Goal: Task Accomplishment & Management: Use online tool/utility

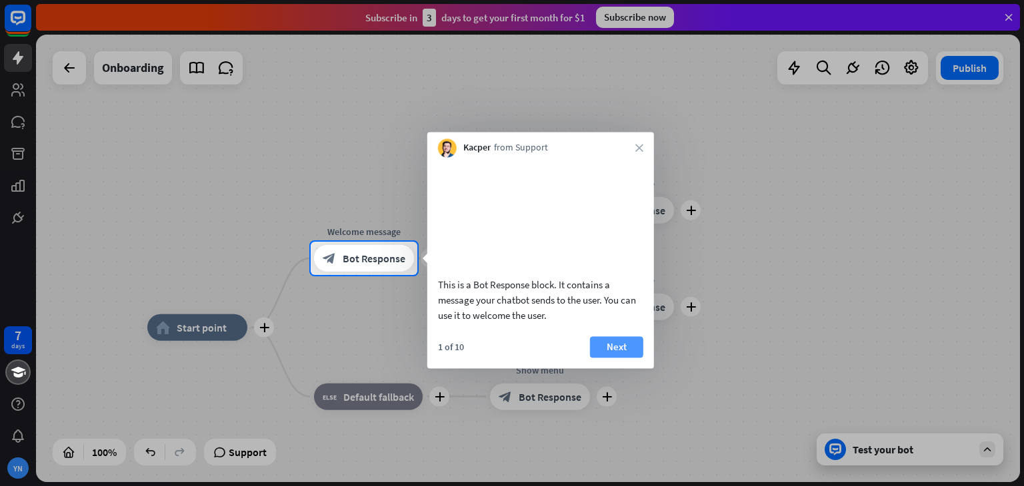
click at [600, 358] on button "Next" at bounding box center [616, 347] width 53 height 21
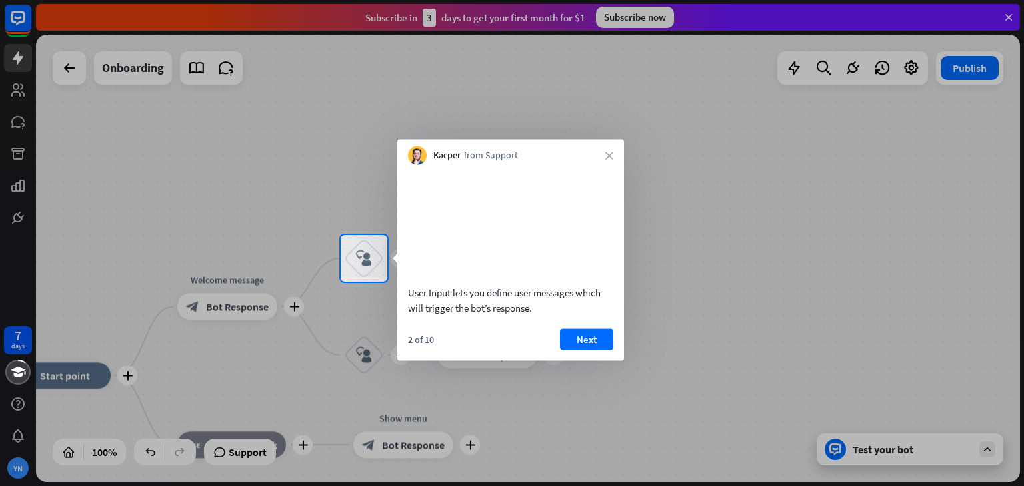
click at [600, 350] on button "Next" at bounding box center [586, 339] width 53 height 21
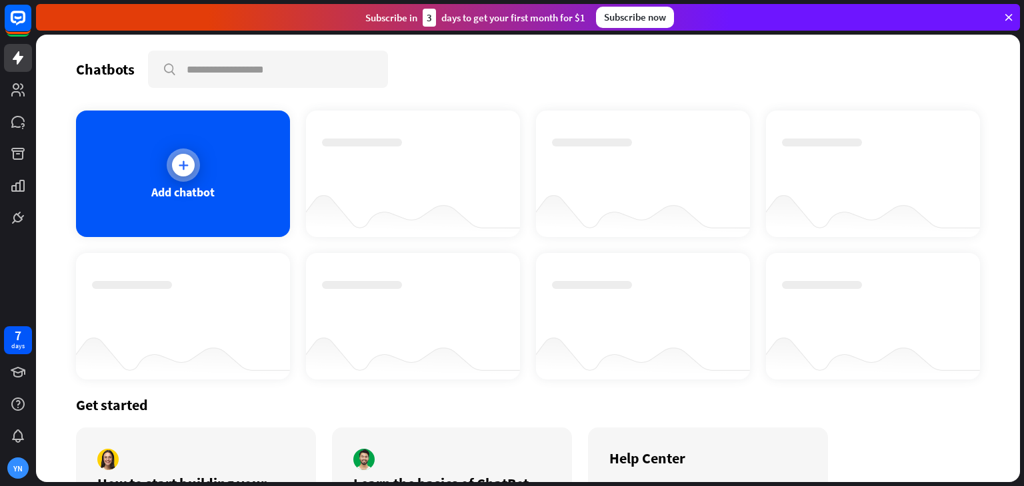
click at [192, 171] on div at bounding box center [183, 165] width 33 height 33
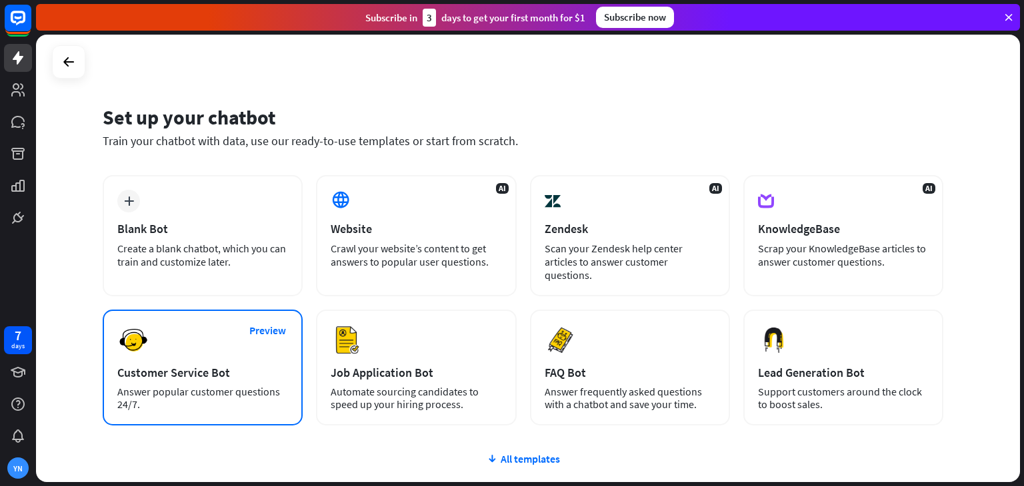
click at [238, 365] on div "Customer Service Bot" at bounding box center [202, 372] width 171 height 15
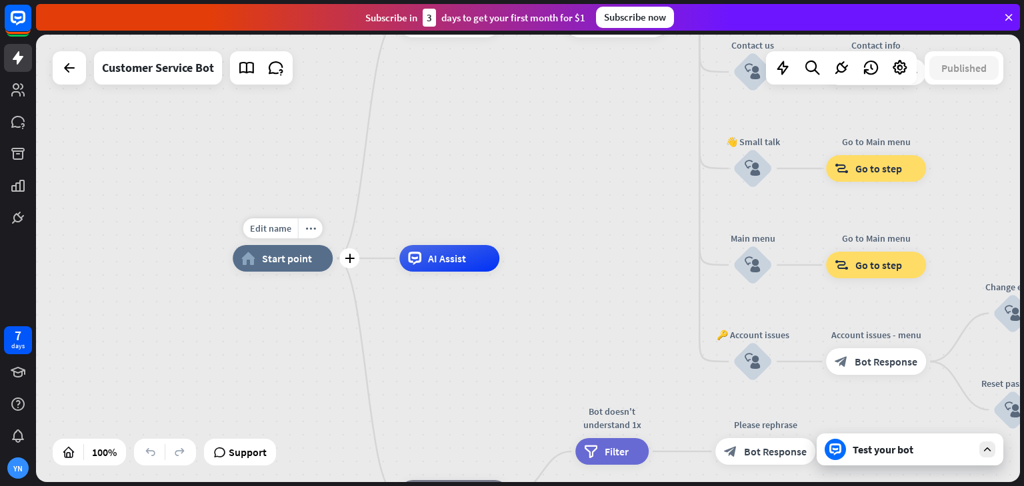
click at [276, 267] on div "home_2 Start point" at bounding box center [283, 258] width 100 height 27
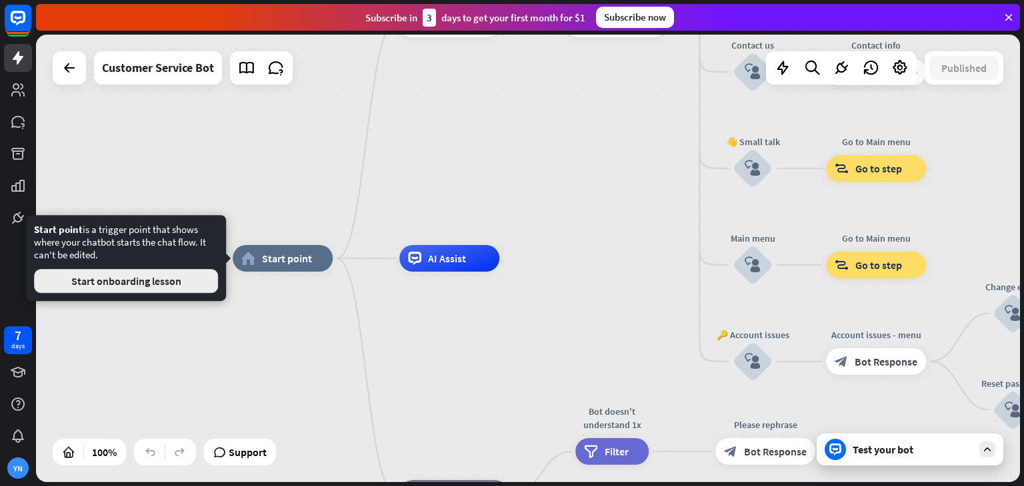
click at [184, 273] on button "Start onboarding lesson" at bounding box center [126, 281] width 184 height 24
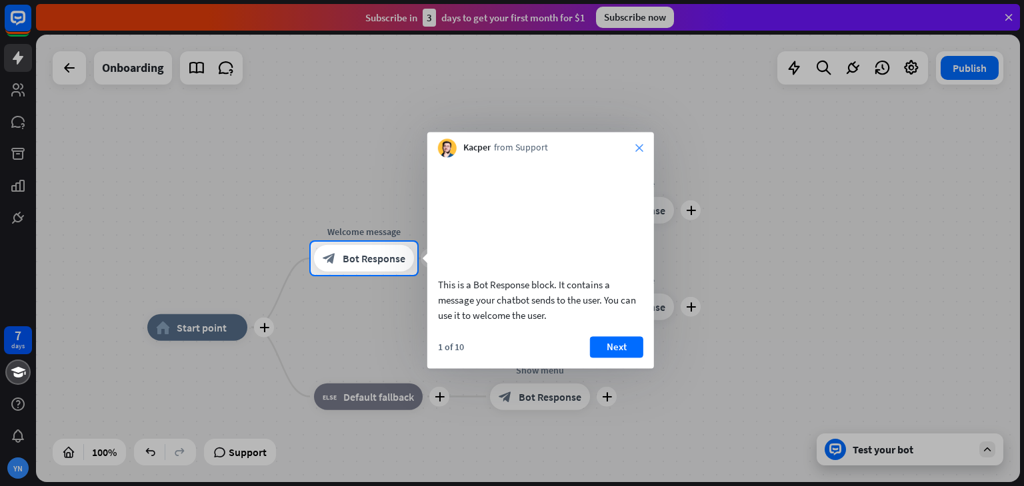
click at [635, 147] on icon "close" at bounding box center [639, 148] width 8 height 8
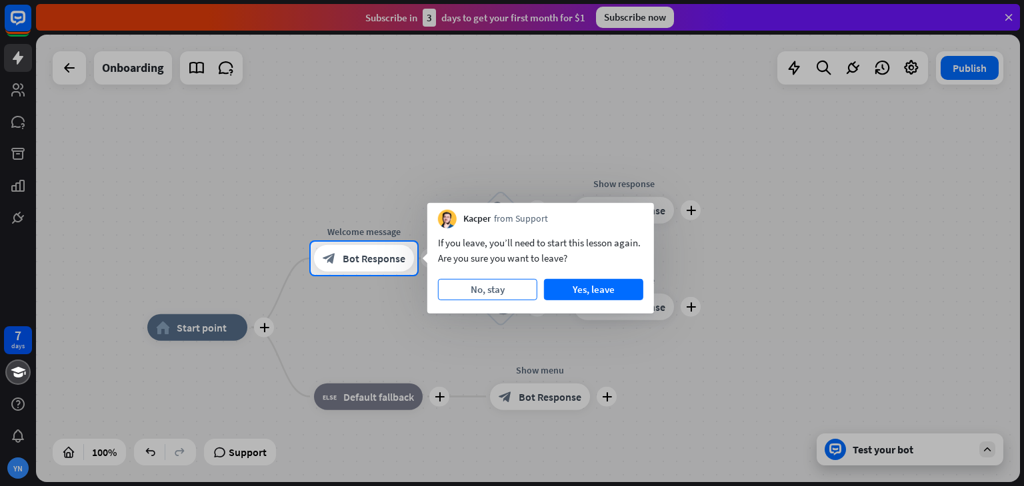
click at [484, 292] on button "No, stay" at bounding box center [487, 289] width 99 height 21
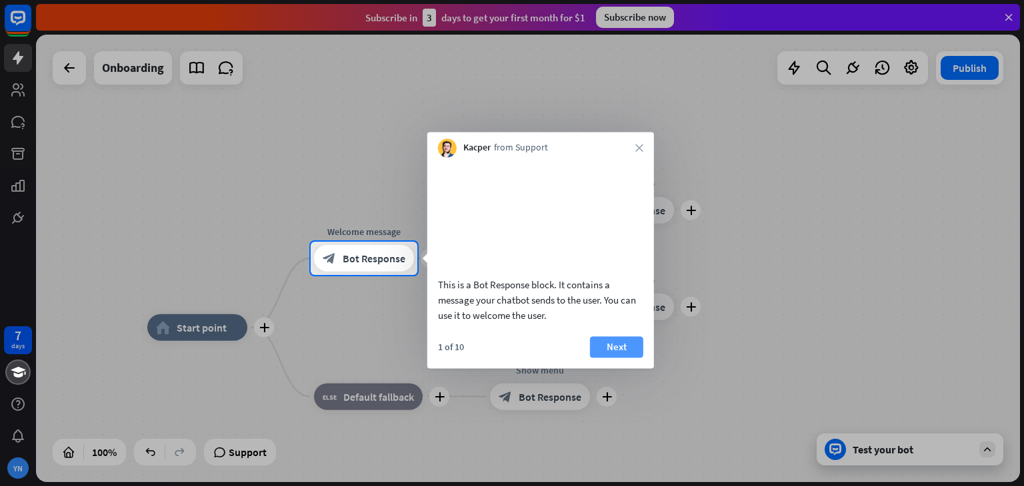
click at [609, 358] on button "Next" at bounding box center [616, 347] width 53 height 21
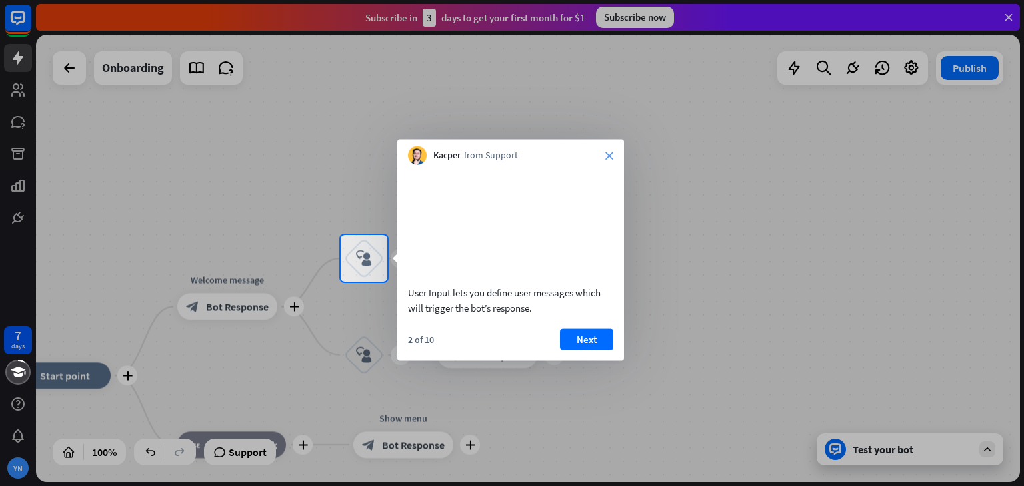
click at [610, 157] on icon "close" at bounding box center [609, 156] width 8 height 8
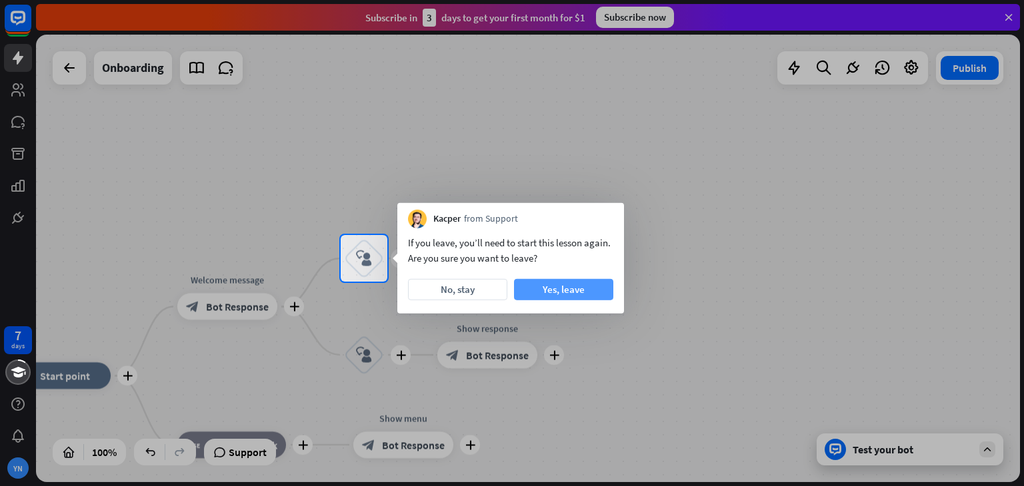
click at [558, 287] on button "Yes, leave" at bounding box center [563, 289] width 99 height 21
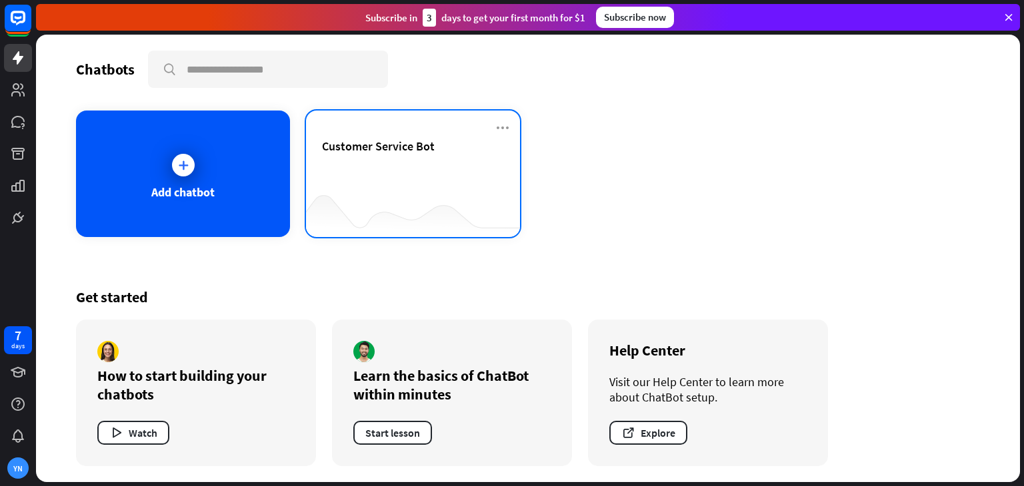
click at [435, 194] on div at bounding box center [413, 210] width 214 height 51
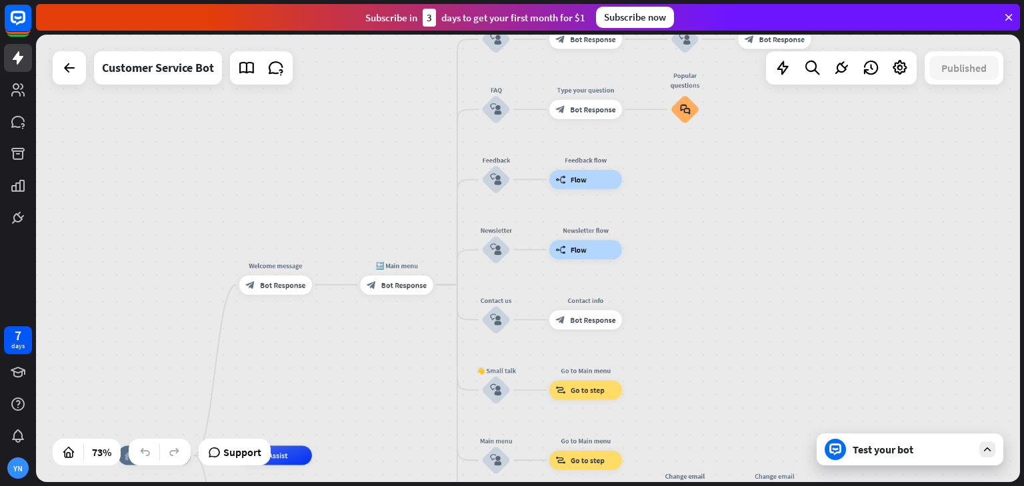
drag, startPoint x: 389, startPoint y: 141, endPoint x: 265, endPoint y: 362, distance: 253.9
click at [265, 362] on div "home_2 Start point Welcome message block_bot_response Bot Response 🔙 Main menu …" at bounding box center [528, 259] width 984 height 448
click at [283, 295] on div "Edit name more_horiz plus block_bot_response Bot Response" at bounding box center [275, 284] width 73 height 19
click at [277, 295] on div "Edit name more_horiz plus block_bot_response Bot Response" at bounding box center [275, 284] width 73 height 19
click at [261, 291] on div "block_bot_response Bot Response" at bounding box center [275, 284] width 73 height 19
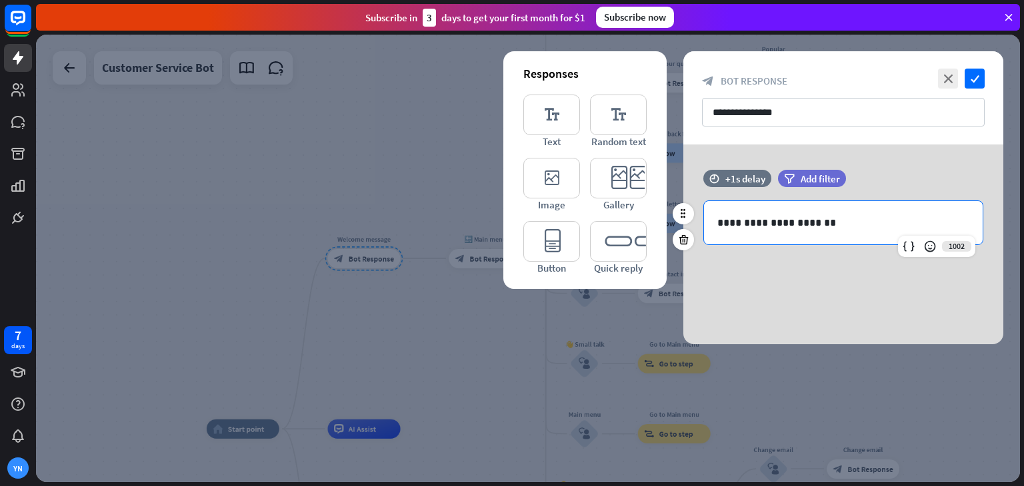
click at [910, 209] on div "**********" at bounding box center [843, 222] width 279 height 43
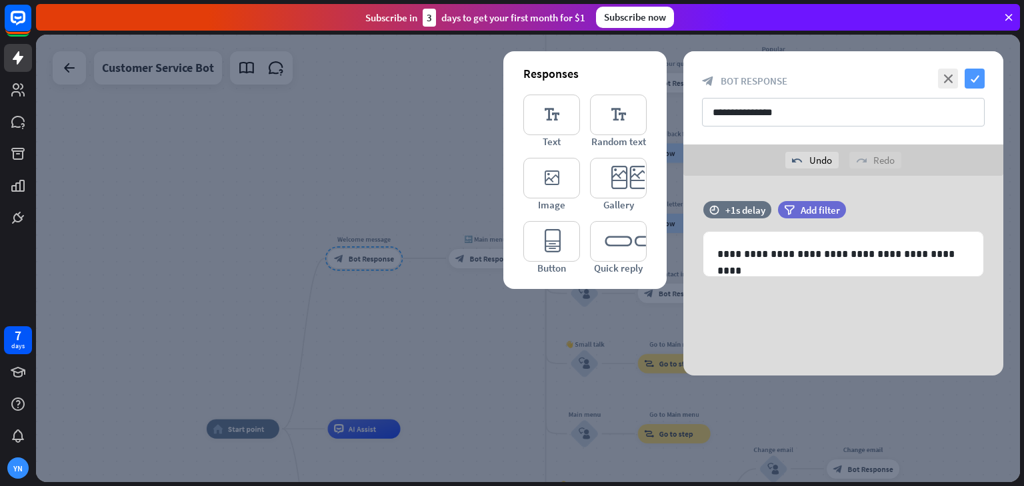
click at [978, 84] on icon "check" at bounding box center [974, 79] width 20 height 20
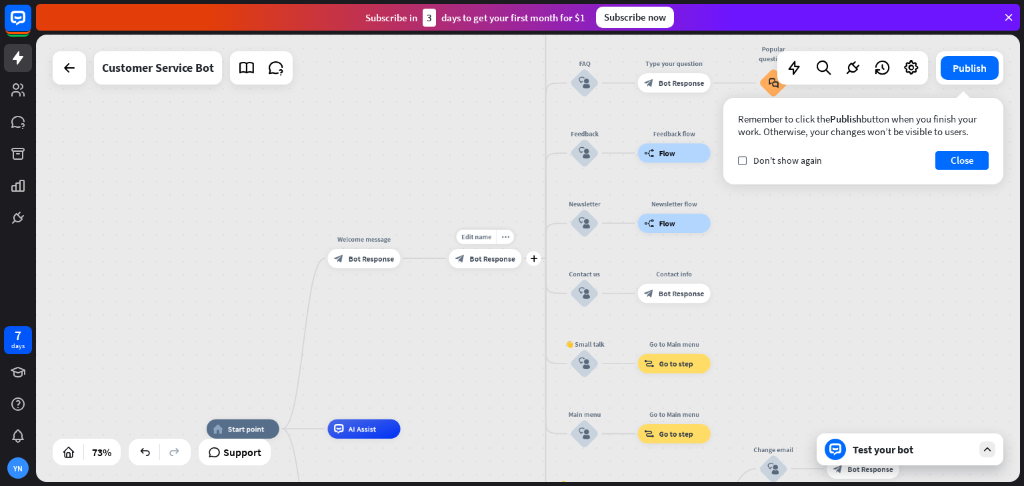
click at [488, 258] on span "Bot Response" at bounding box center [491, 259] width 45 height 10
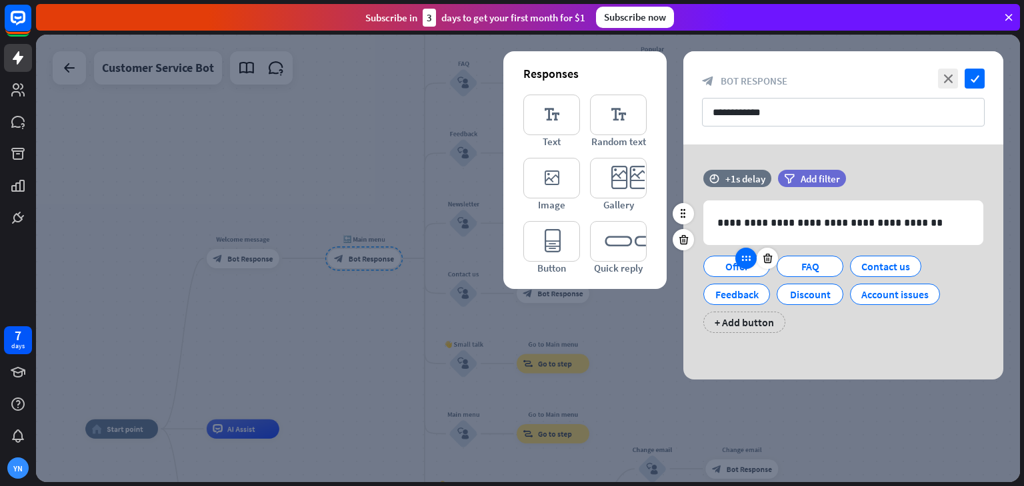
click at [746, 261] on icon at bounding box center [746, 259] width 12 height 12
click at [746, 265] on div at bounding box center [745, 258] width 21 height 21
click at [769, 265] on div at bounding box center [766, 258] width 21 height 21
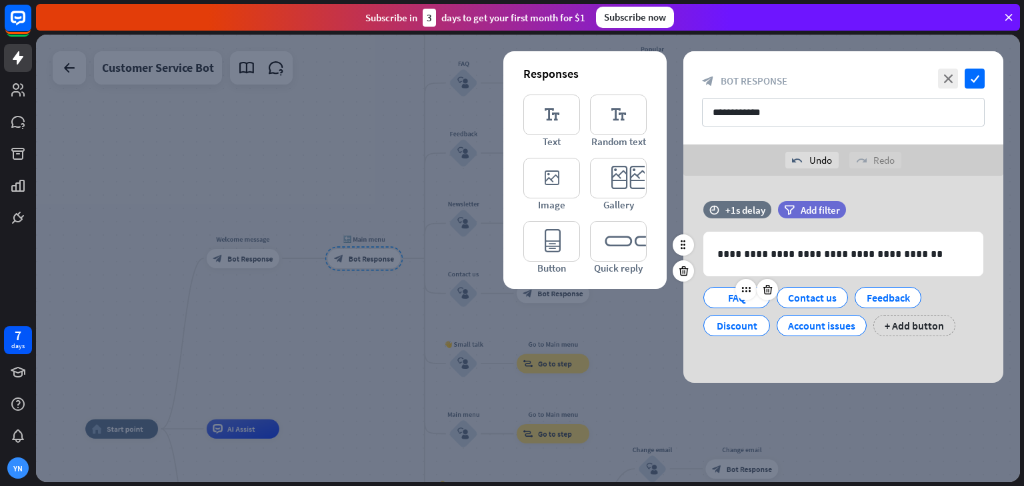
drag, startPoint x: 746, startPoint y: 299, endPoint x: 737, endPoint y: 305, distance: 10.5
click at [737, 305] on div "FAQ" at bounding box center [736, 298] width 44 height 20
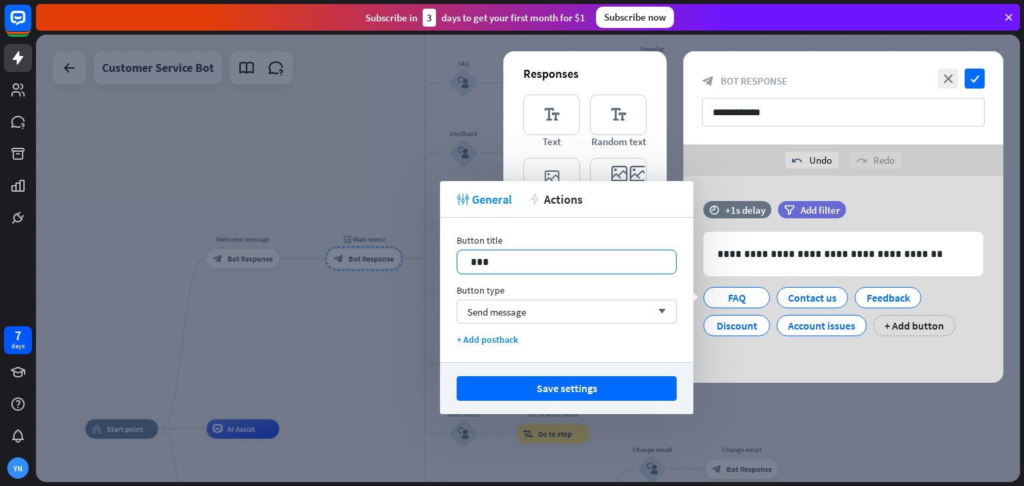
drag, startPoint x: 626, startPoint y: 241, endPoint x: 624, endPoint y: 254, distance: 13.5
click at [624, 254] on div "Button title 17 ***" at bounding box center [566, 255] width 220 height 40
click at [636, 305] on div "Send message arrow_down" at bounding box center [566, 312] width 220 height 24
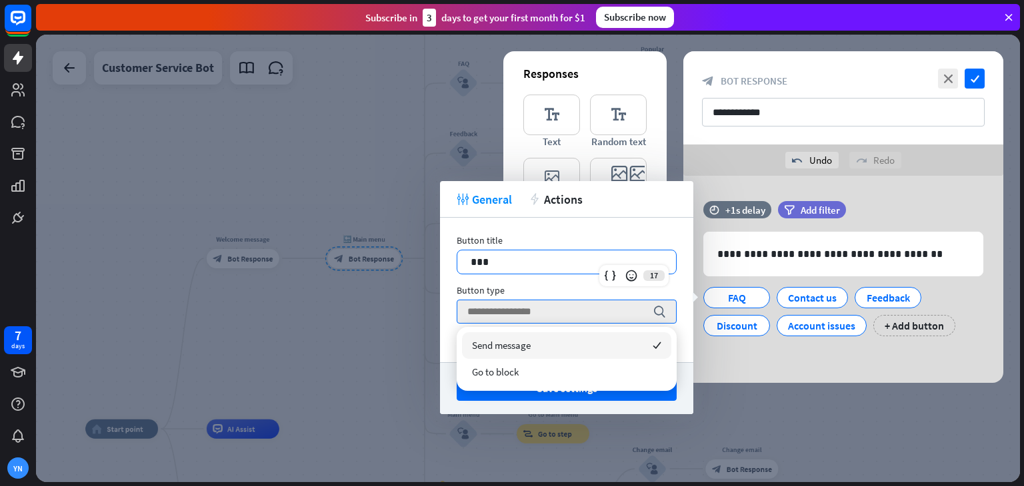
click at [567, 262] on p "***" at bounding box center [566, 262] width 192 height 17
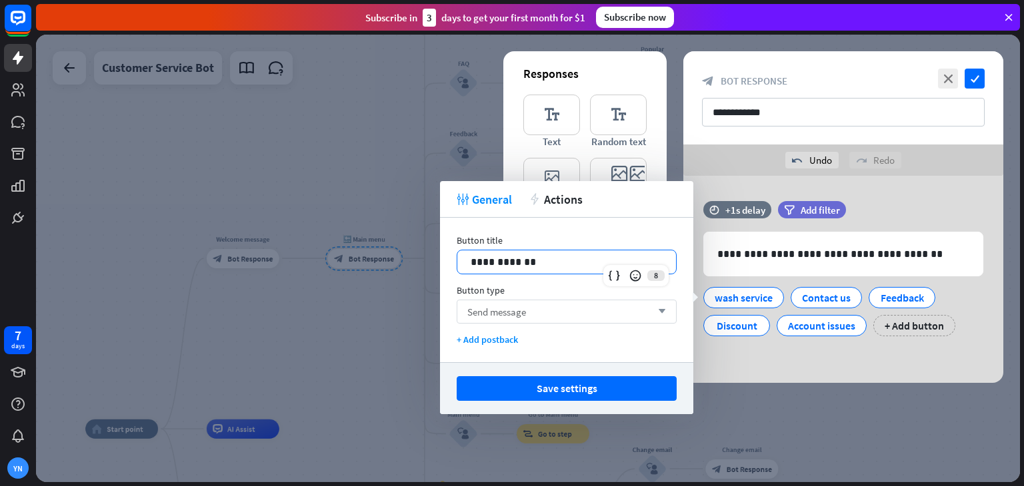
click at [549, 310] on div "Send message arrow_down" at bounding box center [566, 312] width 220 height 24
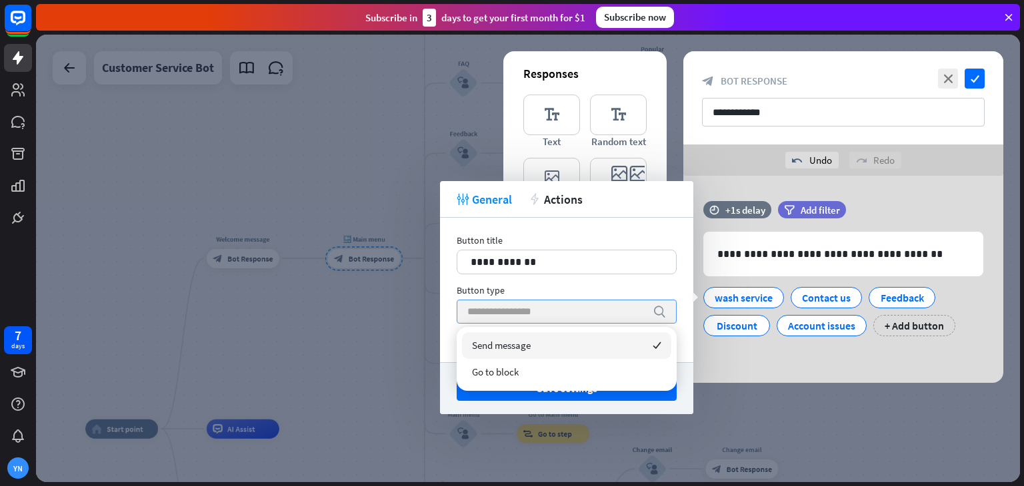
click at [549, 310] on input "search" at bounding box center [556, 312] width 179 height 23
click at [679, 284] on div "**********" at bounding box center [566, 290] width 253 height 145
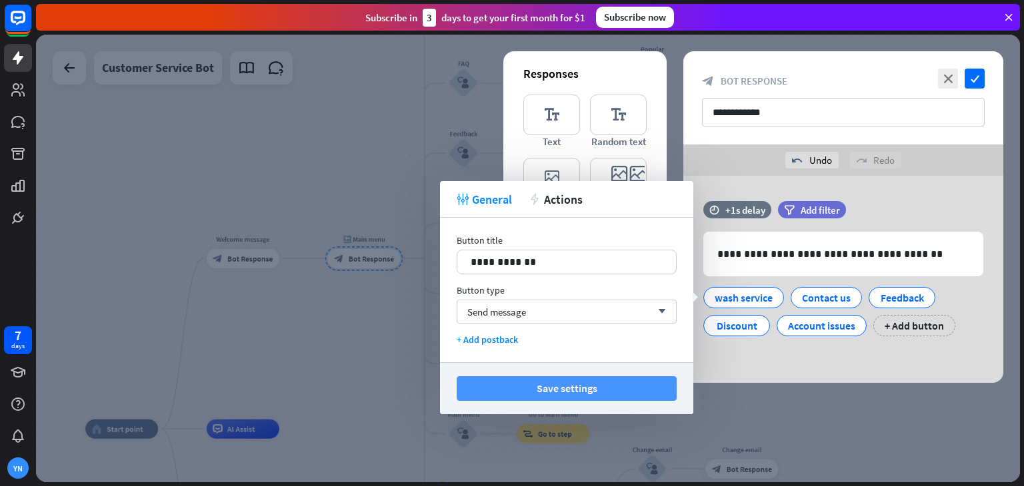
click at [634, 393] on button "Save settings" at bounding box center [566, 388] width 220 height 25
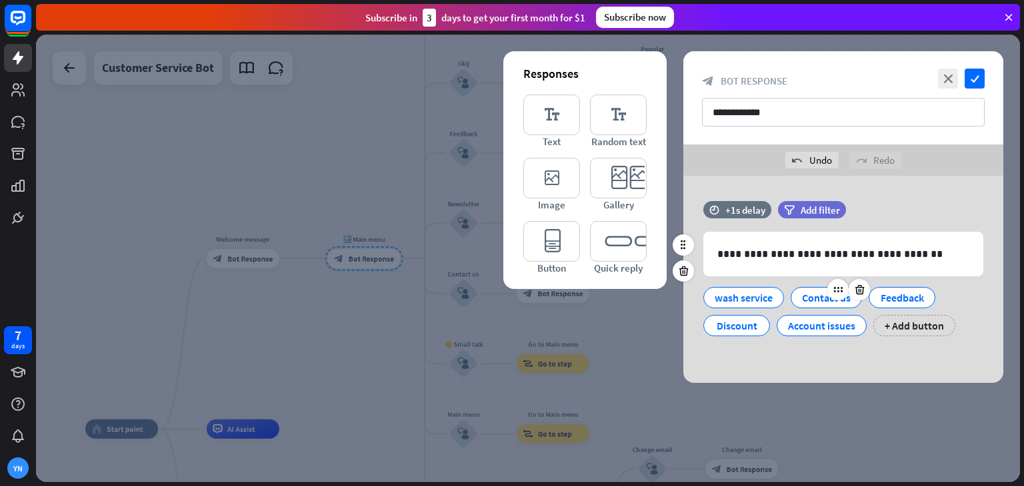
click at [842, 302] on div "Contact us" at bounding box center [826, 298] width 49 height 20
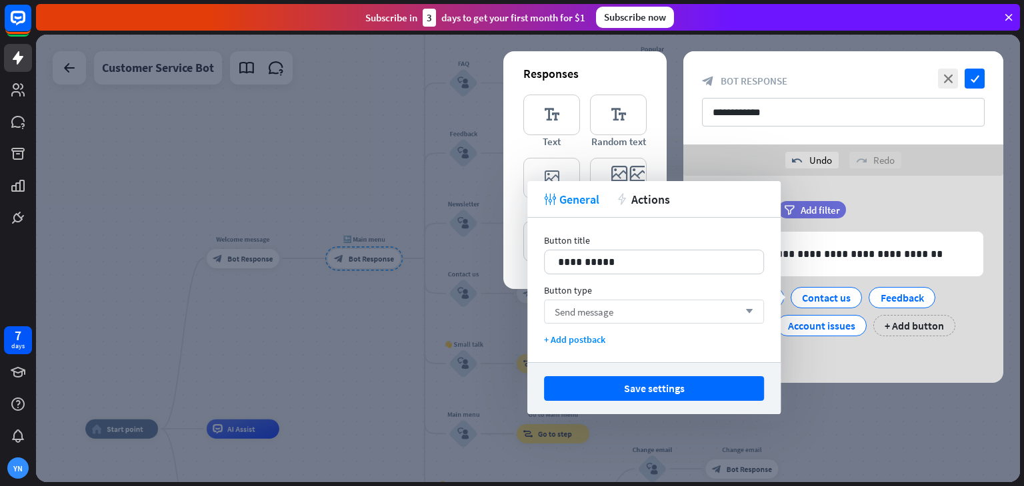
click at [694, 323] on div "Send message arrow_down" at bounding box center [654, 312] width 220 height 24
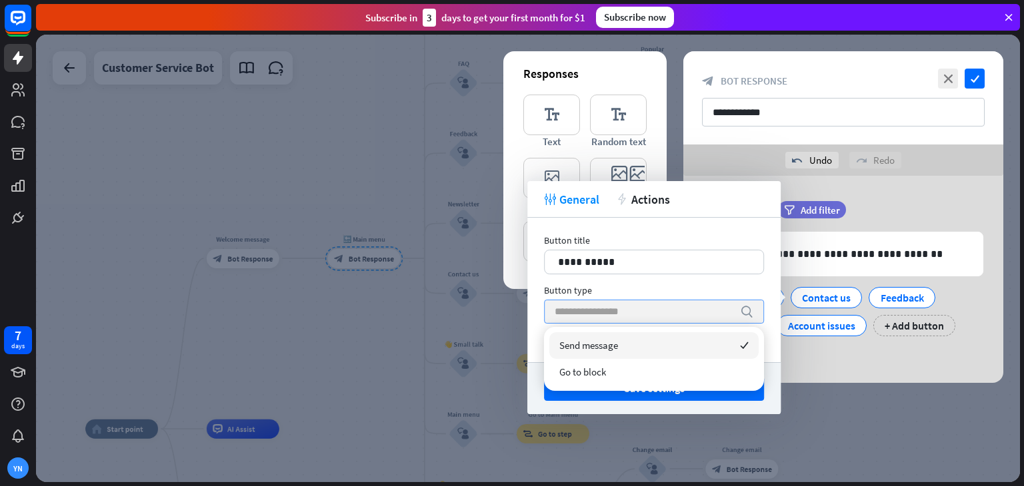
click at [716, 313] on input "search" at bounding box center [643, 312] width 179 height 23
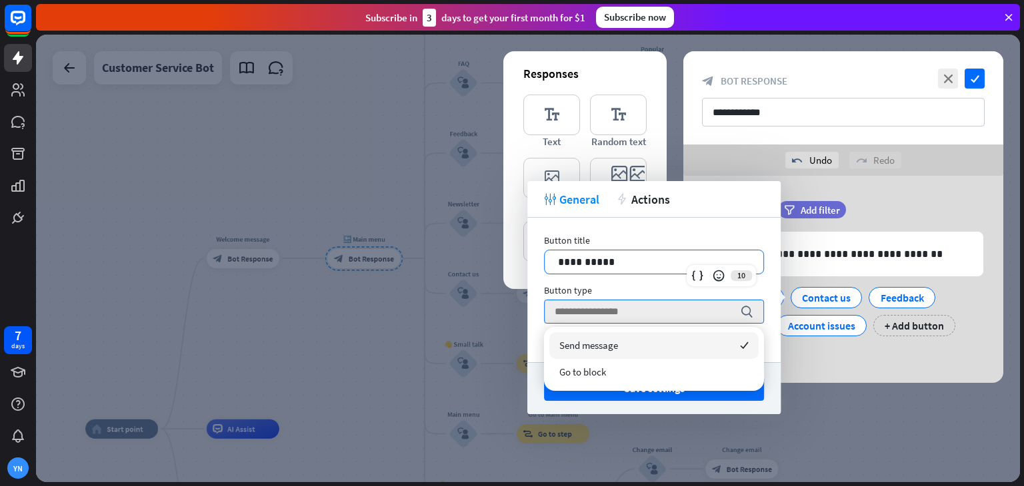
click at [677, 271] on div "**********" at bounding box center [653, 262] width 219 height 23
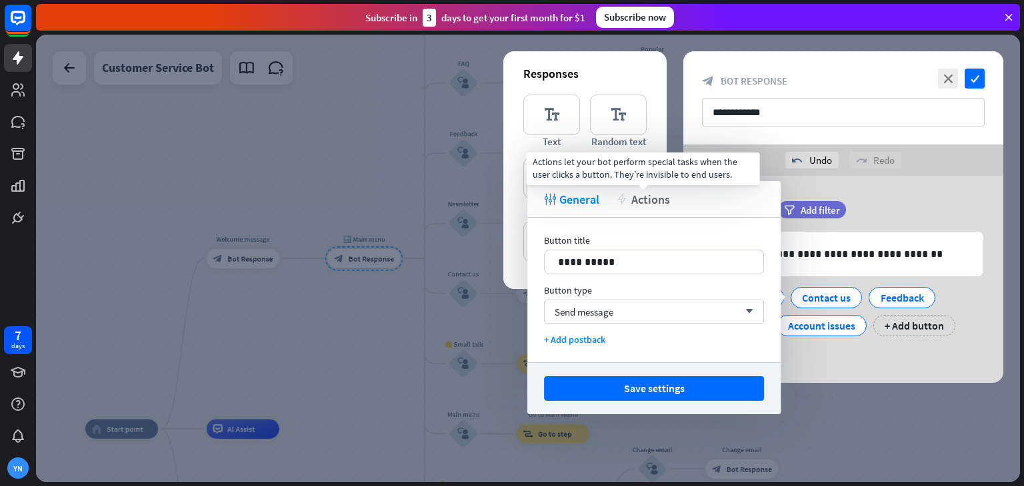
click at [652, 201] on span "Actions" at bounding box center [650, 199] width 39 height 15
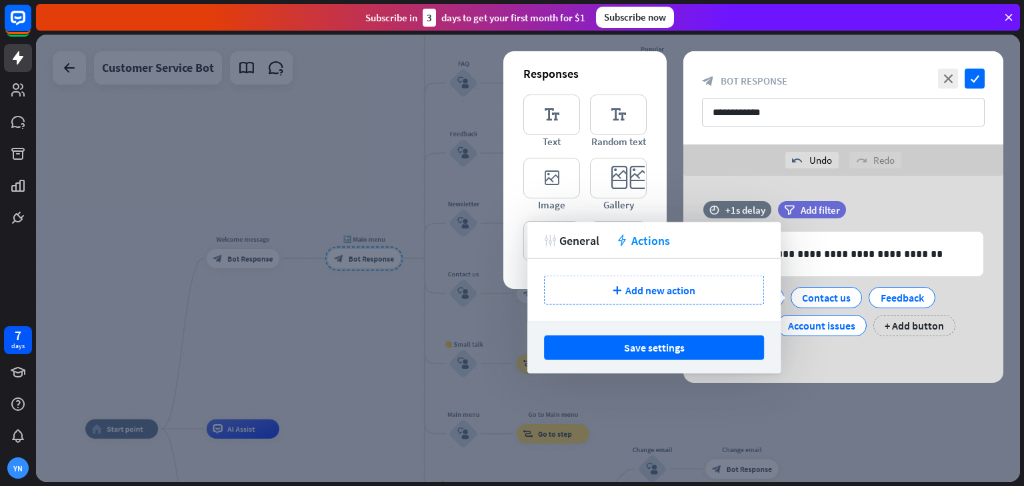
click at [888, 201] on div "**********" at bounding box center [843, 279] width 320 height 207
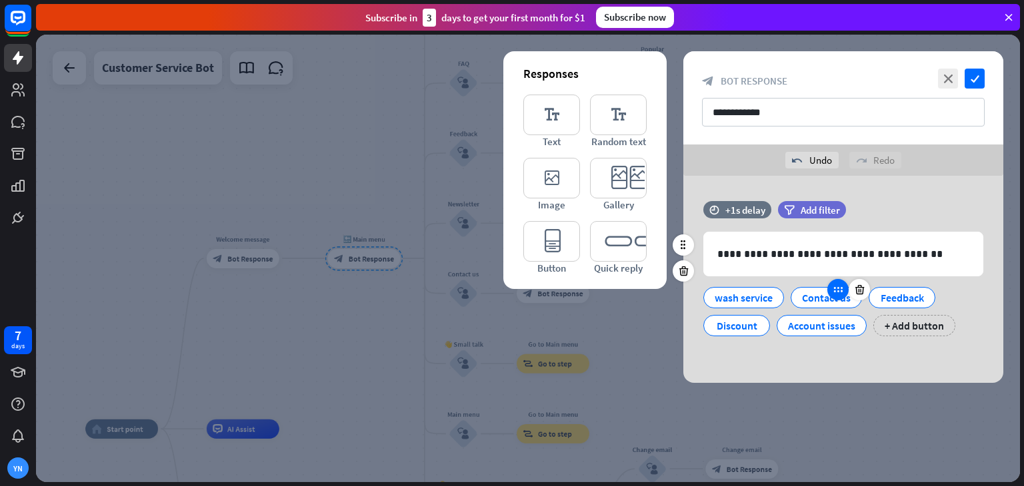
click at [840, 296] on div at bounding box center [837, 289] width 21 height 21
click at [840, 287] on icon at bounding box center [838, 290] width 12 height 12
click at [808, 300] on div "Contact us" at bounding box center [826, 298] width 49 height 20
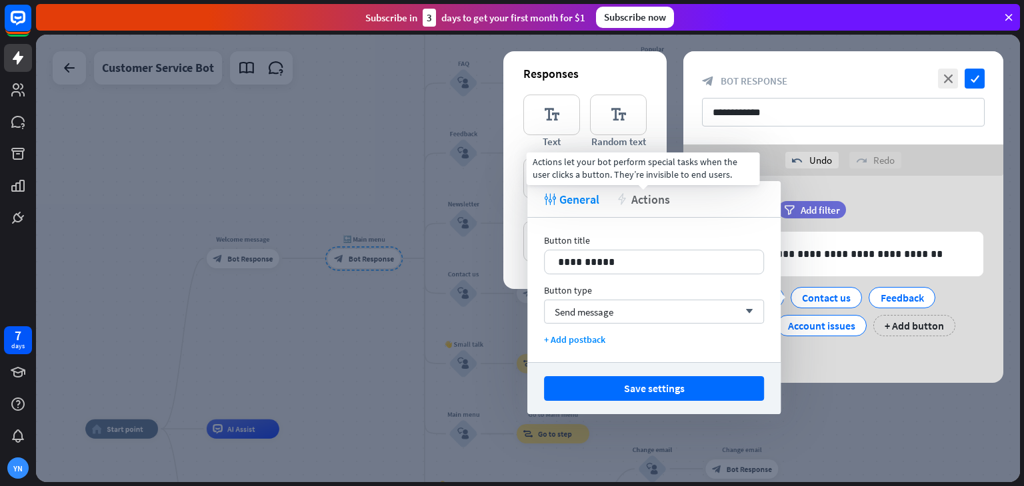
click at [628, 206] on div "action Actions" at bounding box center [643, 199] width 54 height 15
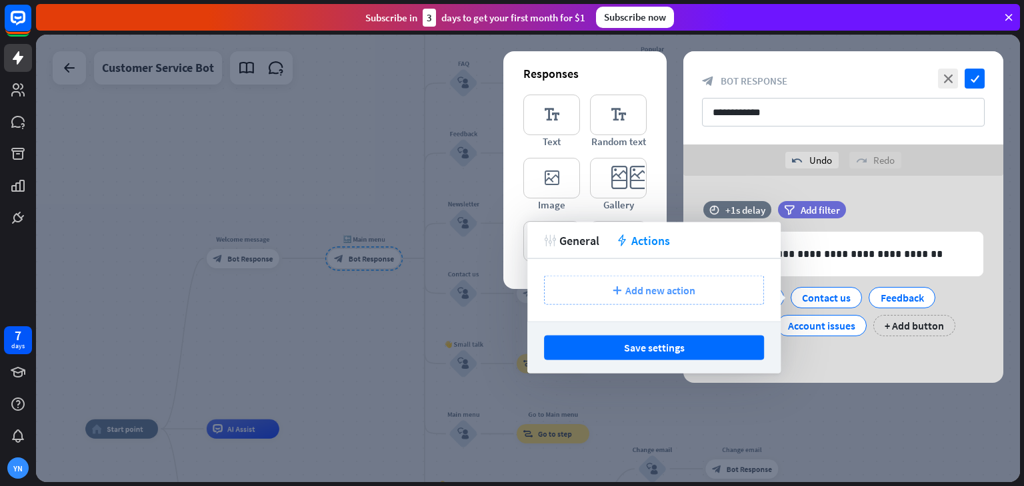
click at [673, 281] on div "plus Add new action" at bounding box center [654, 290] width 220 height 29
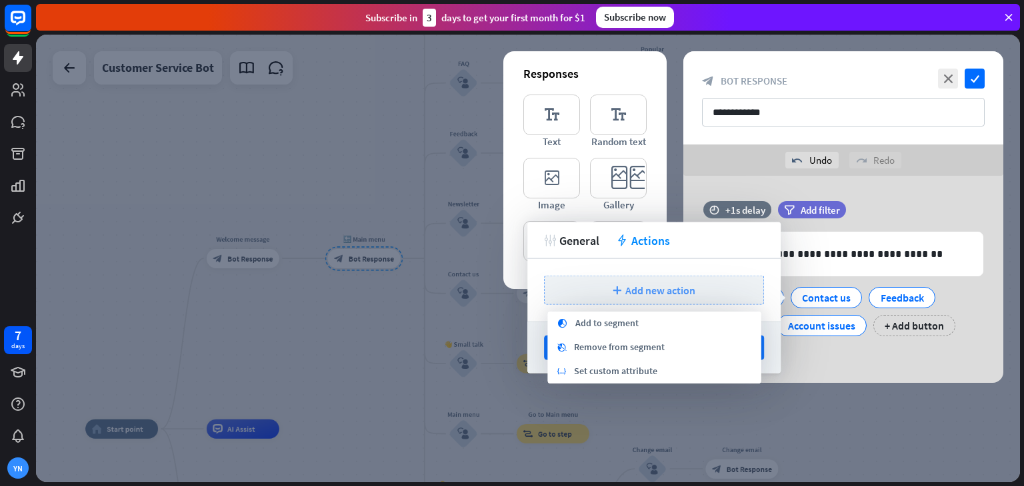
drag, startPoint x: 706, startPoint y: 323, endPoint x: 706, endPoint y: 337, distance: 14.0
click at [706, 326] on div "segment Add to segment" at bounding box center [654, 324] width 213 height 24
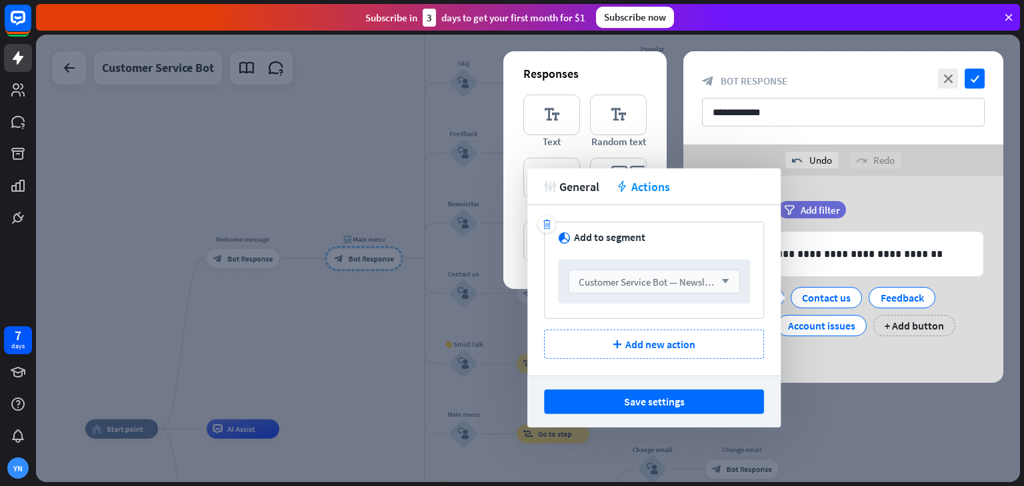
click at [730, 276] on div "Customer Service Bot — Newsletter arrow_down" at bounding box center [654, 282] width 172 height 24
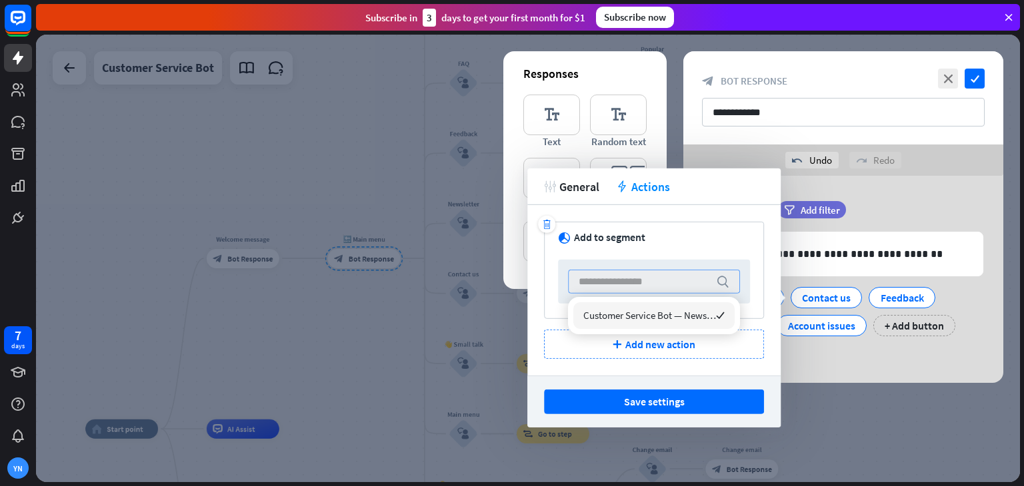
click at [693, 285] on input "search" at bounding box center [643, 282] width 131 height 23
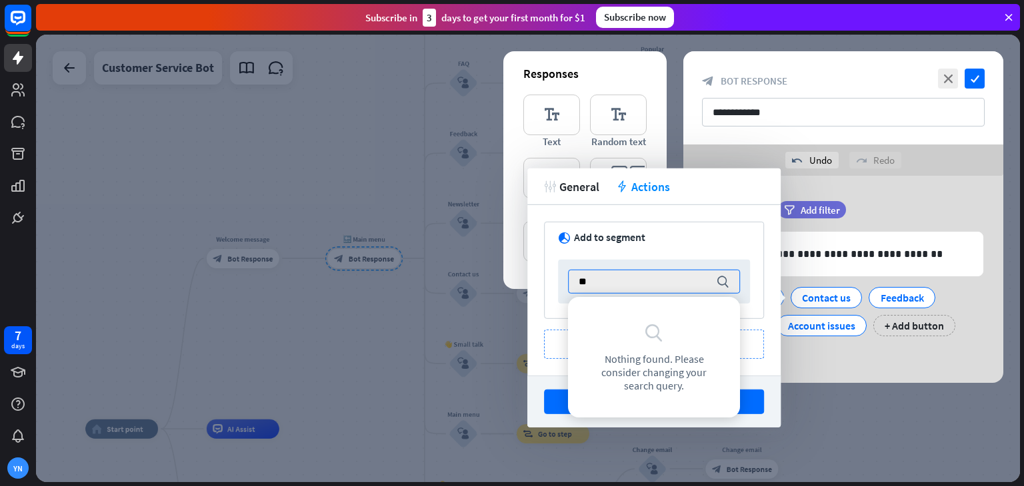
type input "*"
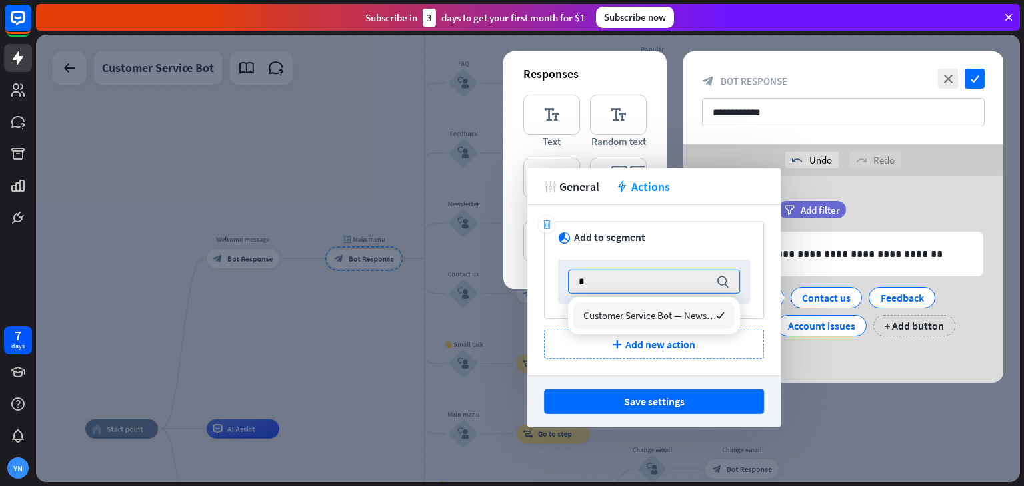
type input "*"
click at [539, 226] on div "trash" at bounding box center [546, 224] width 17 height 17
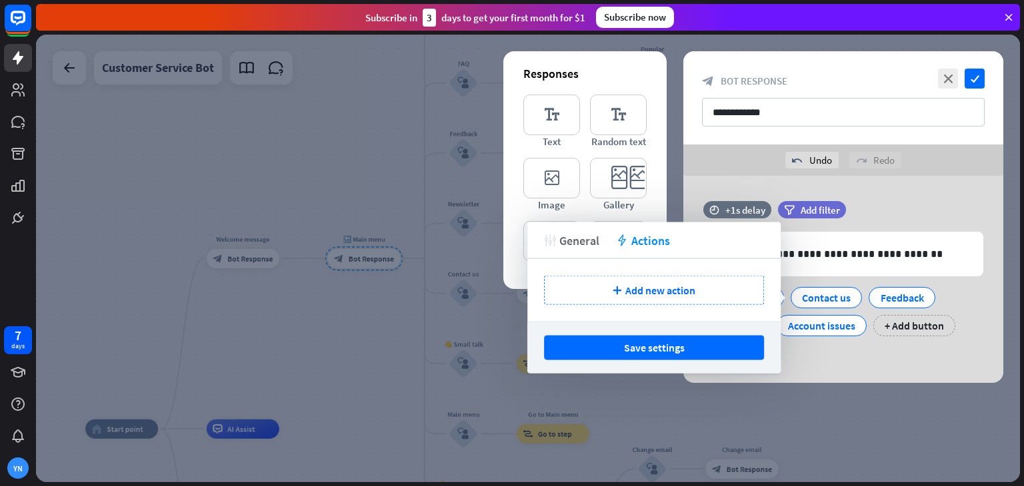
click at [574, 235] on span "General" at bounding box center [579, 240] width 40 height 15
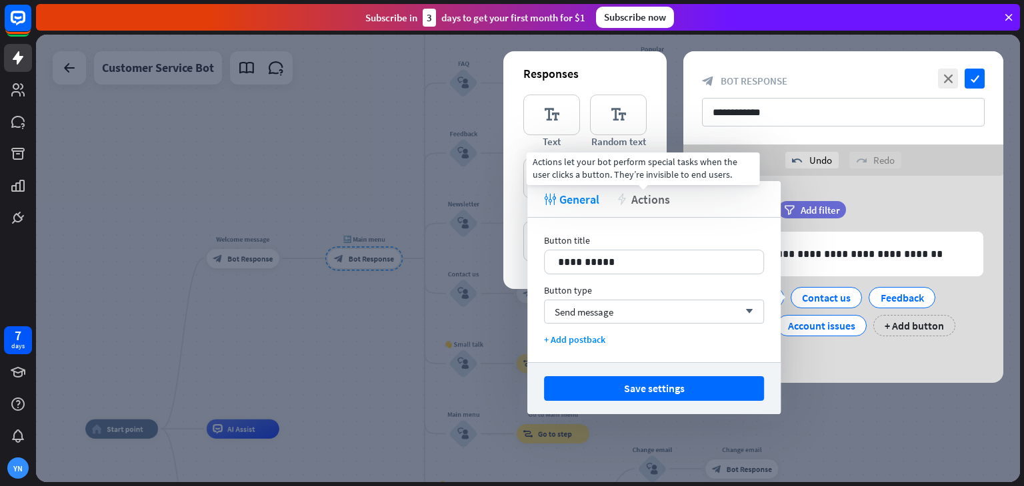
click at [663, 198] on span "Actions" at bounding box center [650, 199] width 39 height 15
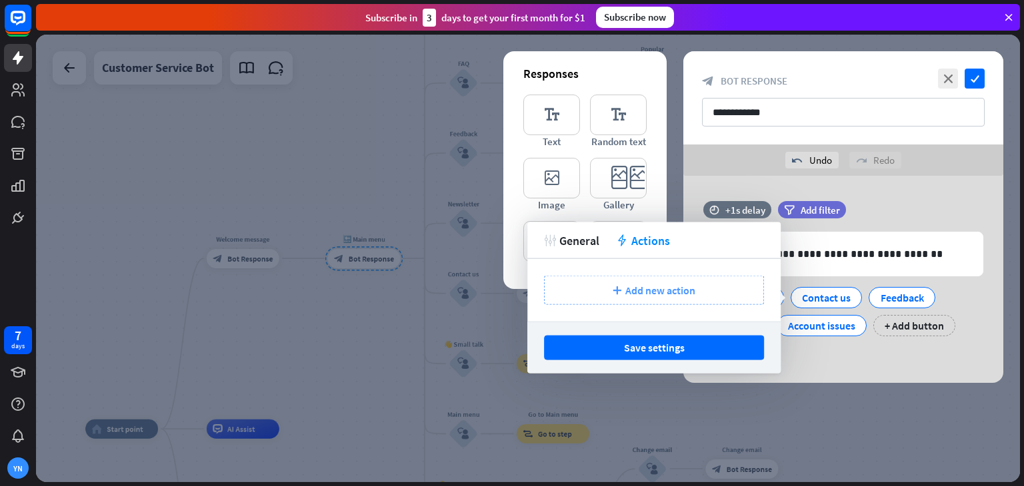
click at [640, 286] on span "Add new action" at bounding box center [660, 290] width 70 height 13
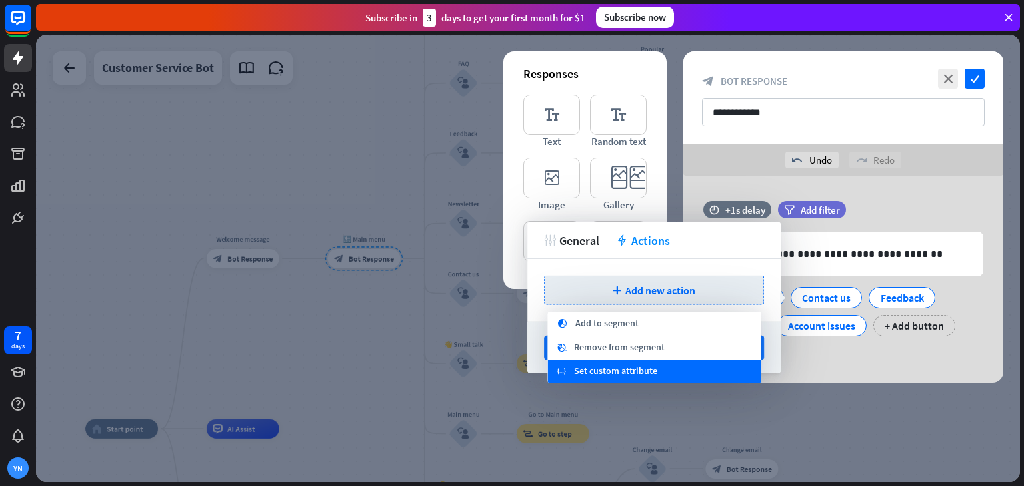
click at [654, 368] on span "Set custom attribute" at bounding box center [615, 371] width 83 height 13
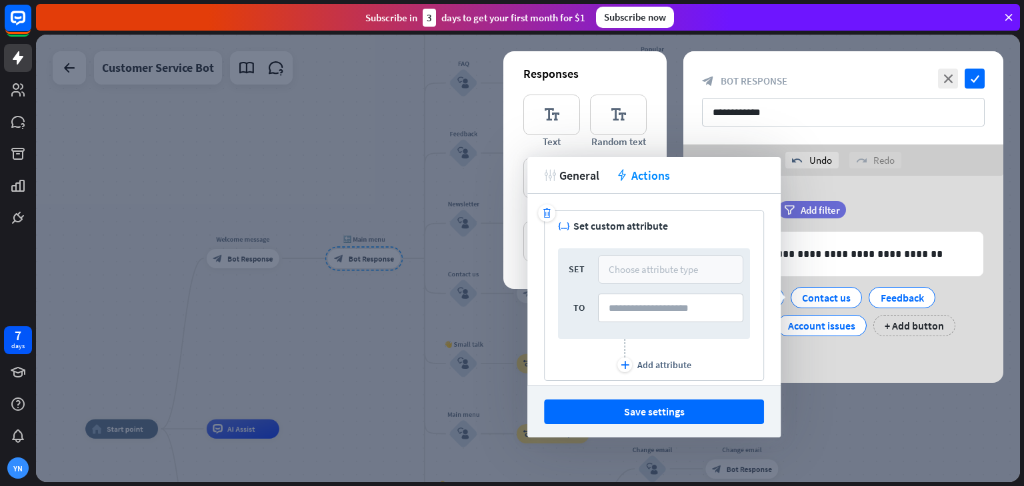
click at [650, 271] on div "Choose attribute type" at bounding box center [652, 269] width 89 height 13
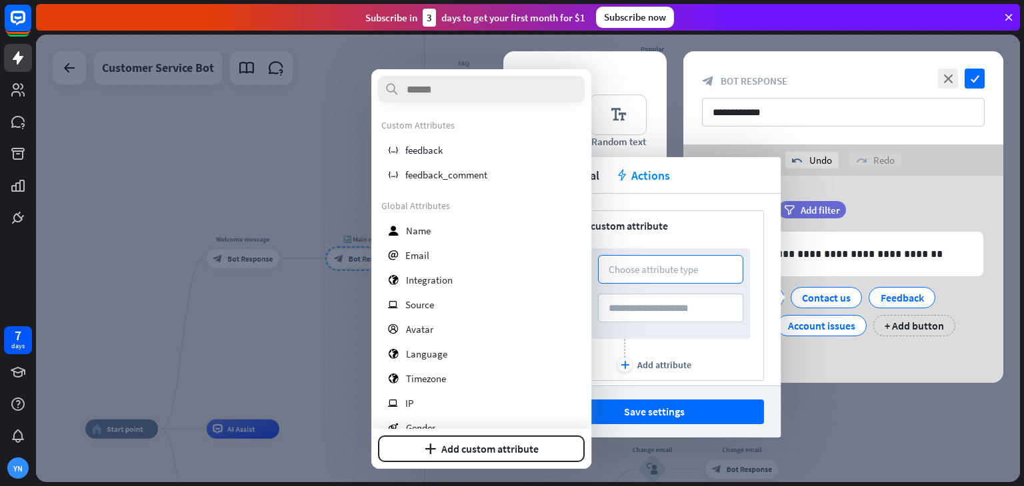
click at [693, 192] on div "tweak General action Actions" at bounding box center [653, 175] width 253 height 37
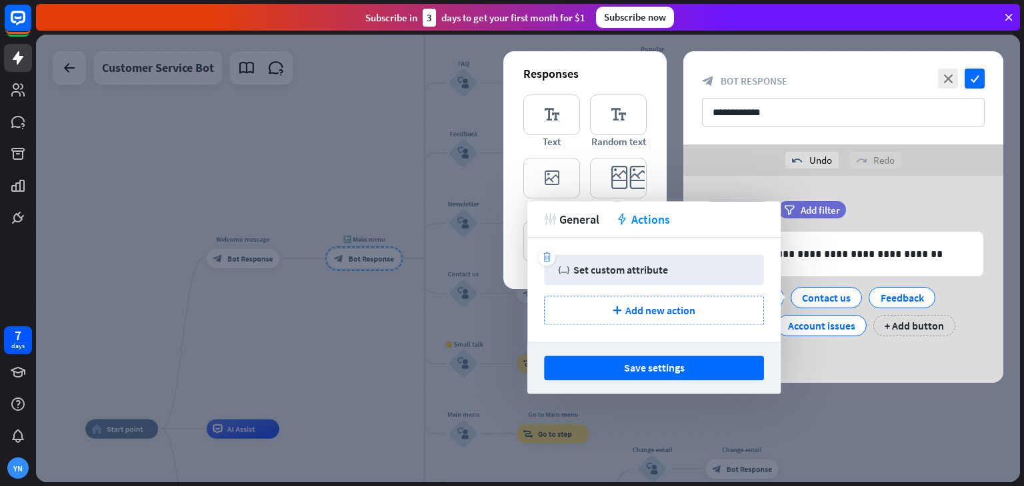
click at [544, 256] on icon "trash" at bounding box center [547, 258] width 10 height 10
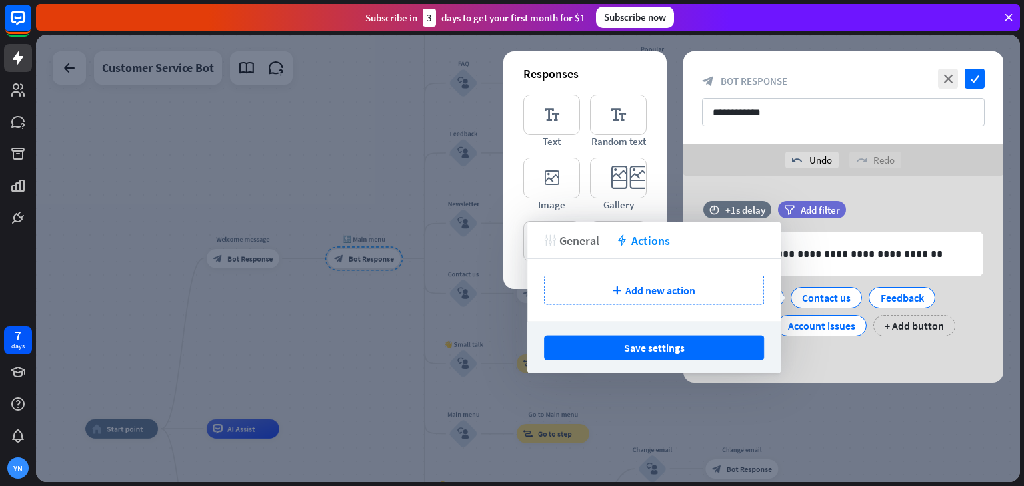
click at [584, 245] on span "General" at bounding box center [579, 240] width 40 height 15
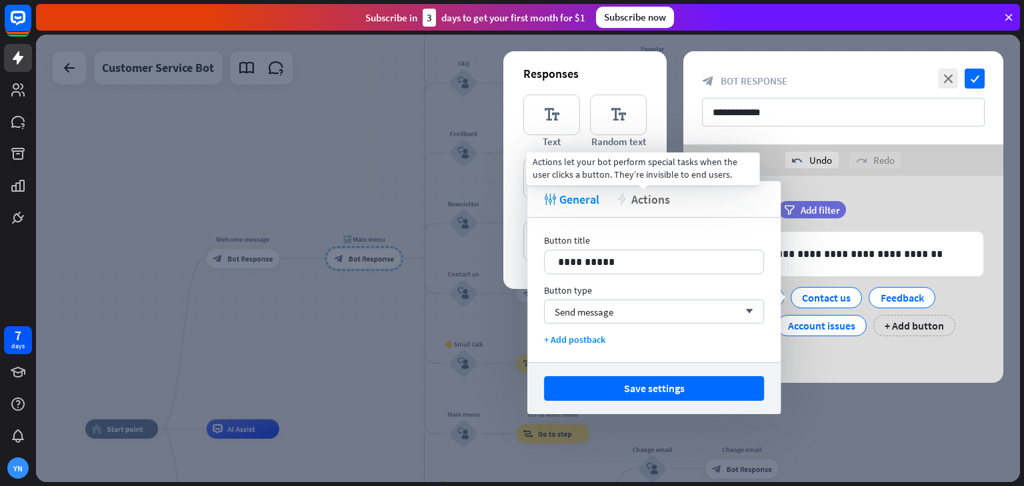
click at [656, 195] on span "Actions" at bounding box center [650, 199] width 39 height 15
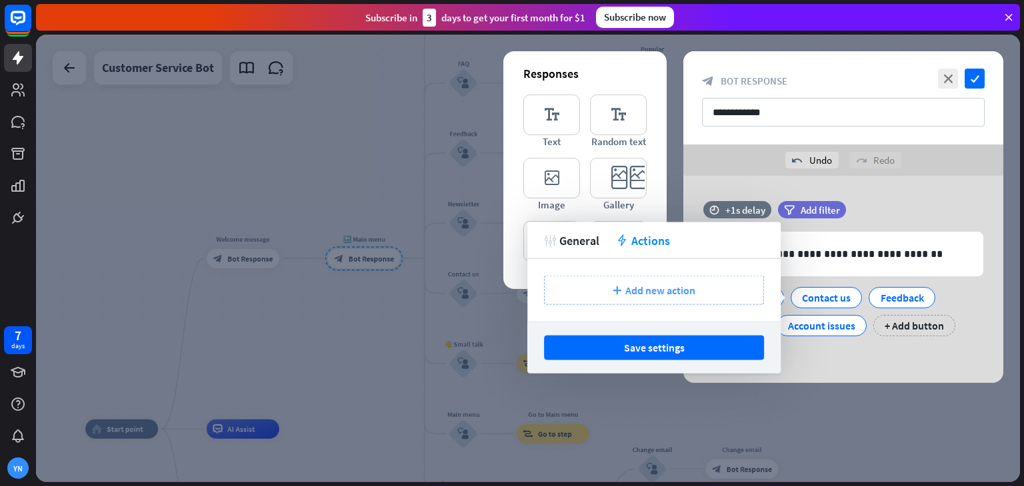
click at [647, 297] on div "plus Add new action" at bounding box center [654, 290] width 220 height 29
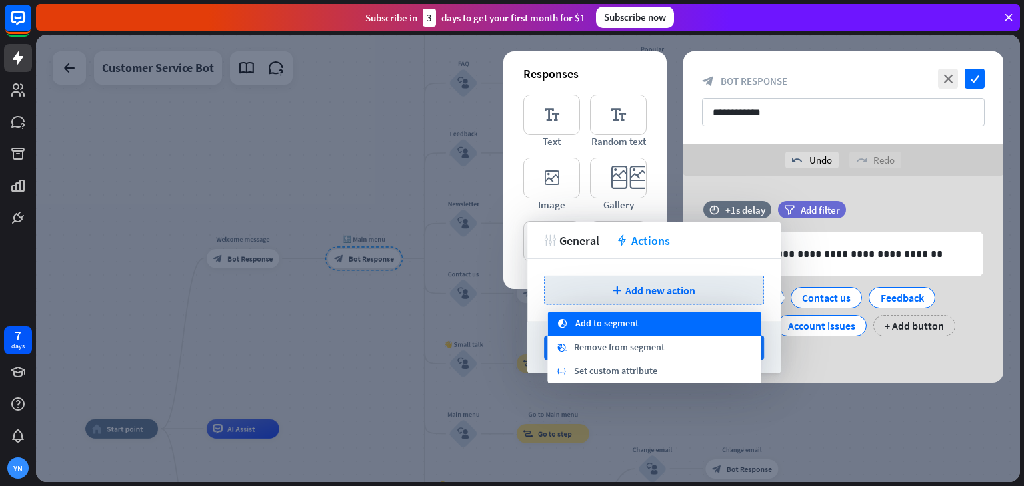
click at [644, 324] on div "segment Add to segment" at bounding box center [654, 324] width 213 height 24
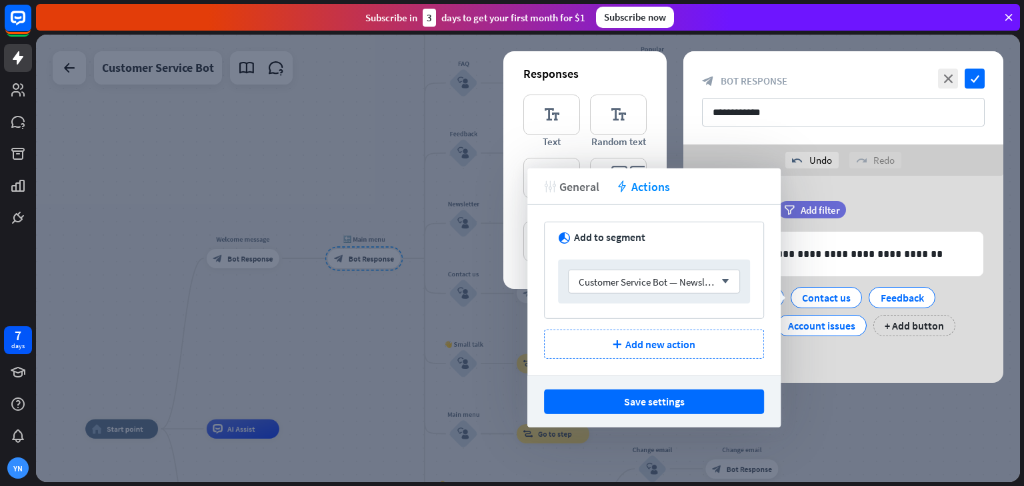
click at [572, 181] on span "General" at bounding box center [579, 186] width 40 height 15
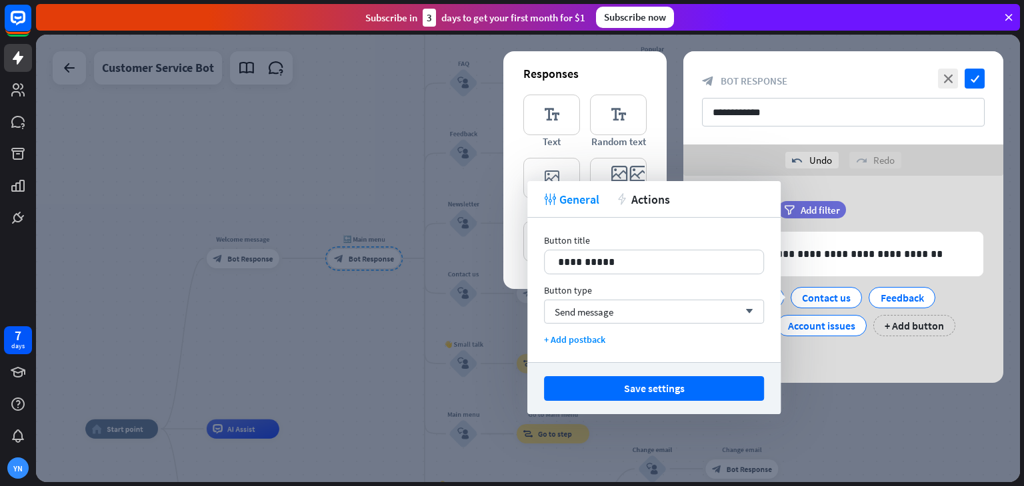
click at [648, 211] on div "tweak General action Actions" at bounding box center [653, 199] width 253 height 37
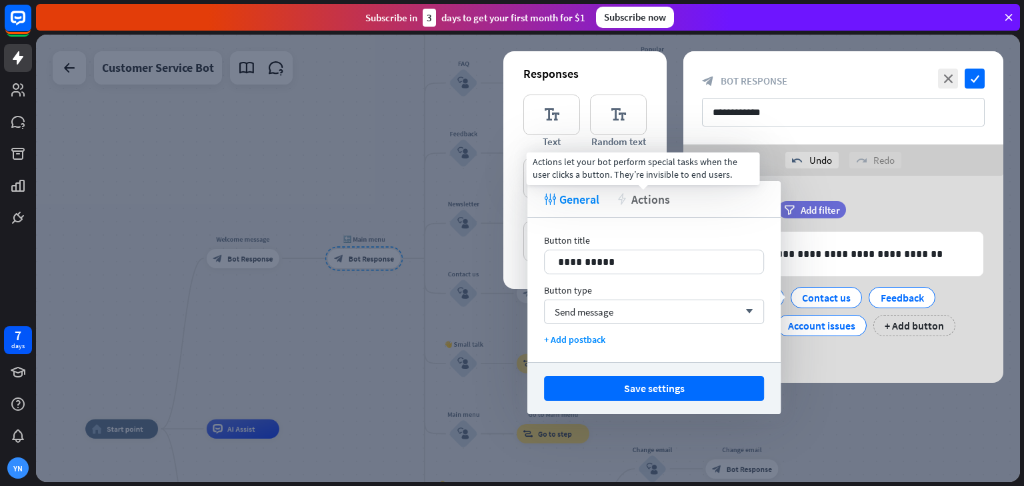
click at [648, 198] on span "Actions" at bounding box center [650, 199] width 39 height 15
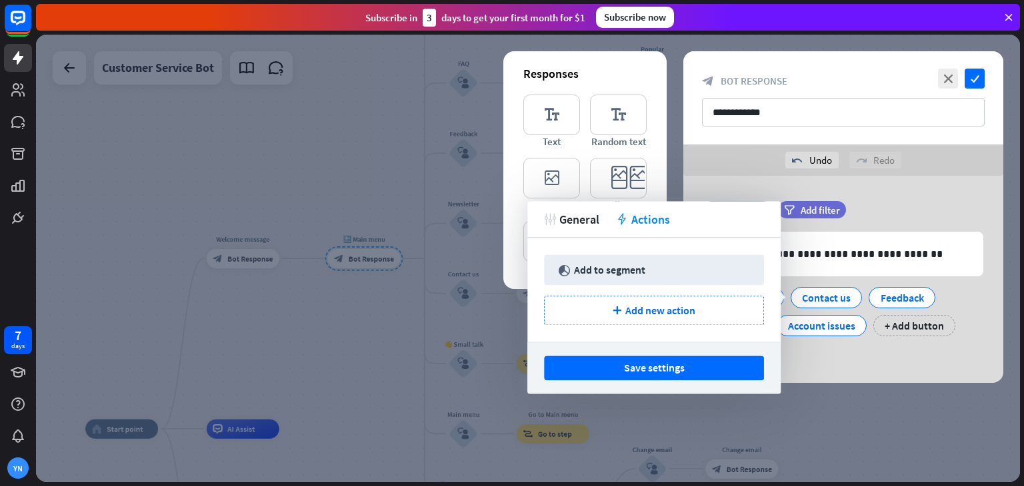
drag, startPoint x: 544, startPoint y: 257, endPoint x: 550, endPoint y: 249, distance: 10.4
click at [543, 257] on icon "trash" at bounding box center [547, 258] width 10 height 10
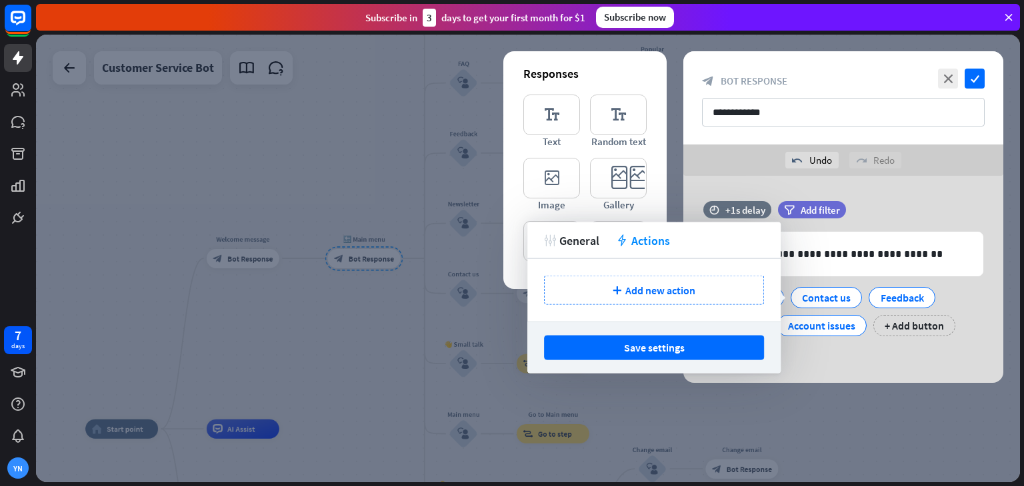
click at [568, 231] on div "tweak General action Actions" at bounding box center [653, 241] width 253 height 37
click at [583, 239] on span "General" at bounding box center [579, 240] width 40 height 15
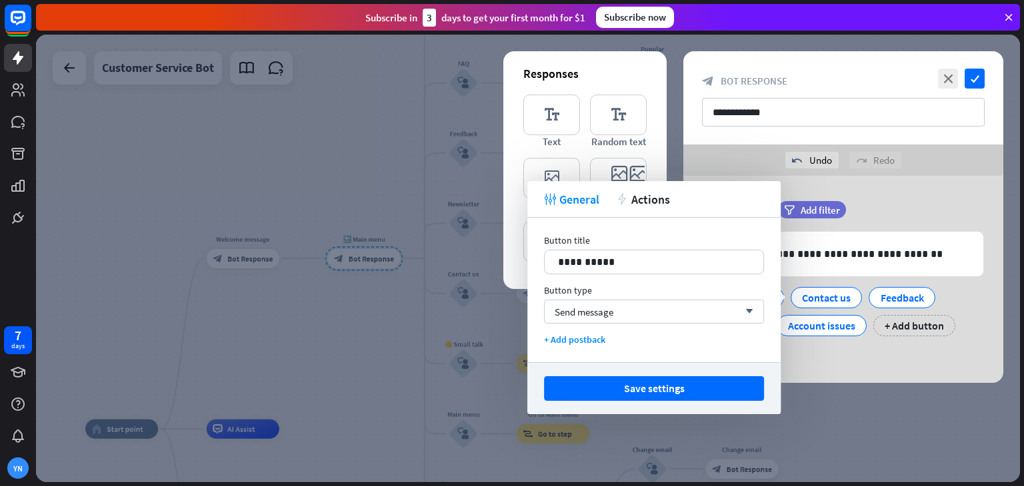
click at [590, 331] on div "**********" at bounding box center [653, 290] width 253 height 145
click at [586, 337] on div "+ Add postback" at bounding box center [654, 340] width 220 height 12
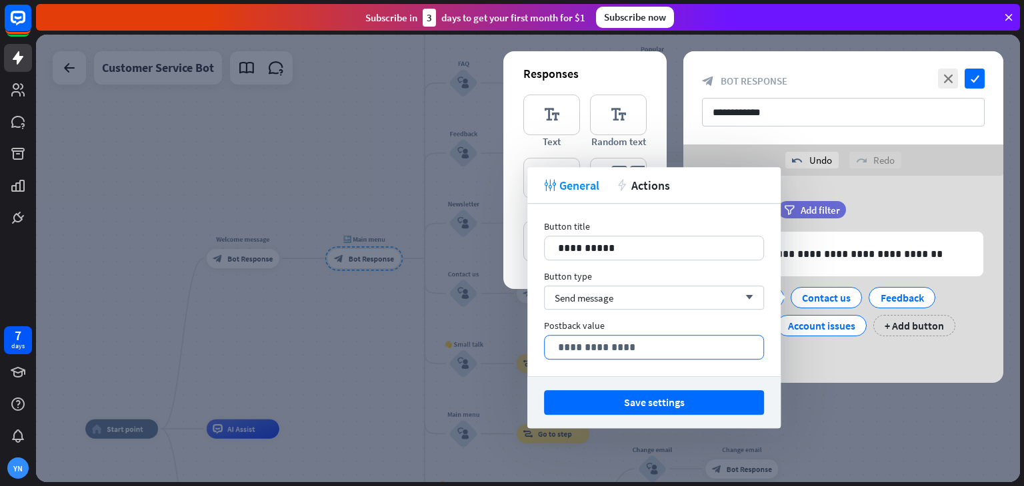
click at [660, 345] on p "**********" at bounding box center [654, 347] width 192 height 17
click at [538, 323] on div "**********" at bounding box center [653, 290] width 253 height 173
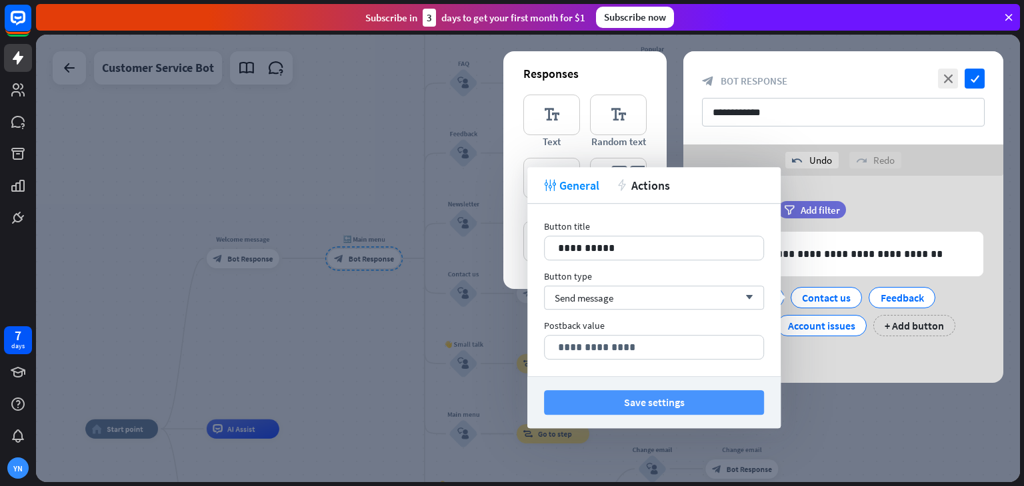
click at [712, 402] on button "Save settings" at bounding box center [654, 402] width 220 height 25
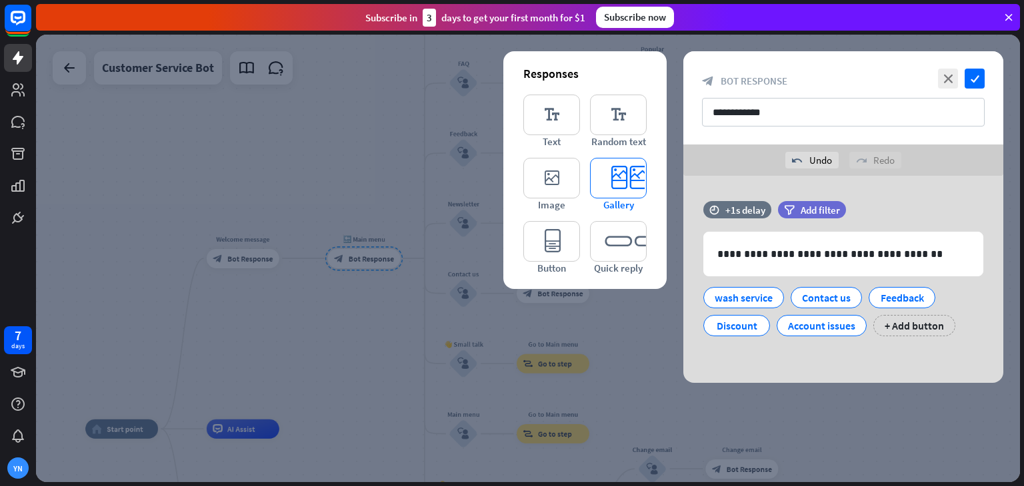
click at [608, 185] on icon "editor_card" at bounding box center [618, 178] width 57 height 41
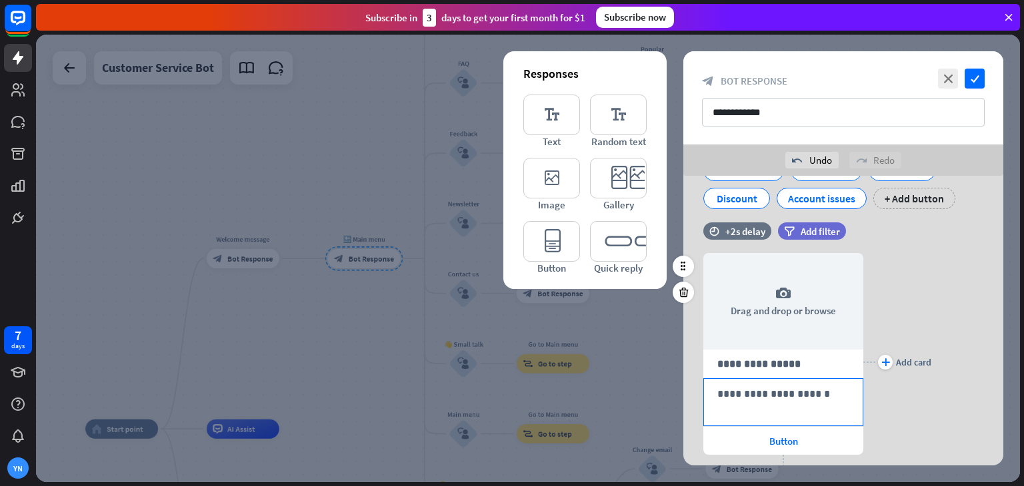
scroll to position [133, 0]
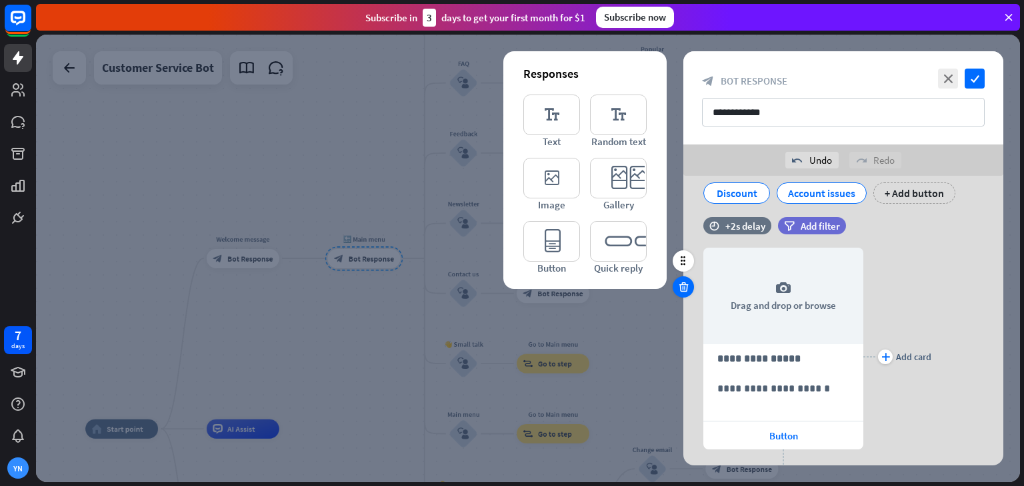
click at [687, 286] on icon at bounding box center [683, 287] width 13 height 12
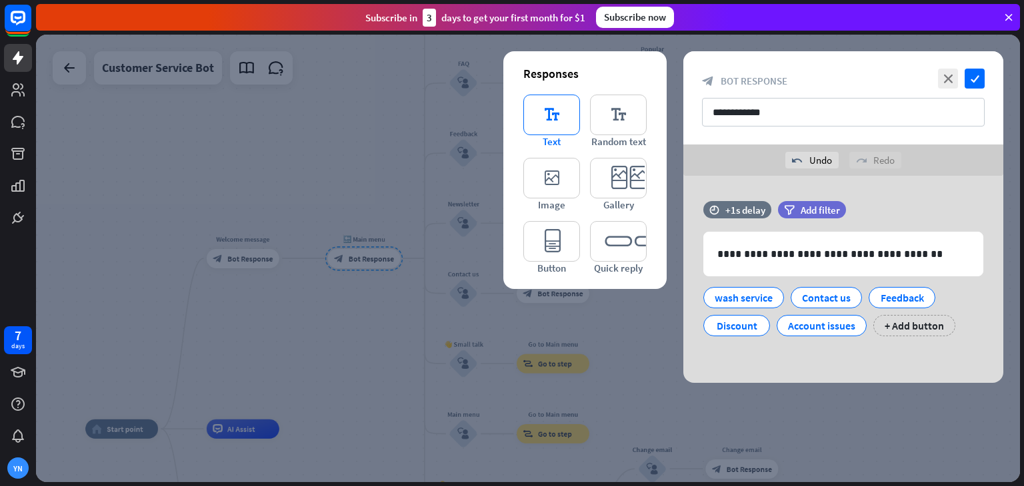
click at [551, 105] on icon "editor_text" at bounding box center [551, 115] width 57 height 41
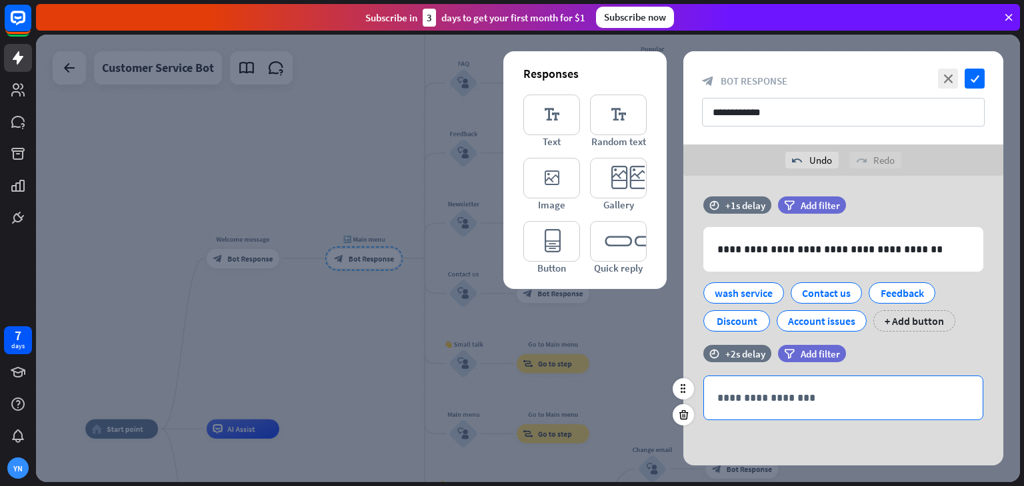
scroll to position [5, 0]
click at [683, 418] on icon at bounding box center [683, 414] width 13 height 12
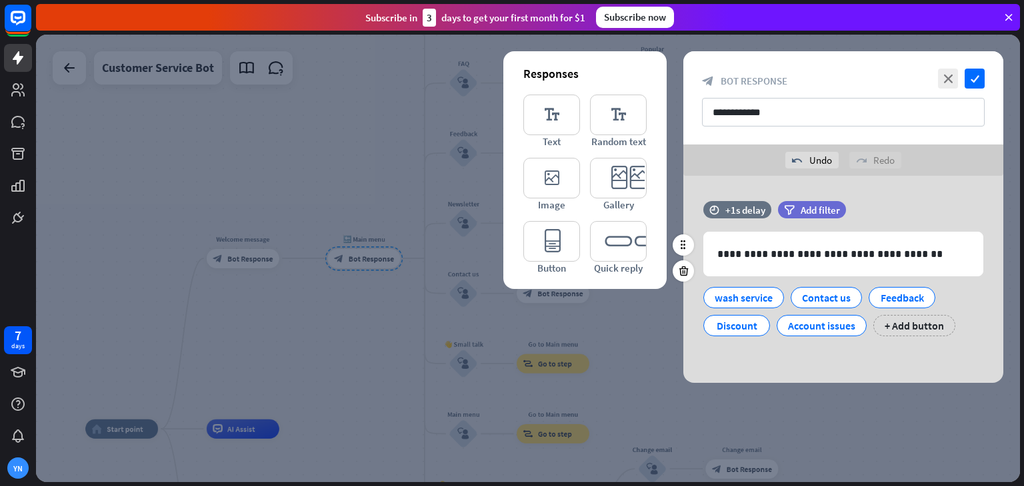
scroll to position [0, 0]
click at [983, 73] on icon "check" at bounding box center [974, 79] width 20 height 20
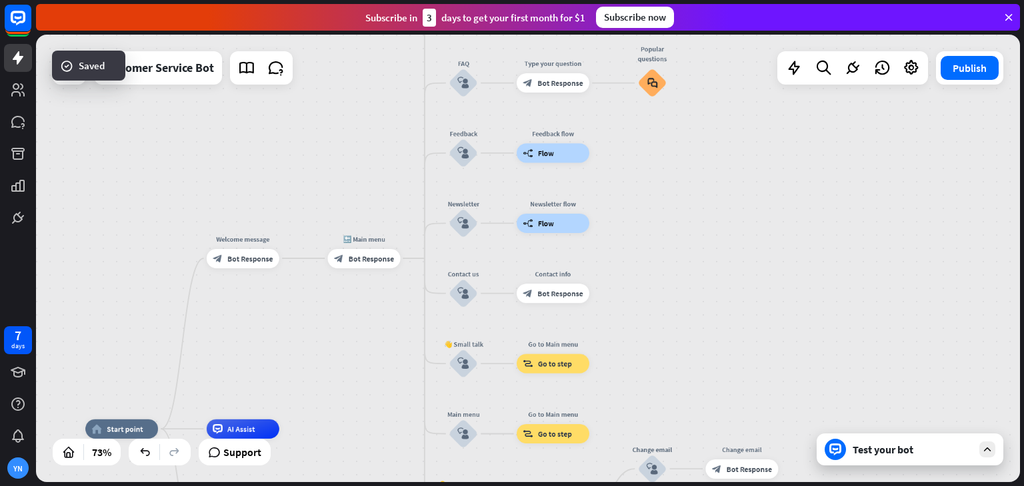
click at [869, 440] on div "Test your bot" at bounding box center [909, 450] width 187 height 32
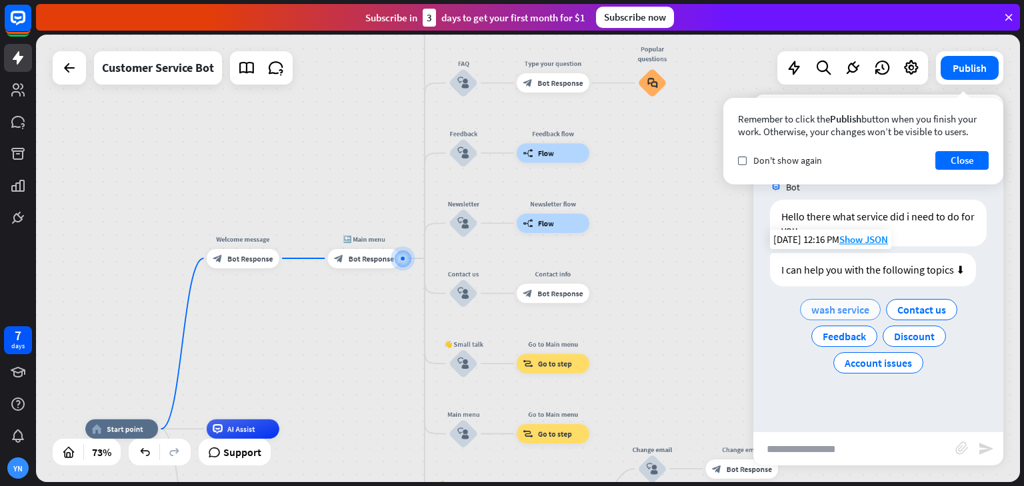
click at [858, 313] on span "wash service" at bounding box center [840, 309] width 58 height 13
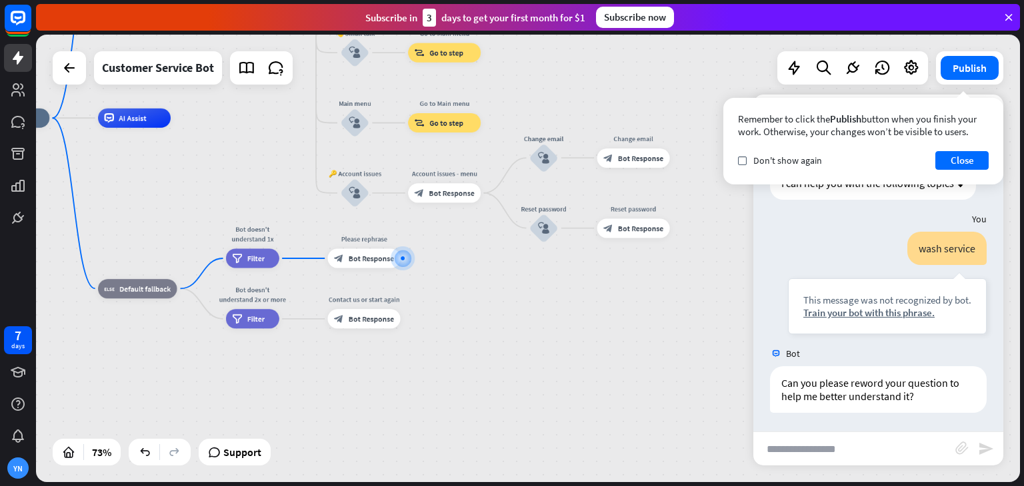
scroll to position [88, 0]
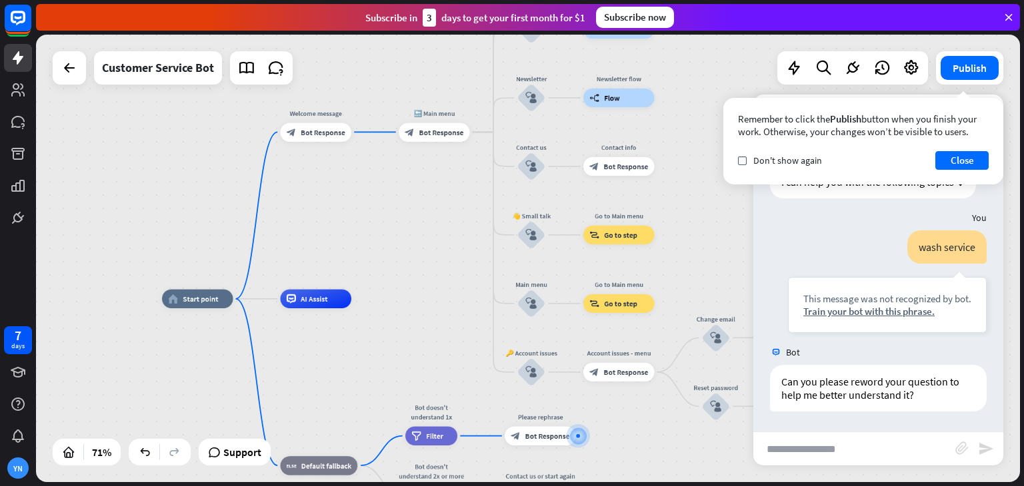
drag, startPoint x: 269, startPoint y: 126, endPoint x: 448, endPoint y: 293, distance: 244.7
click at [448, 293] on div "home_2 Start point Welcome message block_bot_response Bot Response 🔙 Main menu …" at bounding box center [528, 259] width 984 height 448
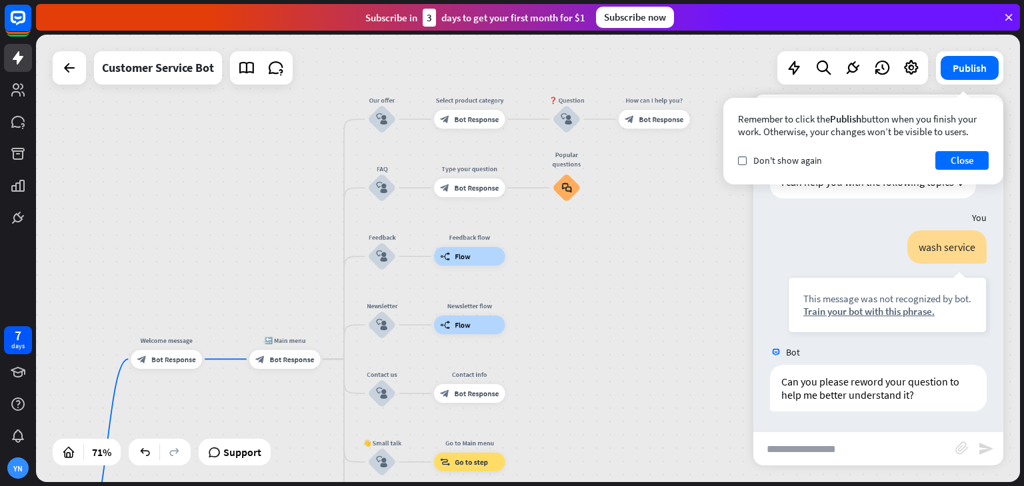
drag, startPoint x: 463, startPoint y: 187, endPoint x: 311, endPoint y: 419, distance: 277.6
click at [311, 419] on div "home_2 Start point Welcome message block_bot_response Bot Response 🔙 Main menu …" at bounding box center [528, 259] width 984 height 448
click at [371, 194] on div "block_user_input" at bounding box center [382, 188] width 29 height 29
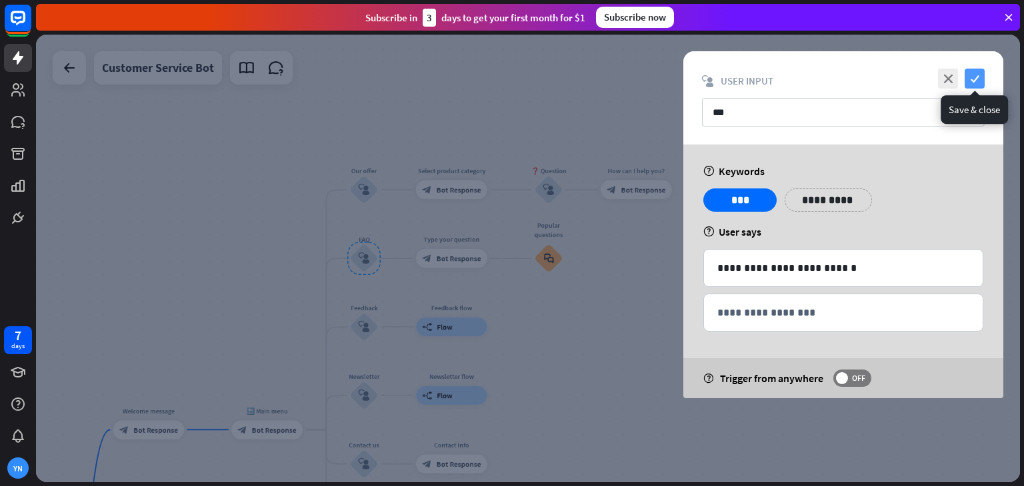
click at [970, 88] on icon "check" at bounding box center [974, 79] width 20 height 20
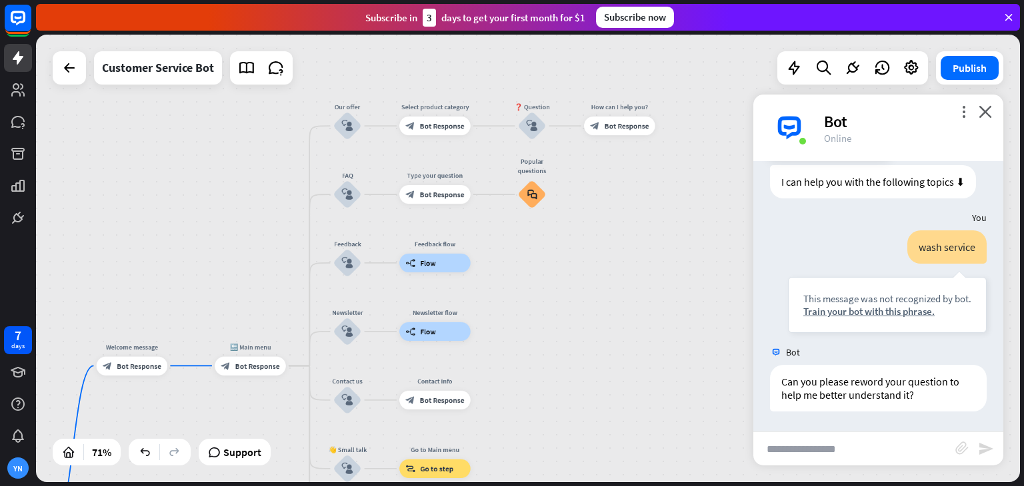
drag, startPoint x: 253, startPoint y: 315, endPoint x: 237, endPoint y: 251, distance: 66.1
click at [237, 251] on div "home_2 Start point Welcome message block_bot_response Bot Response 🔙 Main menu …" at bounding box center [528, 259] width 984 height 448
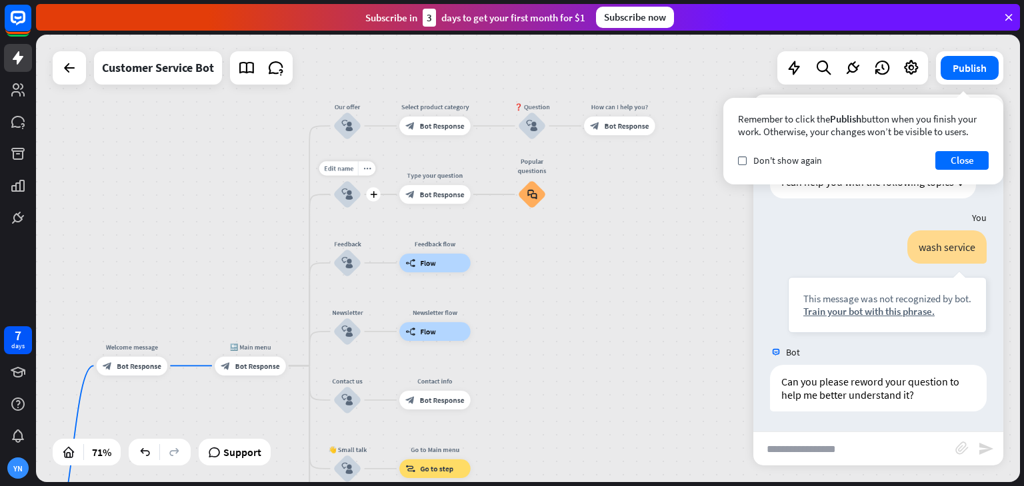
click at [349, 194] on icon "block_user_input" at bounding box center [346, 194] width 11 height 11
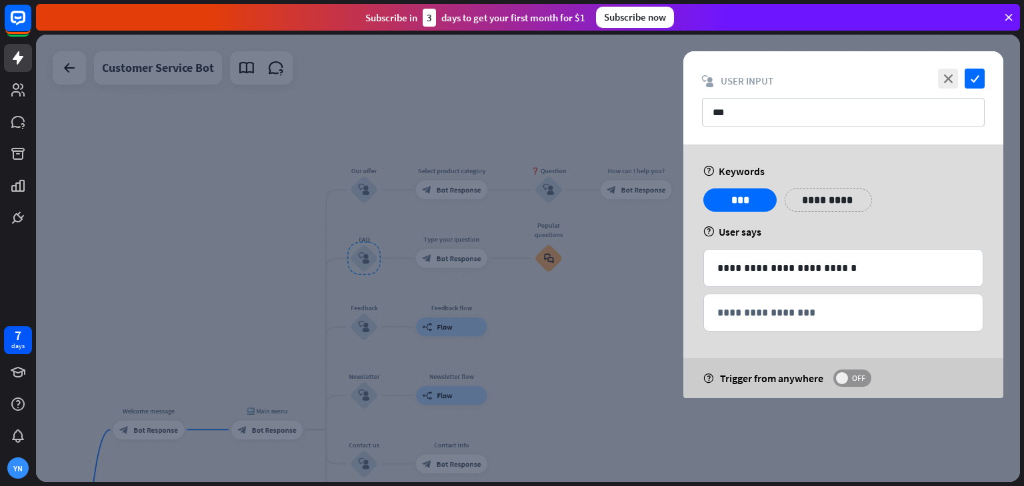
click at [861, 377] on span "OFF" at bounding box center [858, 378] width 21 height 11
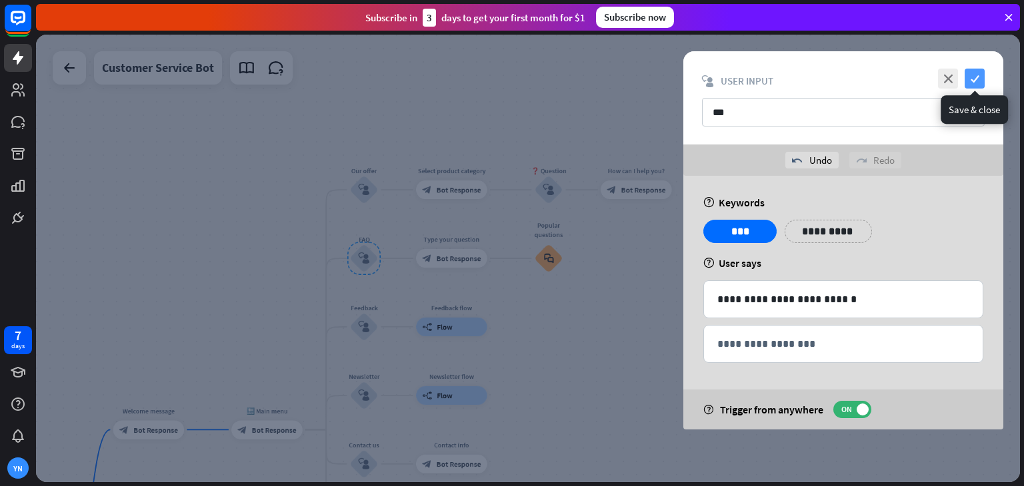
click at [980, 74] on icon "check" at bounding box center [974, 79] width 20 height 20
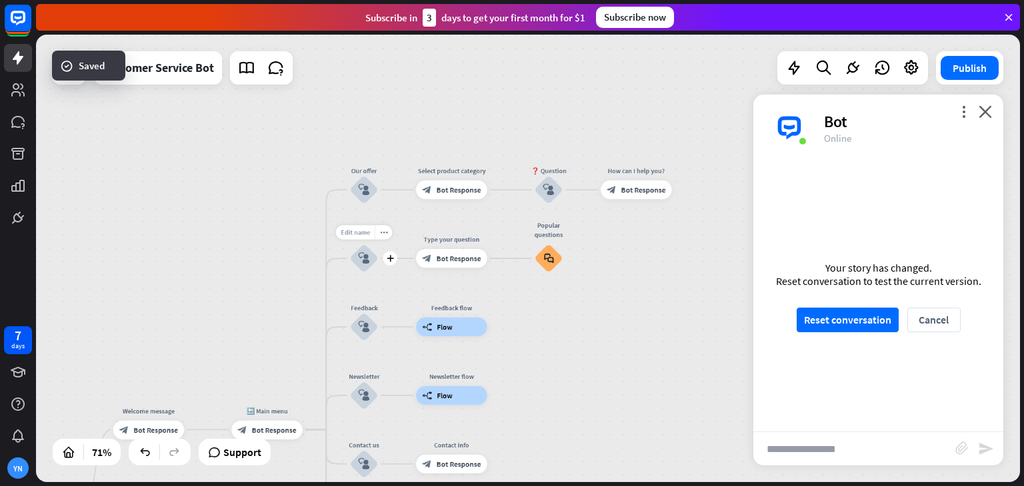
click at [362, 239] on div "Edit name" at bounding box center [355, 232] width 39 height 14
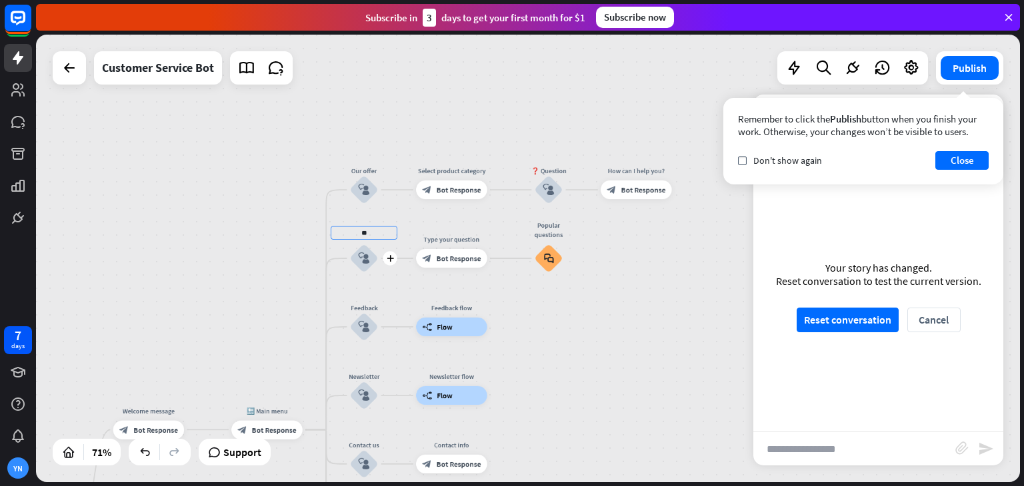
type input "*"
type input "**********"
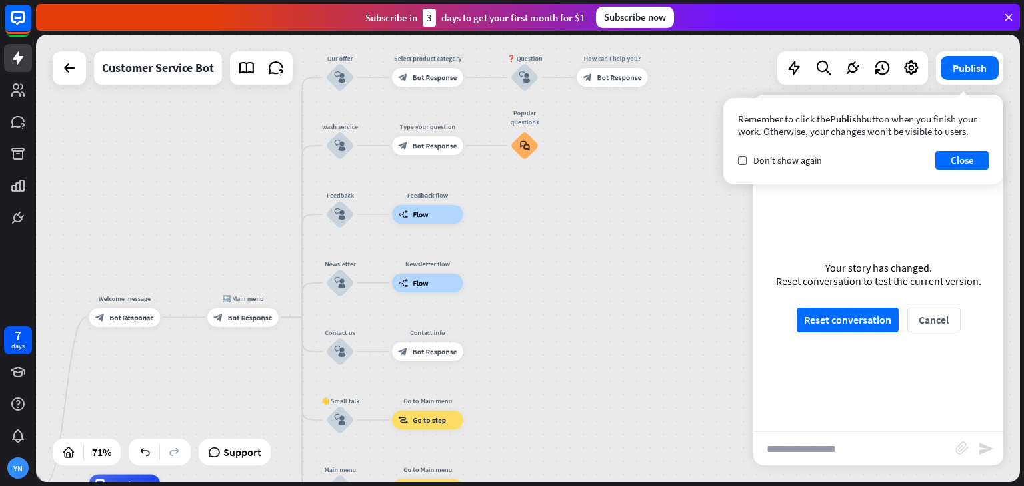
drag, startPoint x: 251, startPoint y: 384, endPoint x: 227, endPoint y: 259, distance: 126.9
click at [227, 259] on div "home_2 Start point Welcome message block_bot_response Bot Response 🔙 Main menu …" at bounding box center [528, 259] width 984 height 448
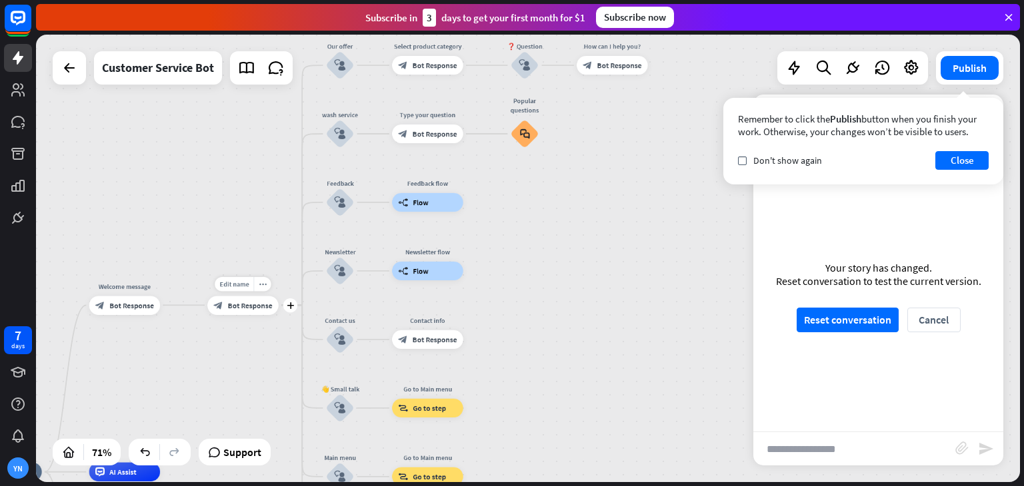
click at [255, 312] on div "block_bot_response Bot Response" at bounding box center [242, 305] width 71 height 19
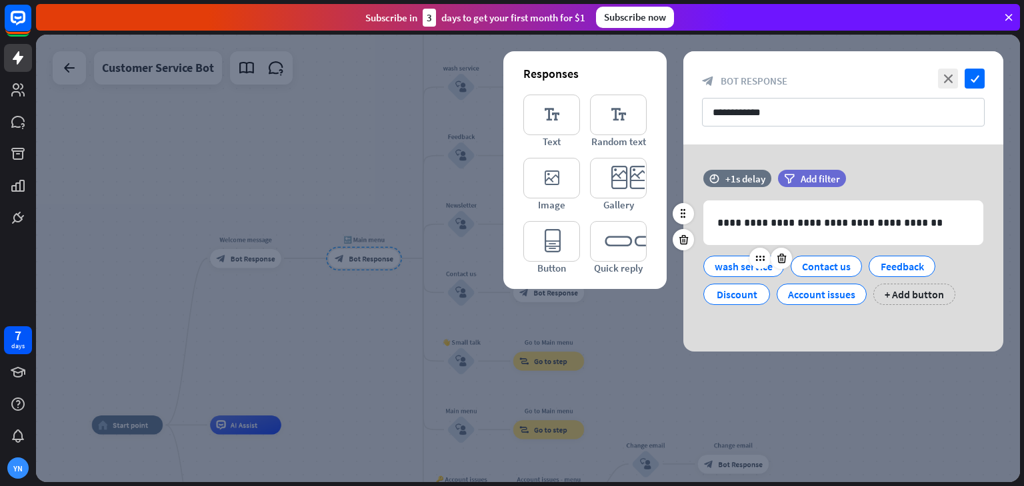
click at [733, 263] on div "wash service" at bounding box center [743, 267] width 58 height 20
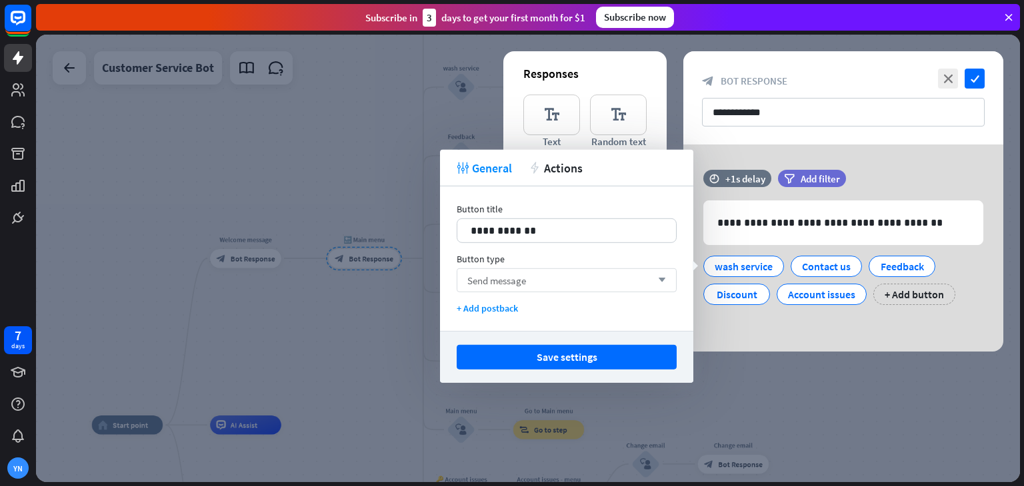
click at [656, 275] on div "Send message arrow_down" at bounding box center [566, 281] width 220 height 24
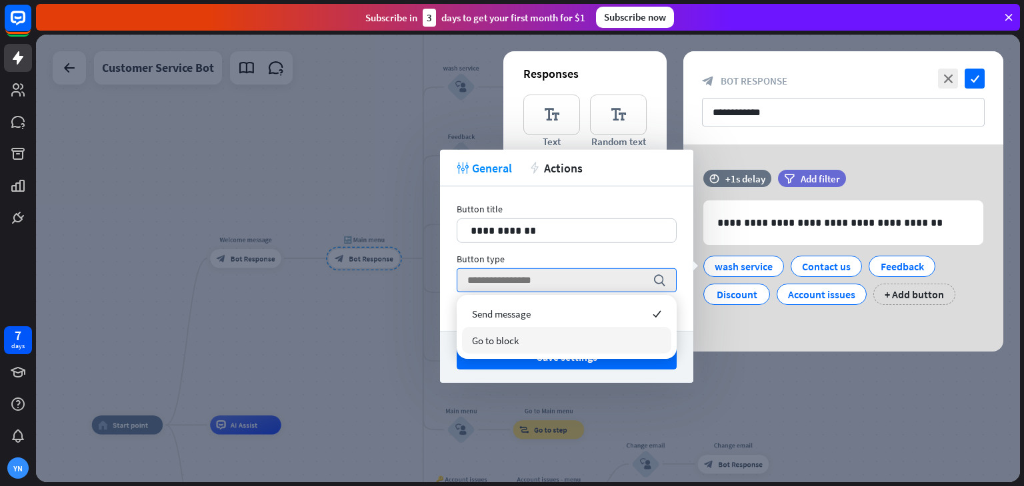
click at [565, 331] on div "Go to block" at bounding box center [566, 340] width 209 height 27
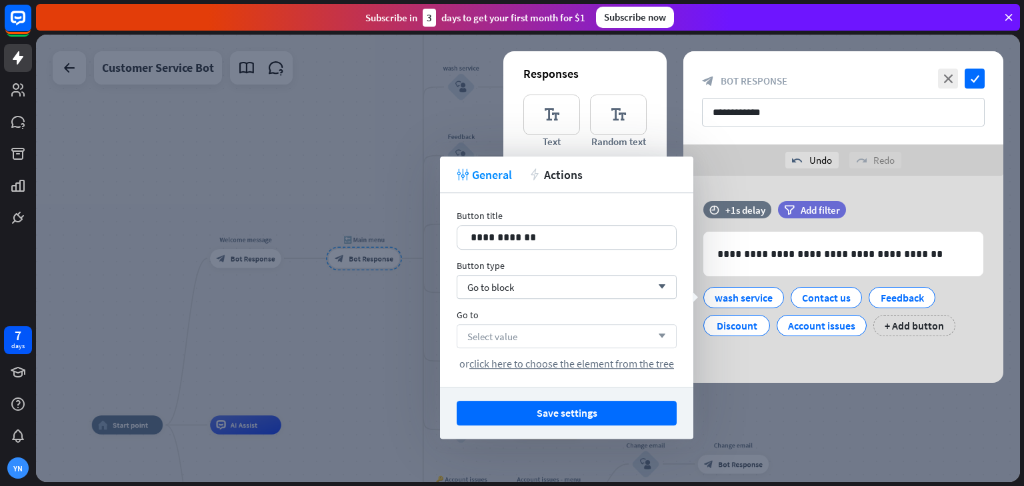
click at [606, 343] on div "Select value arrow_down" at bounding box center [566, 337] width 220 height 24
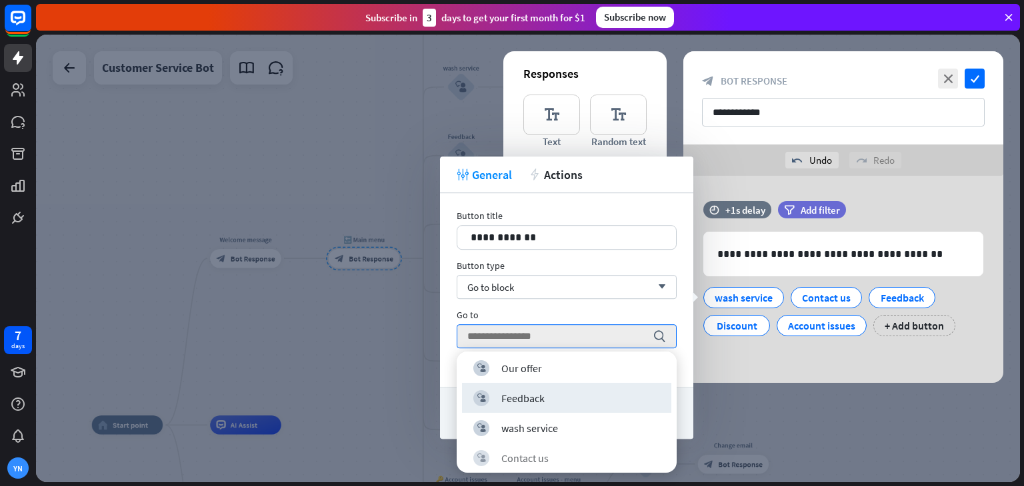
scroll to position [155, 0]
click at [580, 402] on div "block_user_input wash service" at bounding box center [566, 396] width 187 height 16
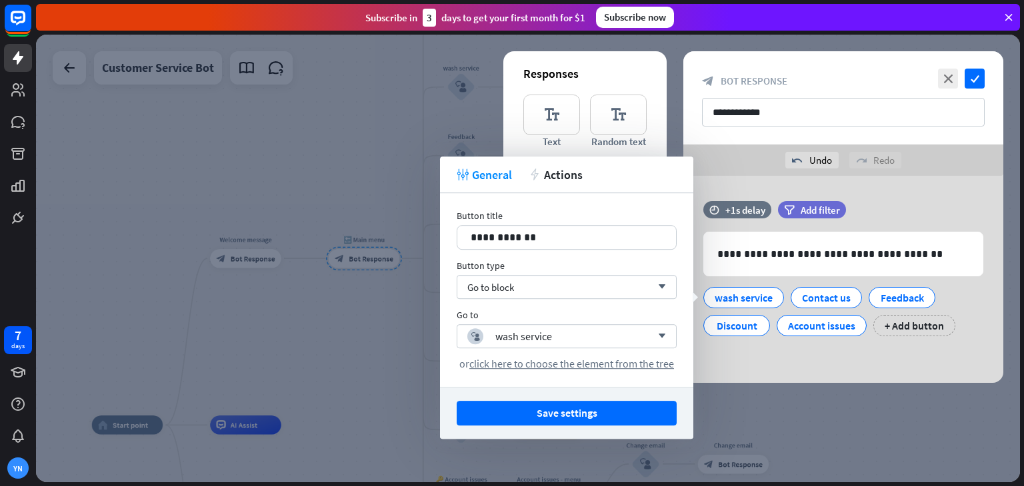
click at [580, 402] on button "Save settings" at bounding box center [566, 413] width 220 height 25
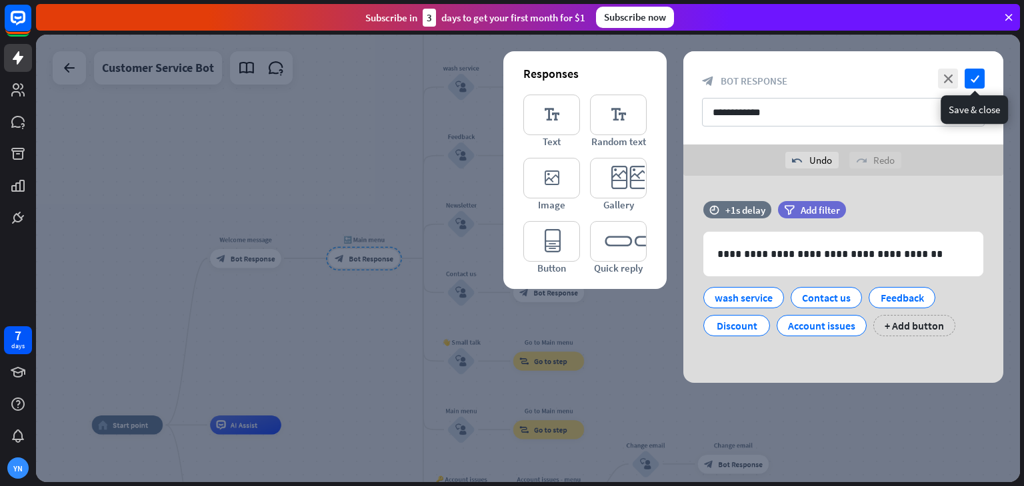
click at [960, 80] on div "close check" at bounding box center [959, 79] width 50 height 20
click at [977, 69] on icon "check" at bounding box center [974, 79] width 20 height 20
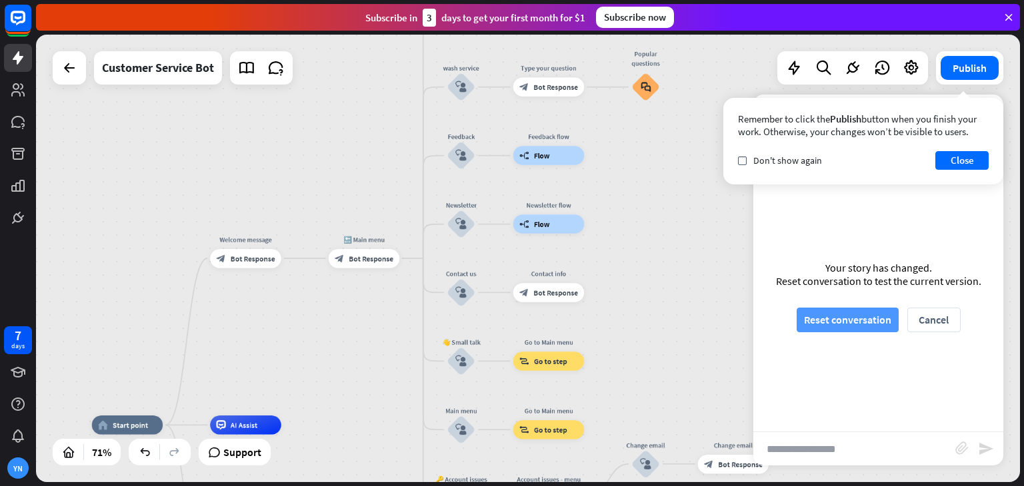
click at [840, 331] on button "Reset conversation" at bounding box center [847, 320] width 102 height 25
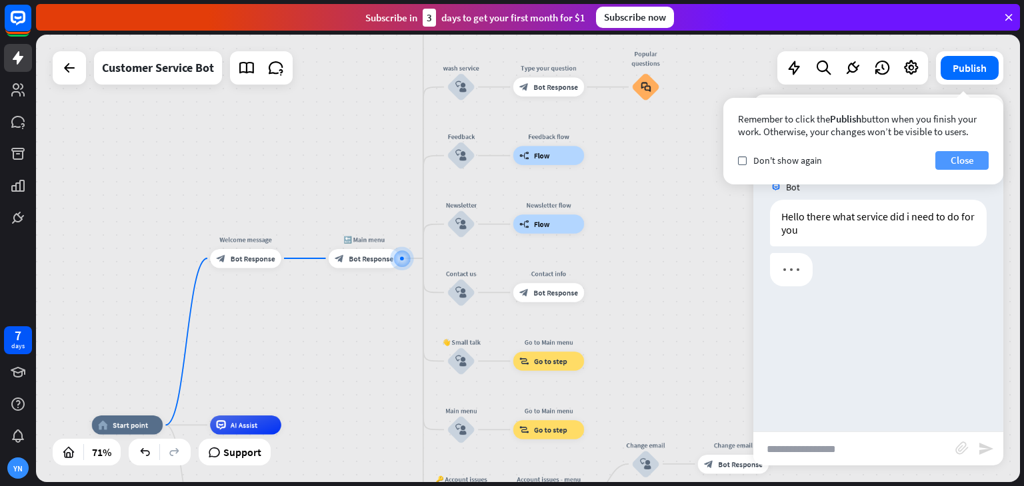
click at [962, 161] on button "Close" at bounding box center [961, 160] width 53 height 19
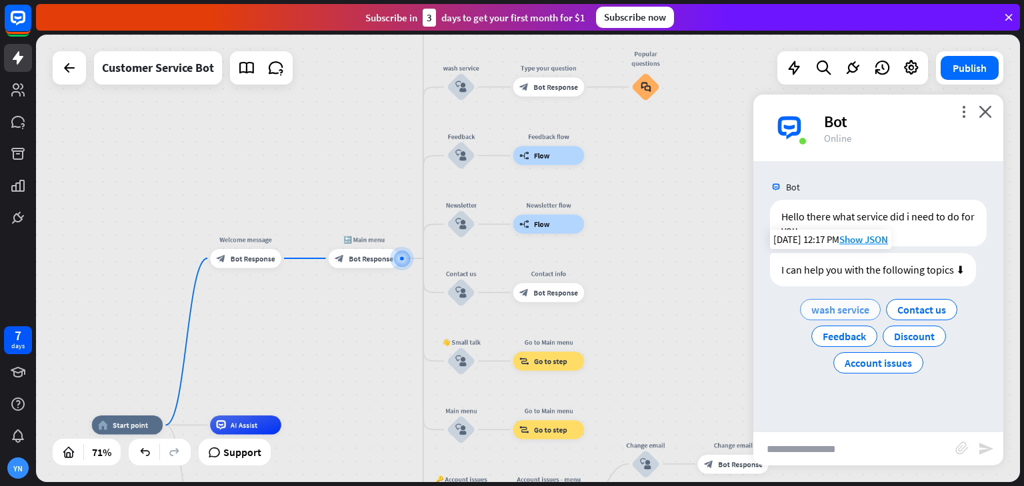
click at [844, 305] on span "wash service" at bounding box center [840, 309] width 58 height 13
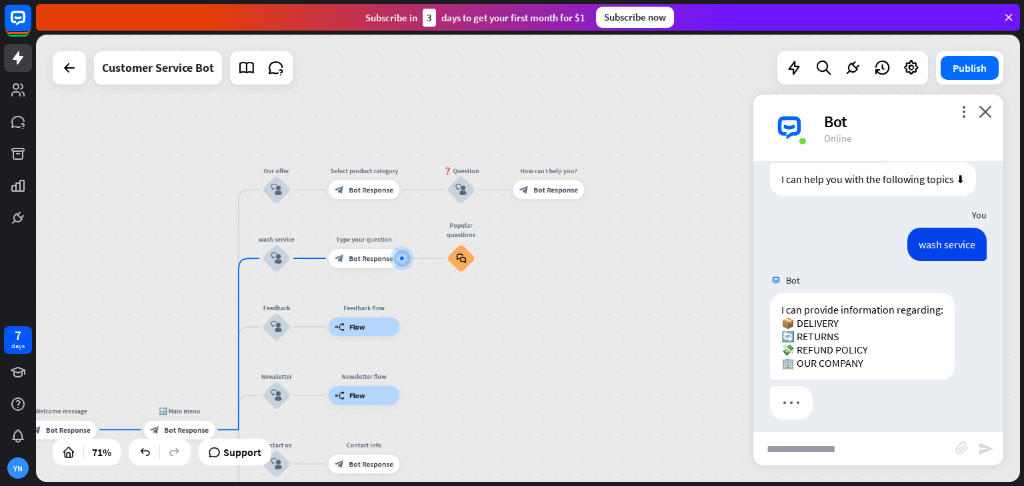
scroll to position [99, 0]
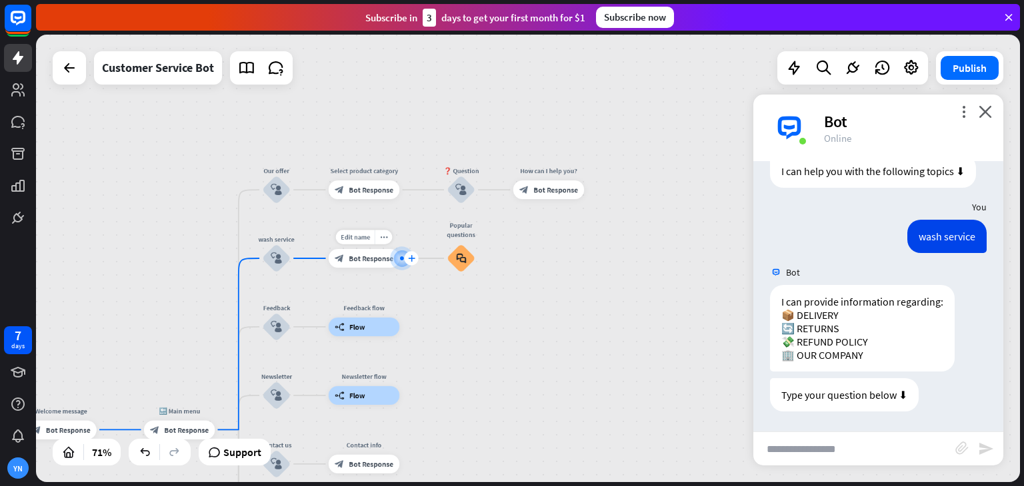
click at [410, 259] on icon "plus" at bounding box center [411, 258] width 7 height 7
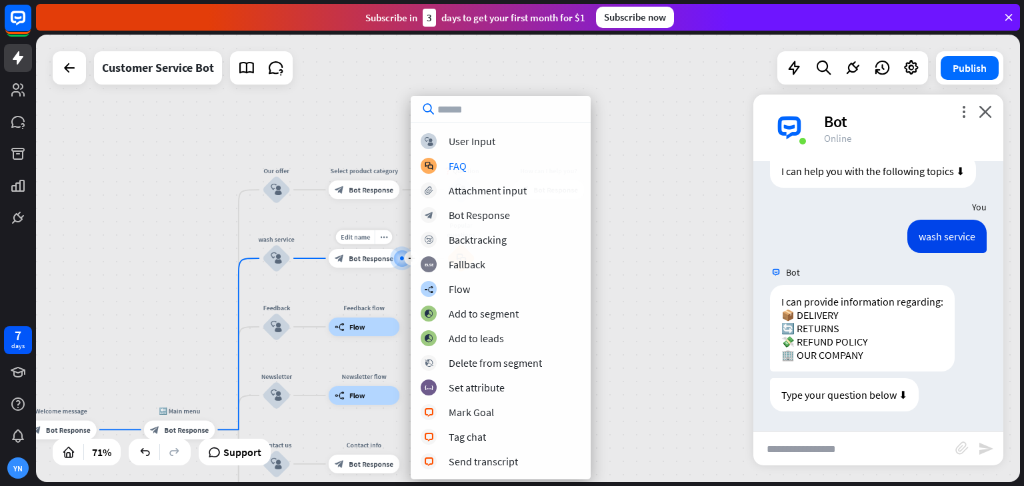
click at [365, 257] on span "Bot Response" at bounding box center [371, 258] width 45 height 9
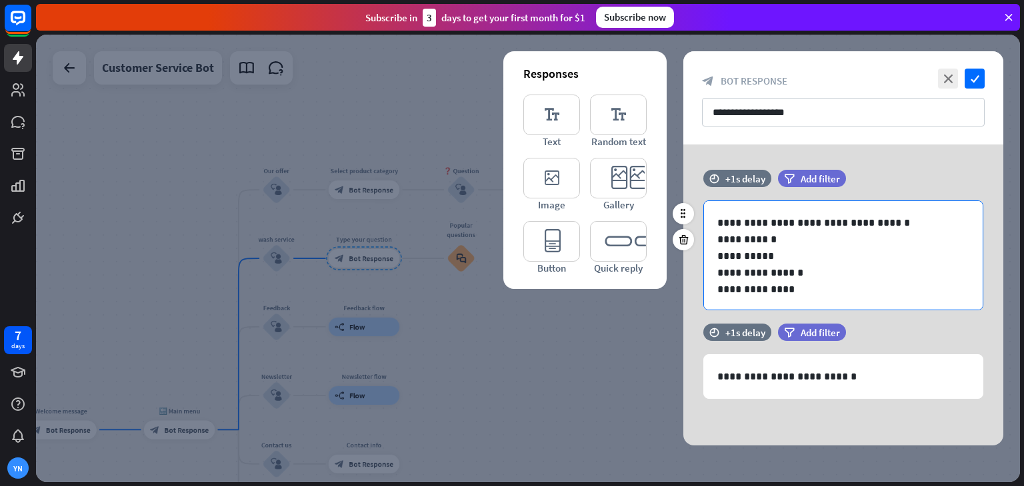
click at [813, 273] on p "**********" at bounding box center [838, 273] width 242 height 17
click at [820, 291] on p "**********" at bounding box center [838, 289] width 242 height 17
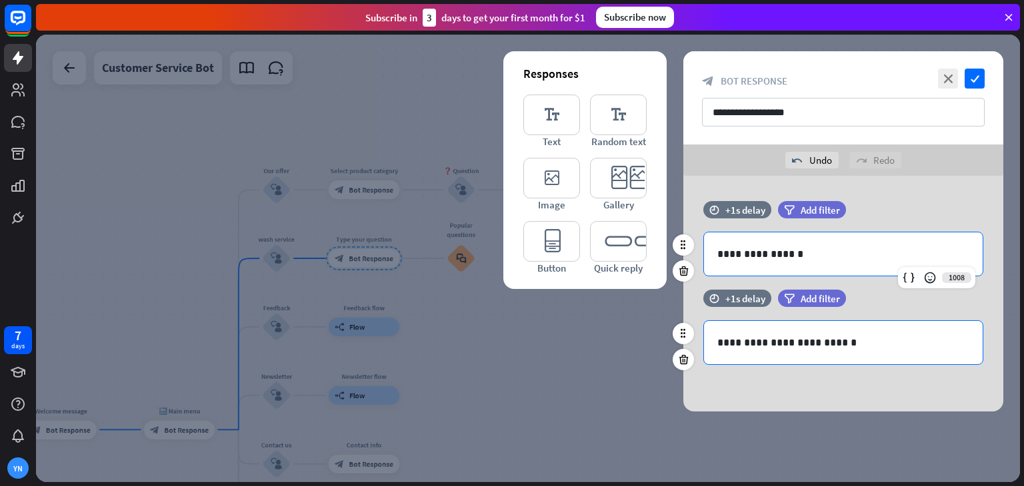
click at [837, 345] on p "**********" at bounding box center [843, 343] width 252 height 17
click at [826, 255] on p "**********" at bounding box center [843, 254] width 252 height 17
click at [854, 345] on p "**********" at bounding box center [843, 343] width 252 height 17
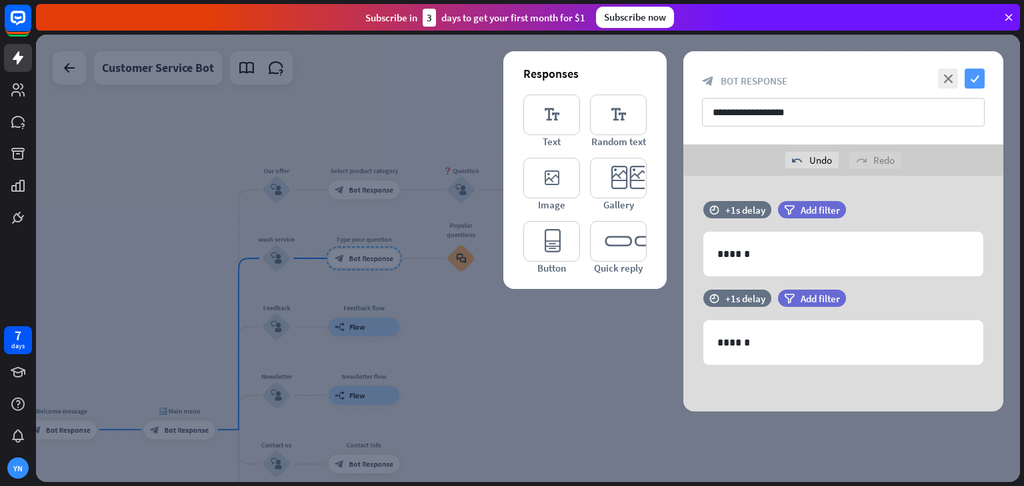
click at [976, 85] on icon "check" at bounding box center [974, 79] width 20 height 20
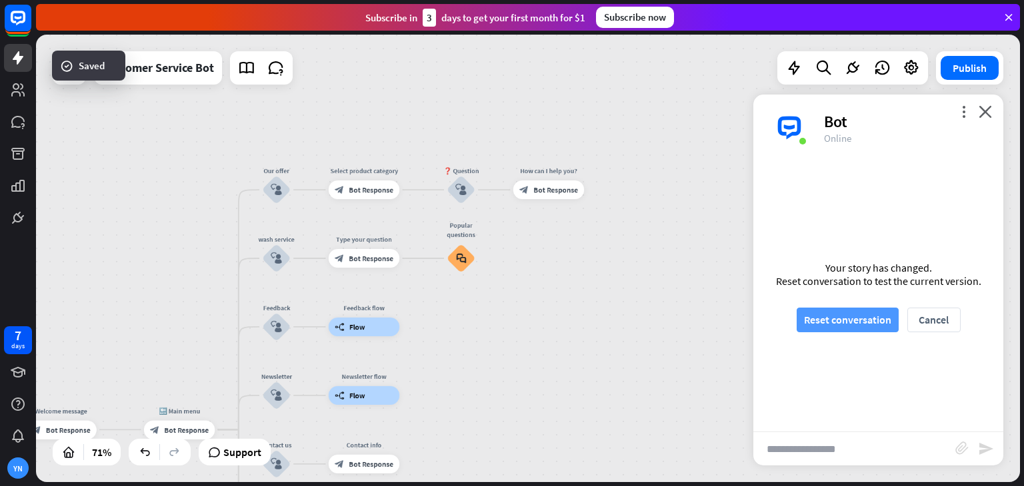
click at [878, 310] on button "Reset conversation" at bounding box center [847, 320] width 102 height 25
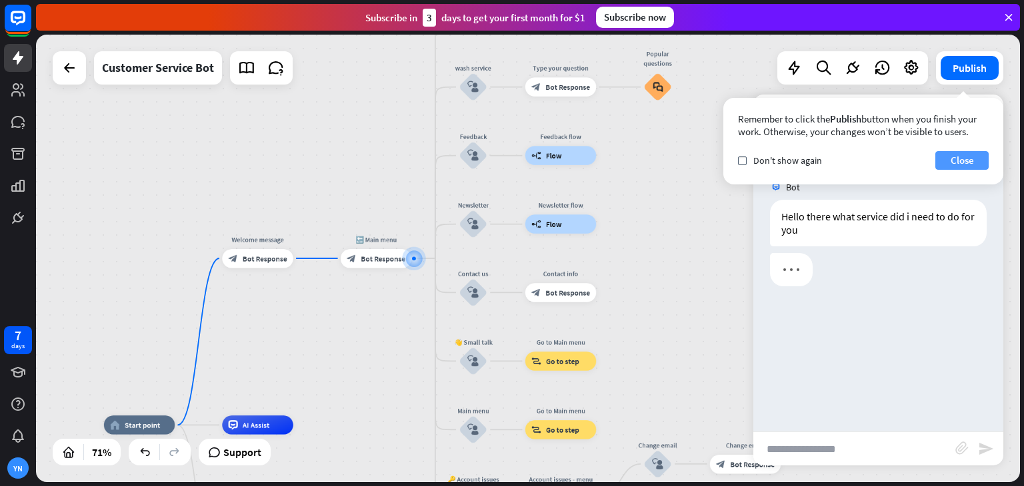
click at [963, 164] on button "Close" at bounding box center [961, 160] width 53 height 19
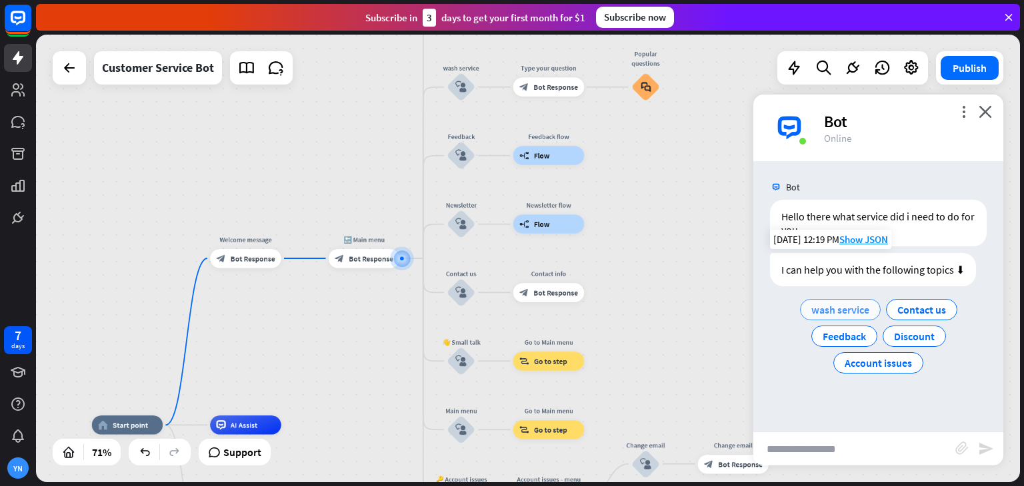
click at [842, 311] on span "wash service" at bounding box center [840, 309] width 58 height 13
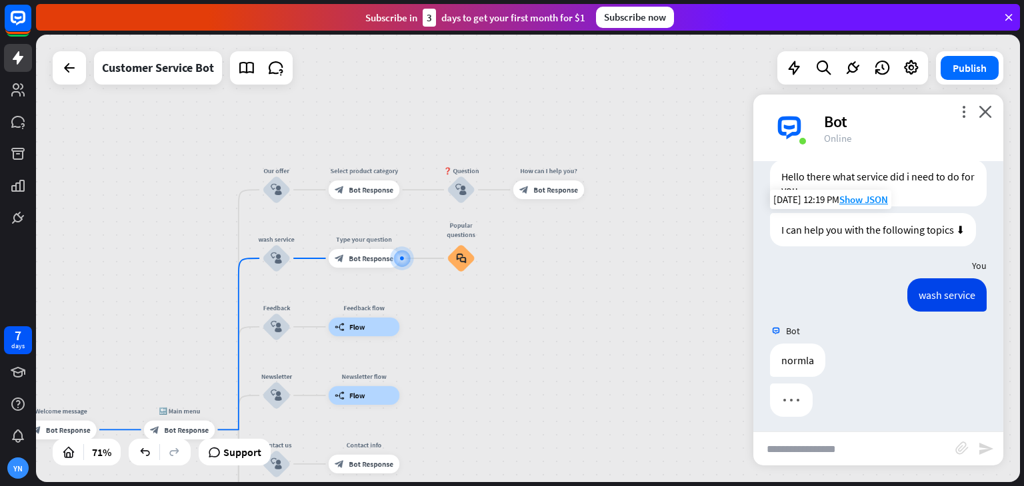
scroll to position [45, 0]
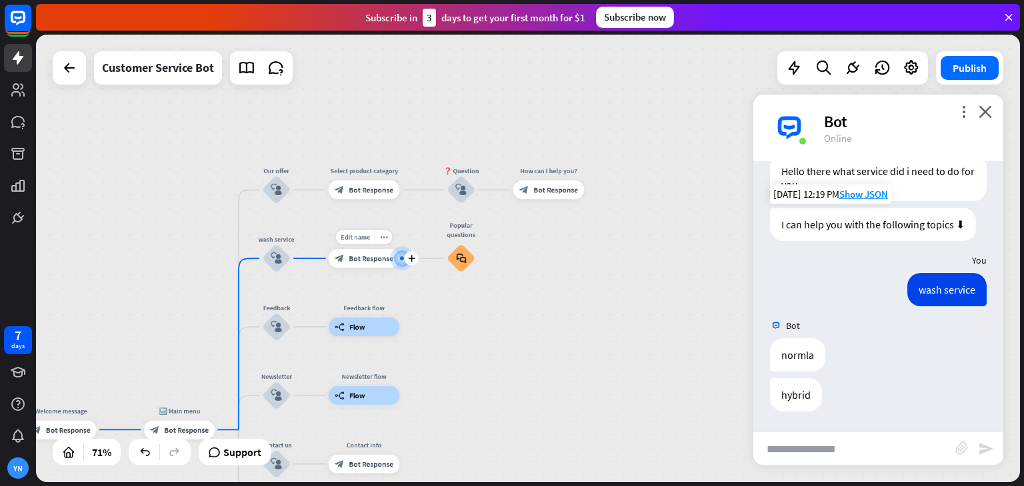
click at [360, 254] on span "Bot Response" at bounding box center [371, 258] width 45 height 9
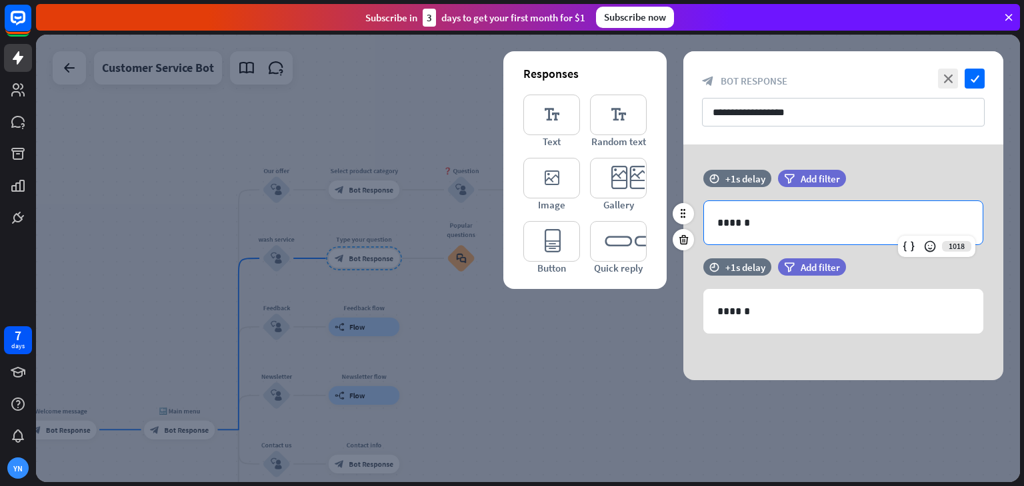
click at [772, 222] on p "******" at bounding box center [843, 223] width 252 height 17
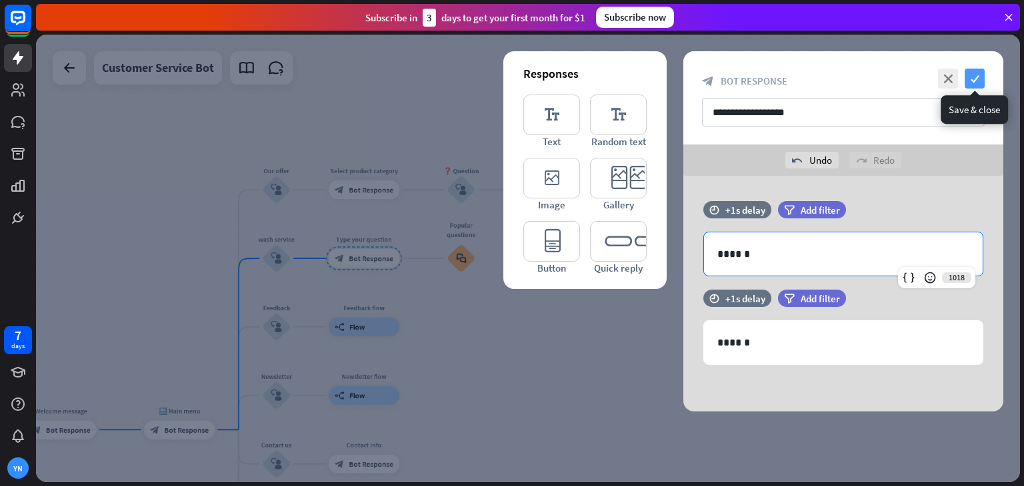
click at [981, 71] on icon "check" at bounding box center [974, 79] width 20 height 20
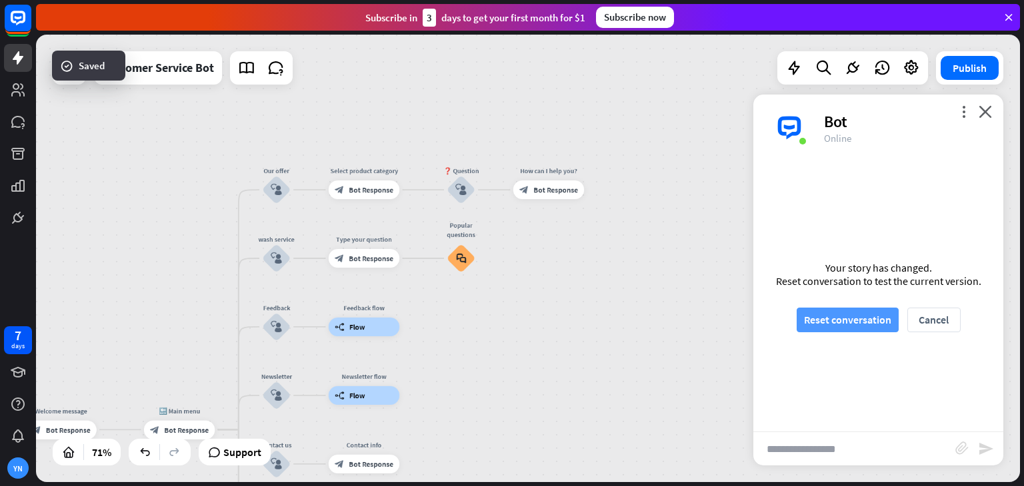
click at [871, 318] on button "Reset conversation" at bounding box center [847, 320] width 102 height 25
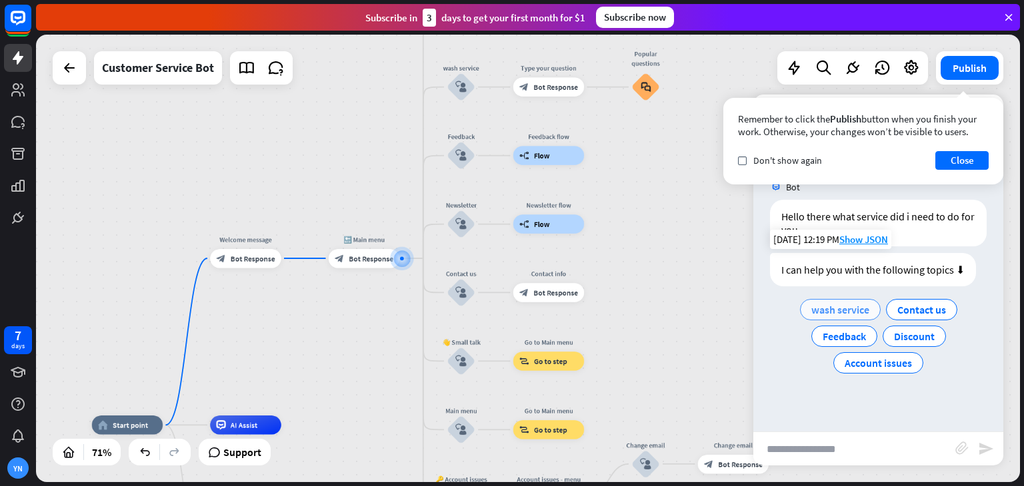
click at [872, 318] on div "wash service" at bounding box center [840, 309] width 81 height 21
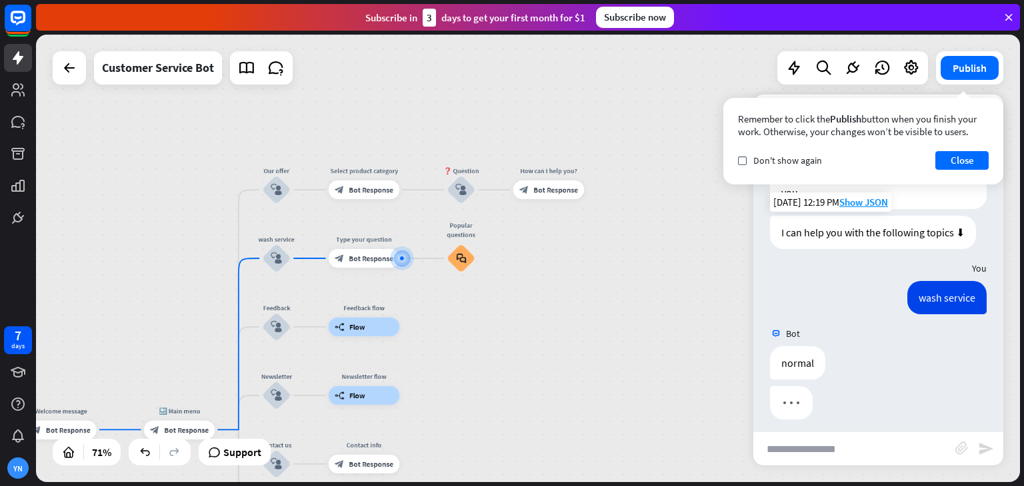
scroll to position [45, 0]
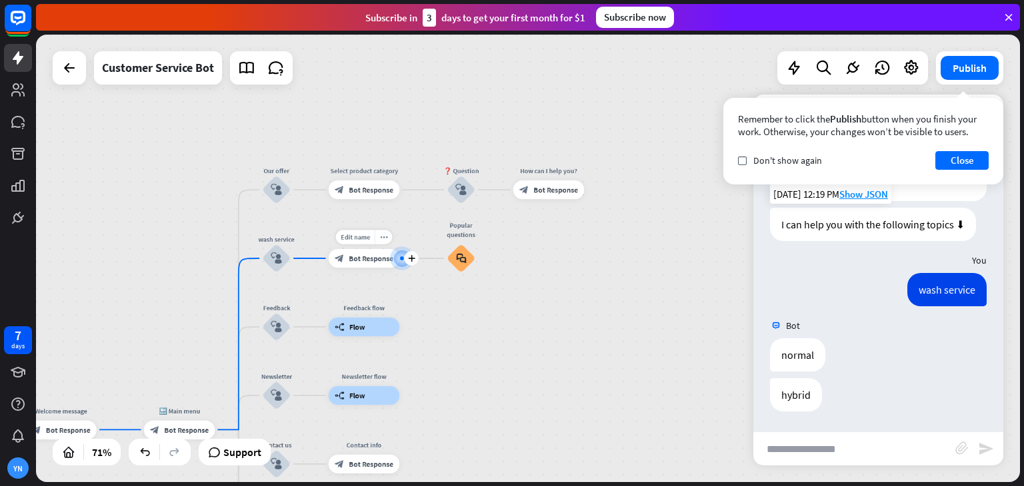
click at [354, 257] on span "Bot Response" at bounding box center [371, 258] width 45 height 9
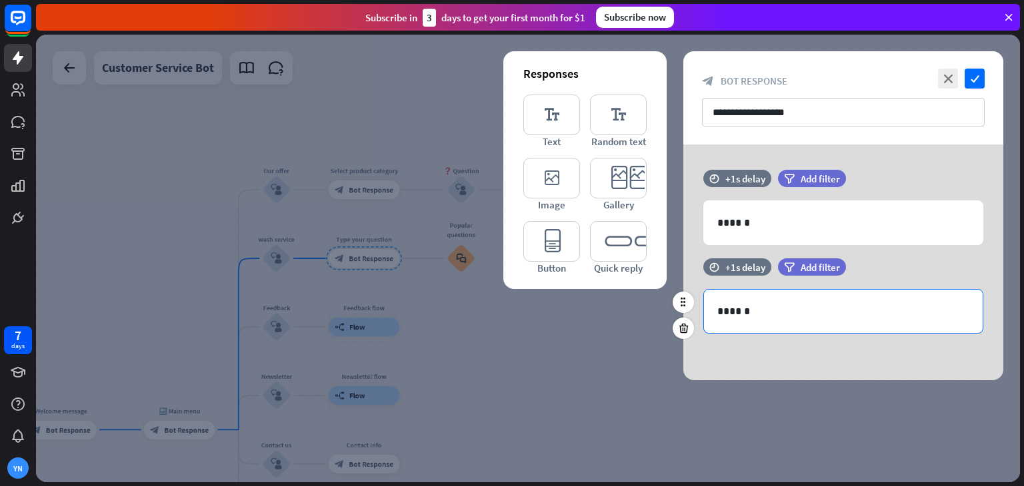
click at [768, 319] on p "******" at bounding box center [843, 311] width 252 height 17
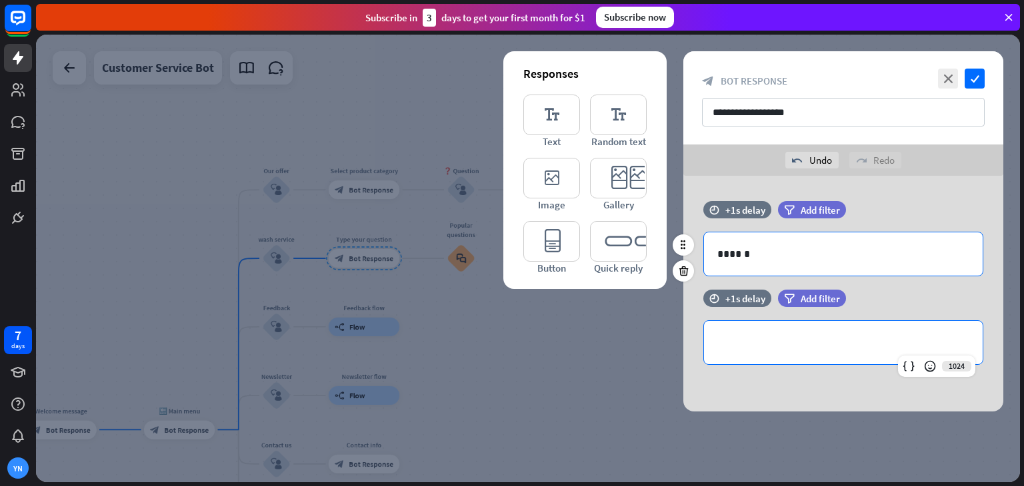
click at [761, 257] on p "******" at bounding box center [843, 254] width 252 height 17
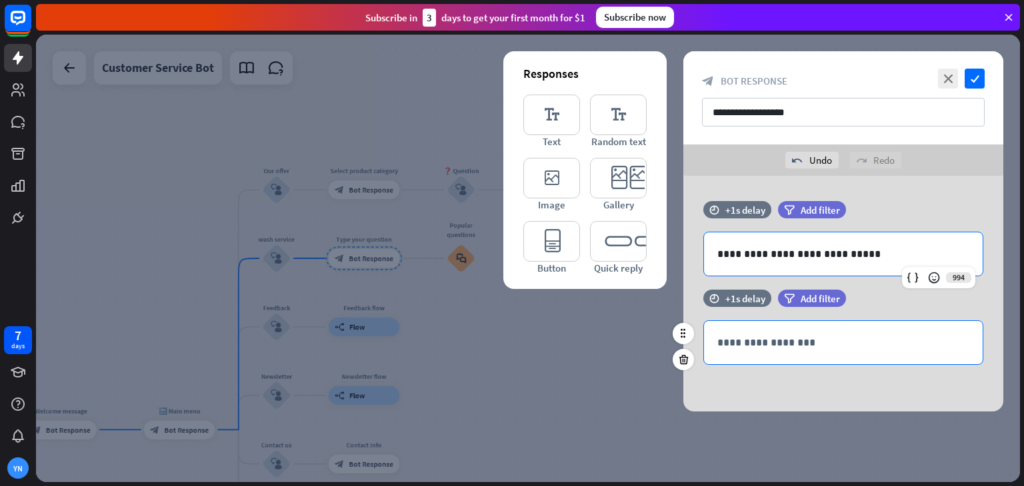
click at [744, 332] on div "**********" at bounding box center [843, 342] width 279 height 43
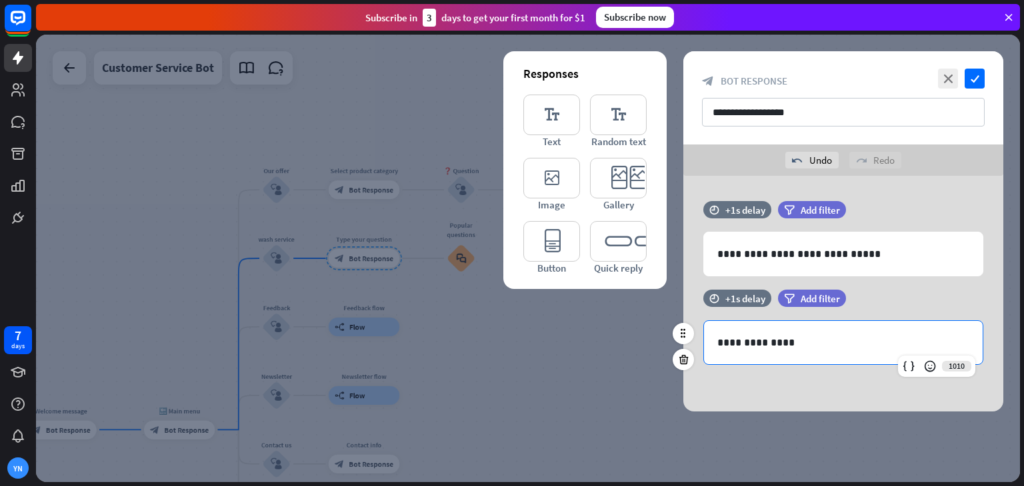
click at [744, 339] on p "**********" at bounding box center [843, 343] width 252 height 17
click at [725, 341] on p "**********" at bounding box center [843, 343] width 252 height 17
click at [774, 349] on p "**********" at bounding box center [843, 343] width 252 height 17
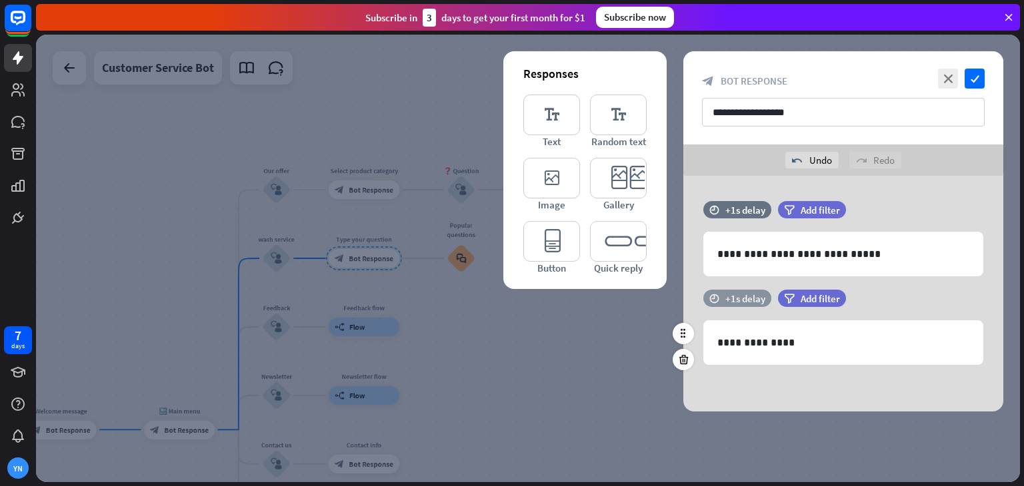
click at [748, 294] on div "+1s delay" at bounding box center [745, 299] width 40 height 13
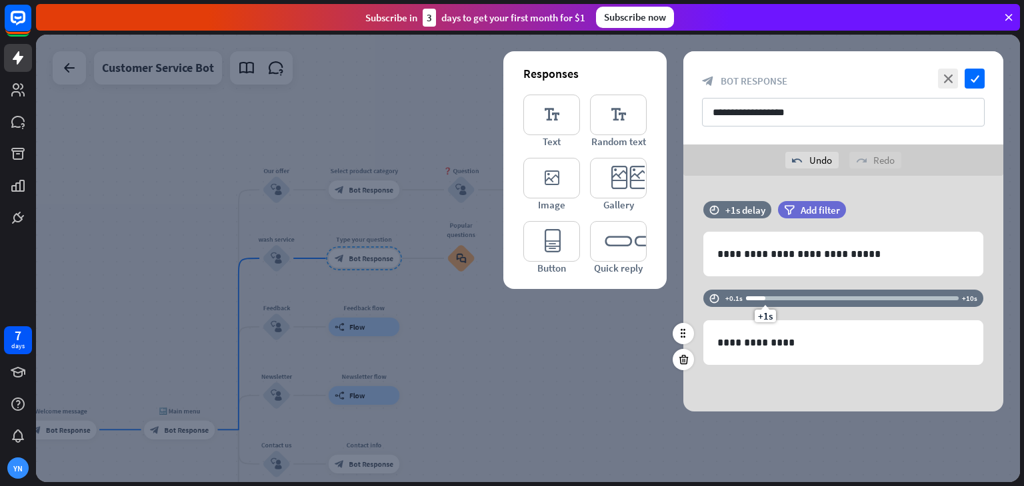
click at [696, 305] on div "time +0.1s +1s +10s" at bounding box center [843, 305] width 320 height 31
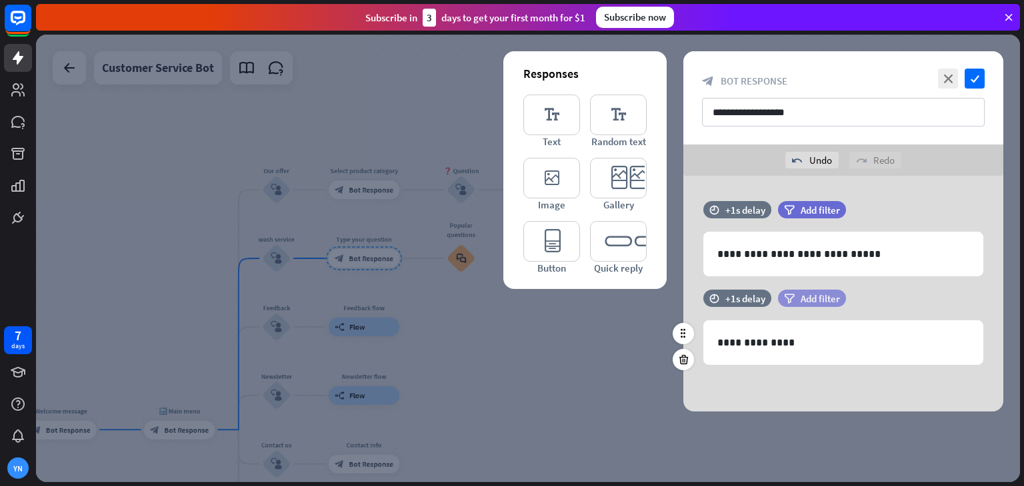
click at [829, 291] on div "filter Add filter" at bounding box center [812, 298] width 68 height 17
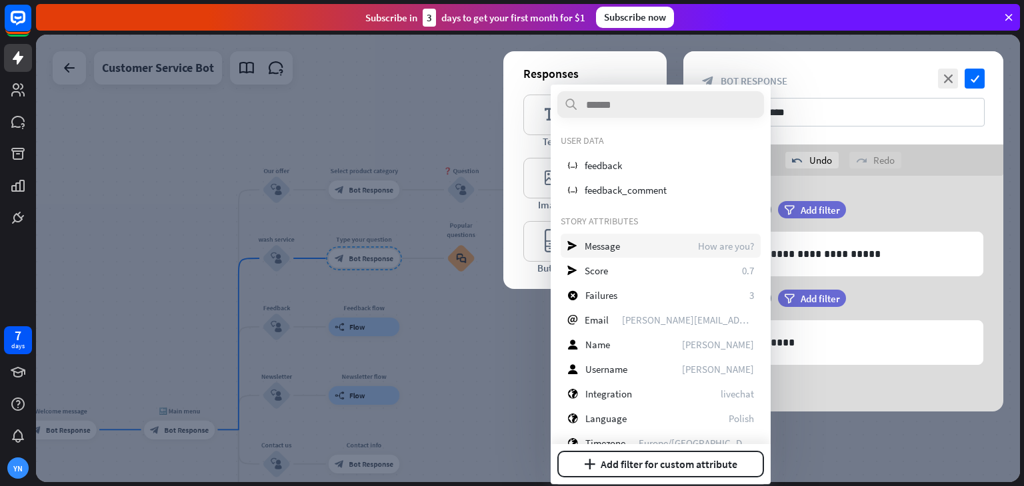
click at [681, 257] on div "send Message How are you?" at bounding box center [660, 246] width 200 height 24
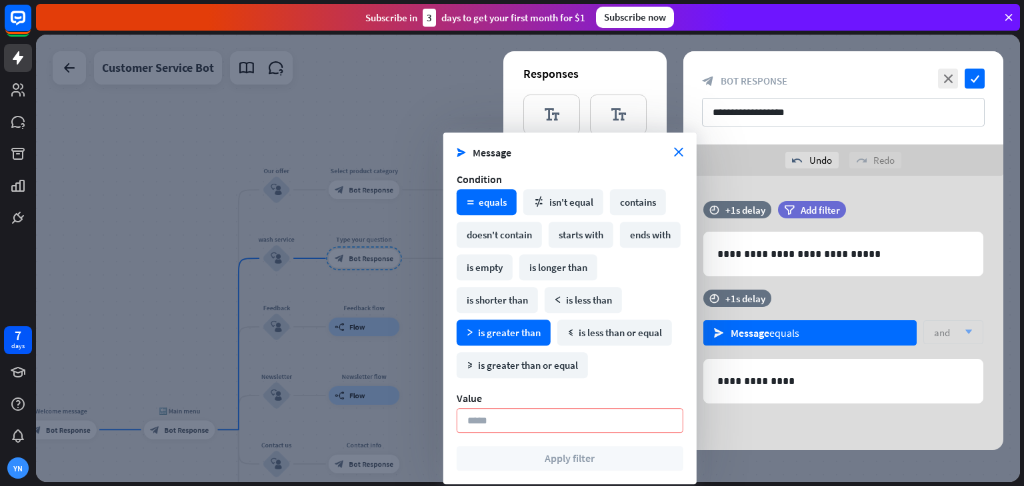
click at [518, 339] on div "math_greater is greater than" at bounding box center [503, 333] width 94 height 26
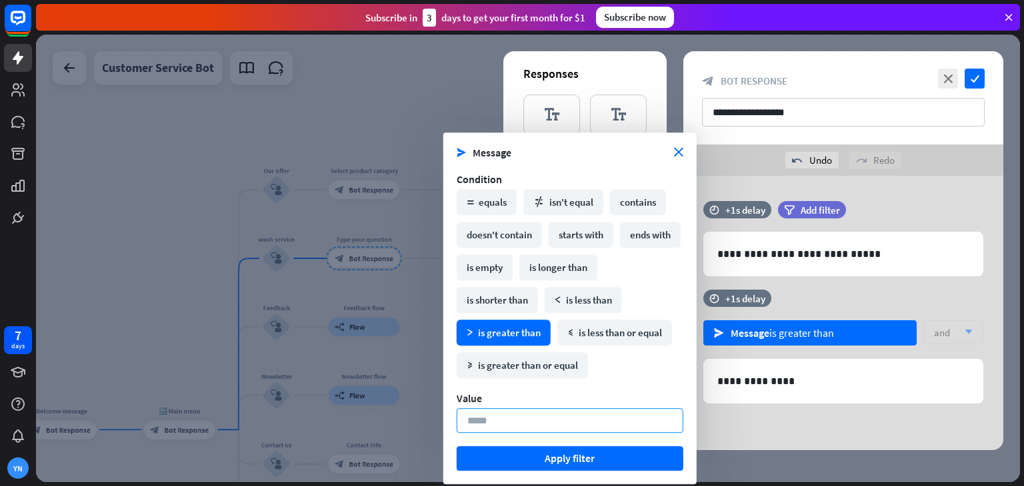
click at [543, 422] on input "*" at bounding box center [569, 420] width 227 height 25
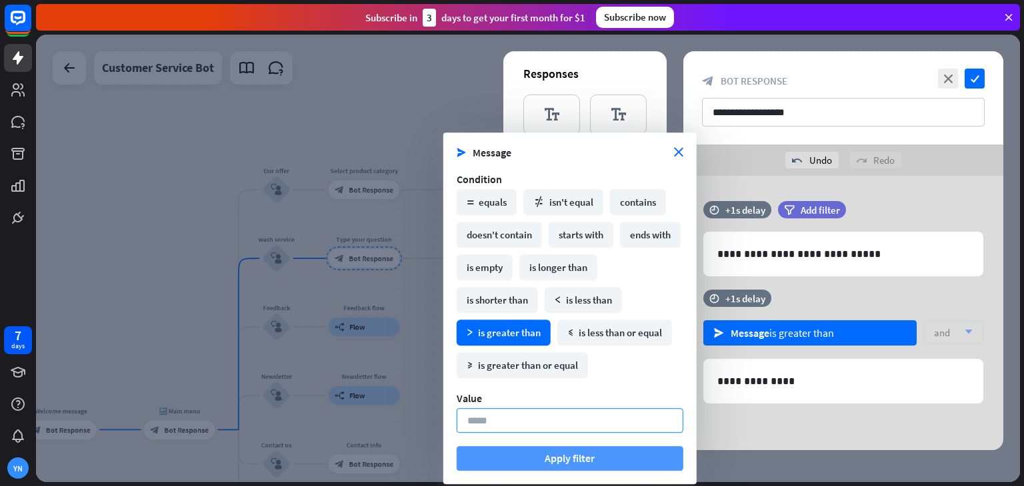
type input "***"
click at [557, 451] on button "Apply filter" at bounding box center [569, 458] width 227 height 25
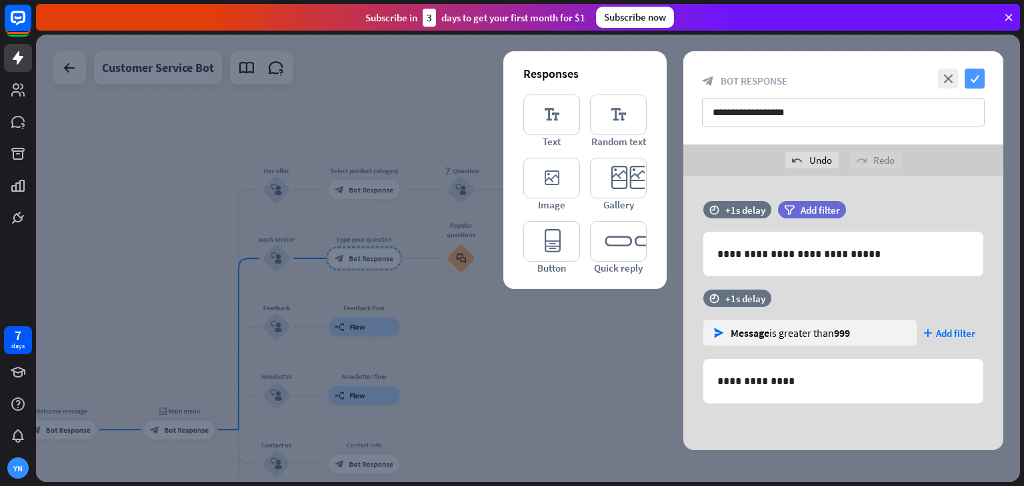
click at [974, 86] on icon "check" at bounding box center [974, 79] width 20 height 20
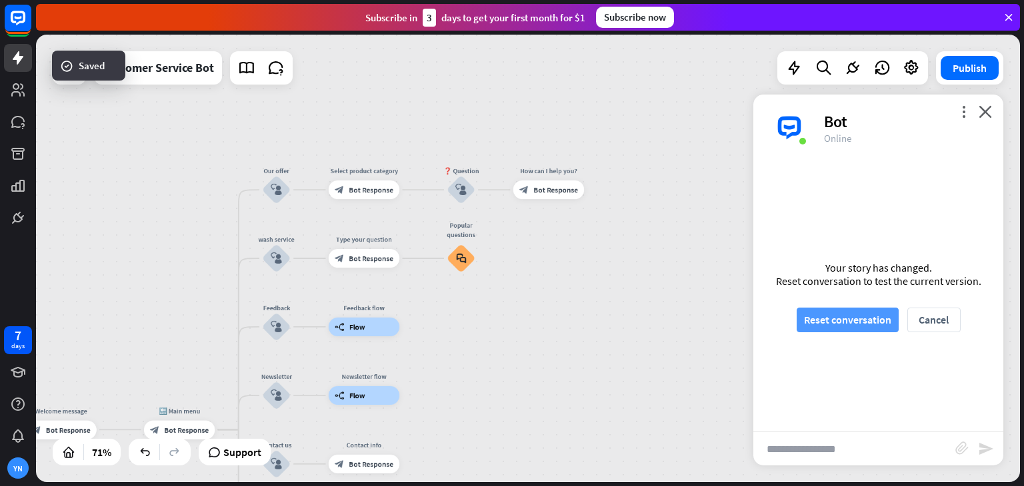
click at [846, 321] on button "Reset conversation" at bounding box center [847, 320] width 102 height 25
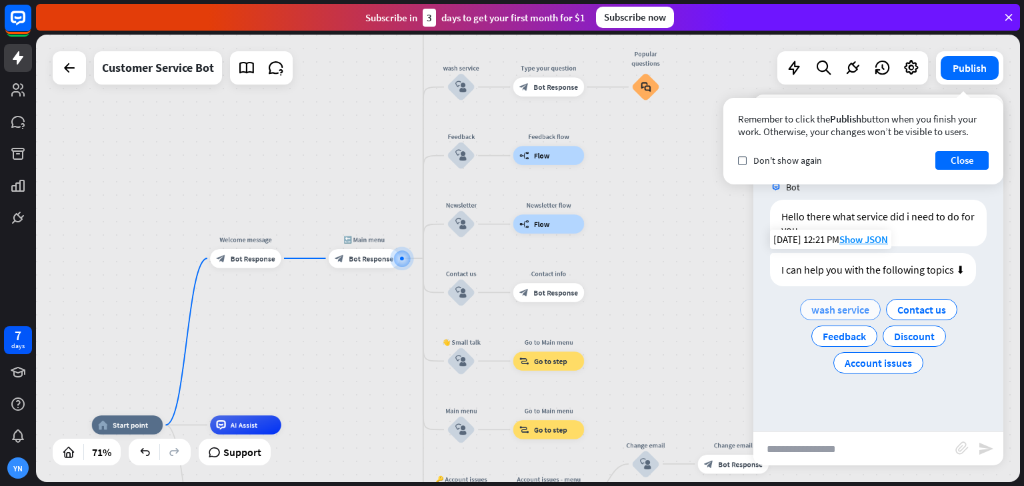
click at [849, 315] on span "wash service" at bounding box center [840, 309] width 58 height 13
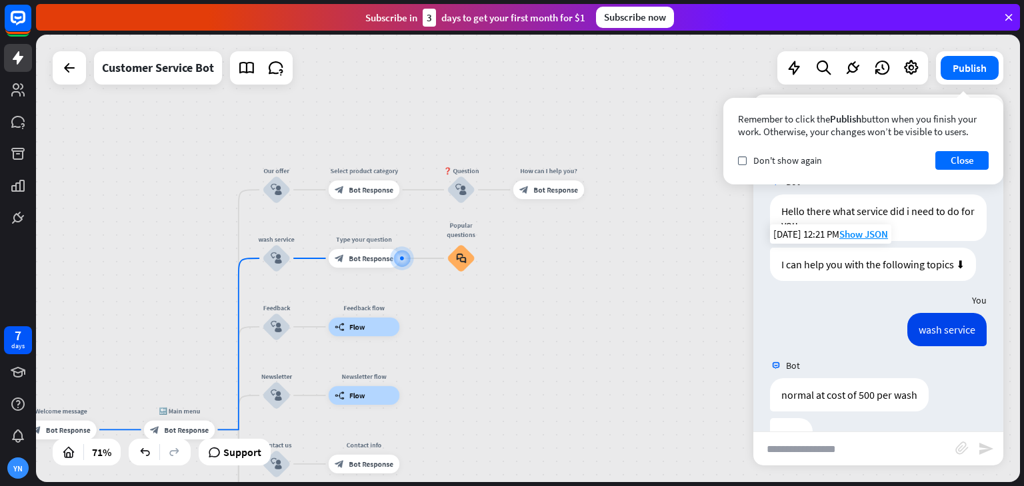
scroll to position [45, 0]
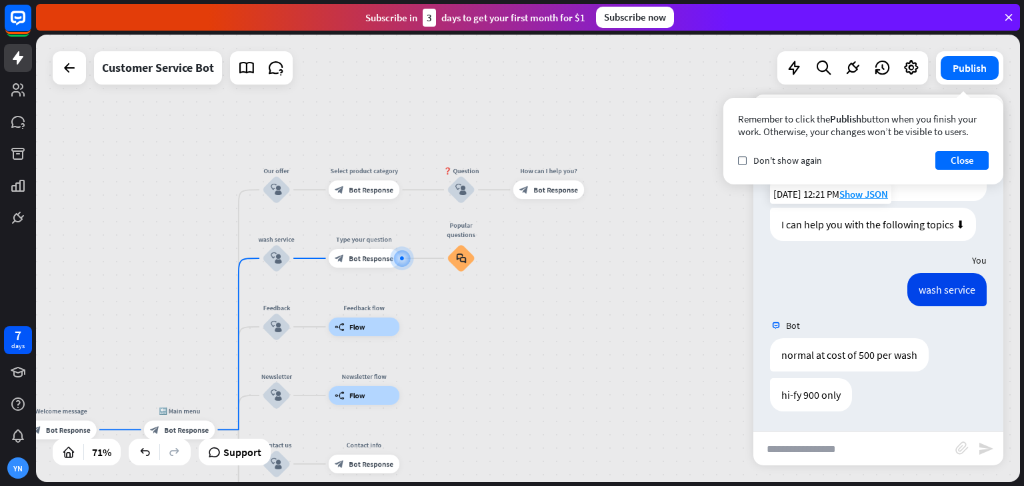
click at [834, 444] on input "text" at bounding box center [854, 448] width 202 height 33
type input "****"
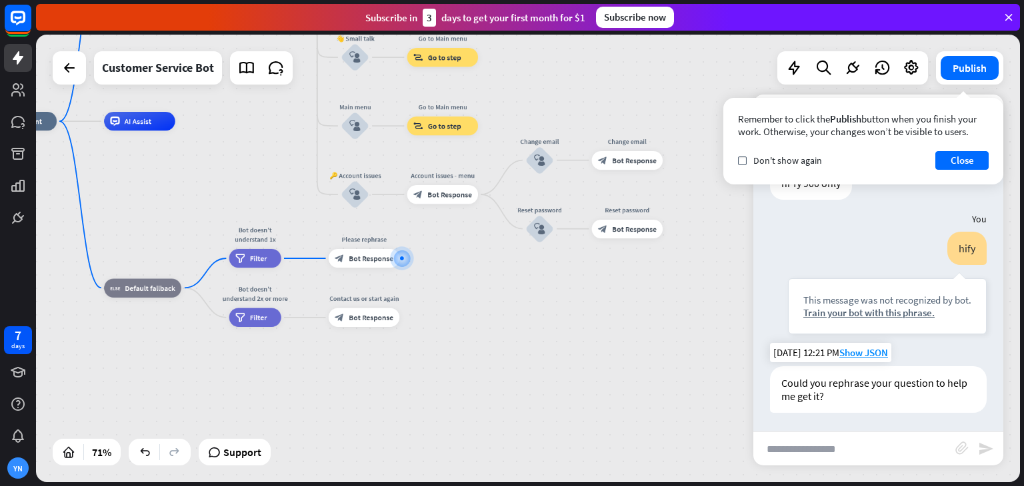
scroll to position [259, 0]
click at [357, 262] on span "Bot Response" at bounding box center [371, 258] width 45 height 9
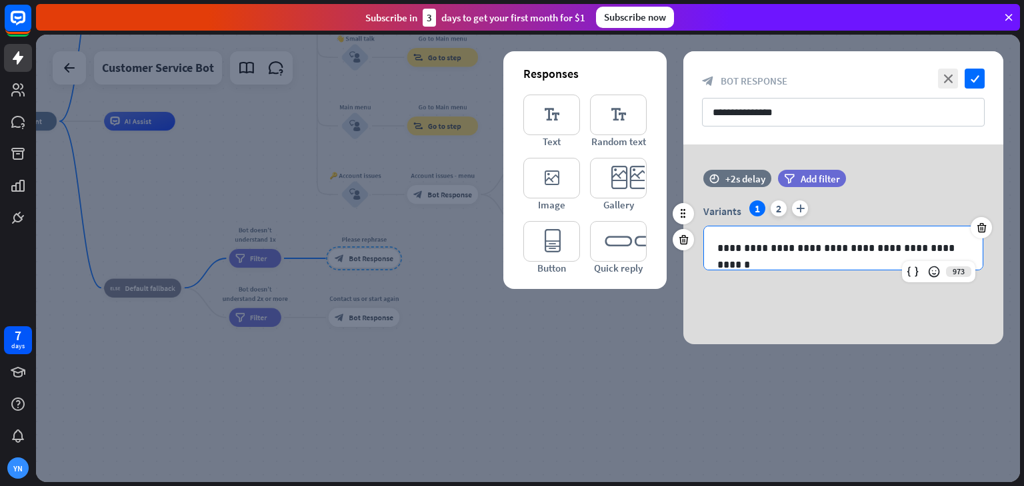
click at [963, 241] on p "**********" at bounding box center [843, 248] width 252 height 17
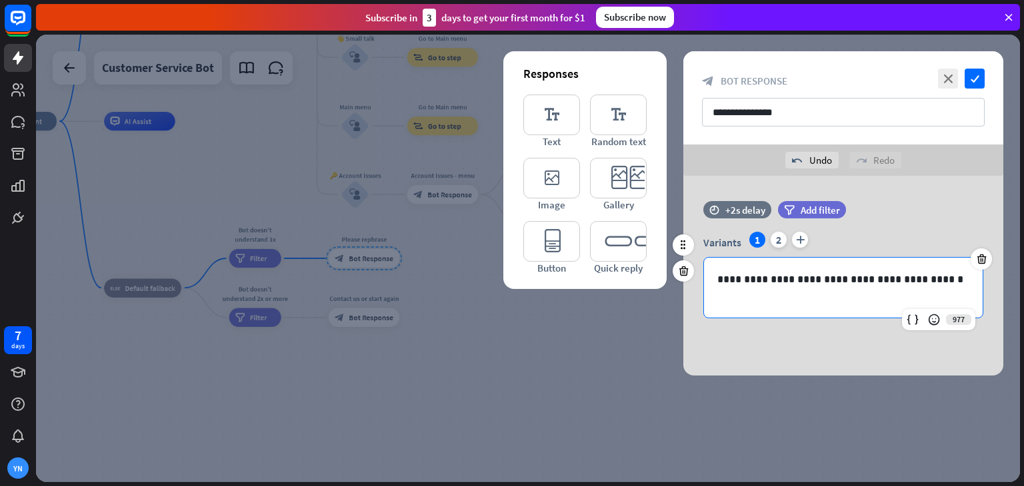
click at [833, 278] on p "**********" at bounding box center [843, 279] width 252 height 17
click at [910, 283] on p "**********" at bounding box center [843, 279] width 252 height 17
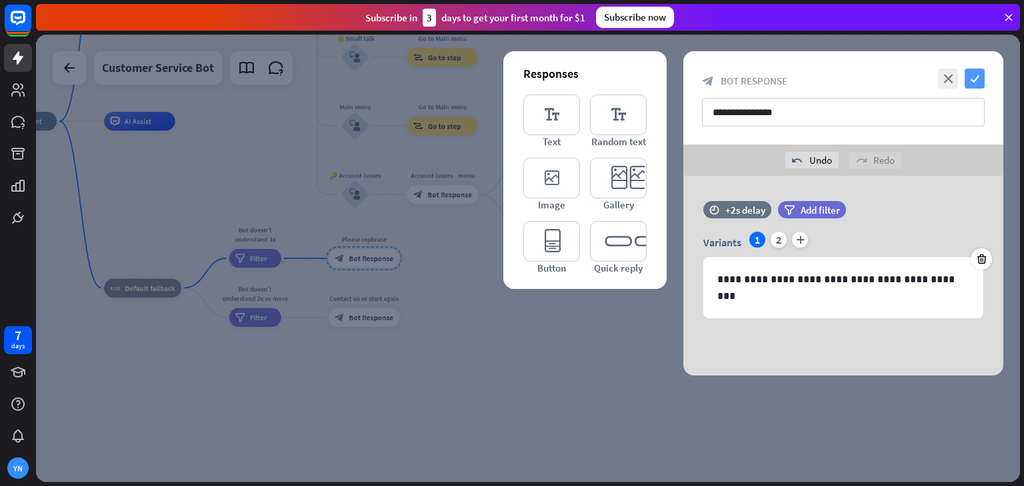
click at [976, 85] on icon "check" at bounding box center [974, 79] width 20 height 20
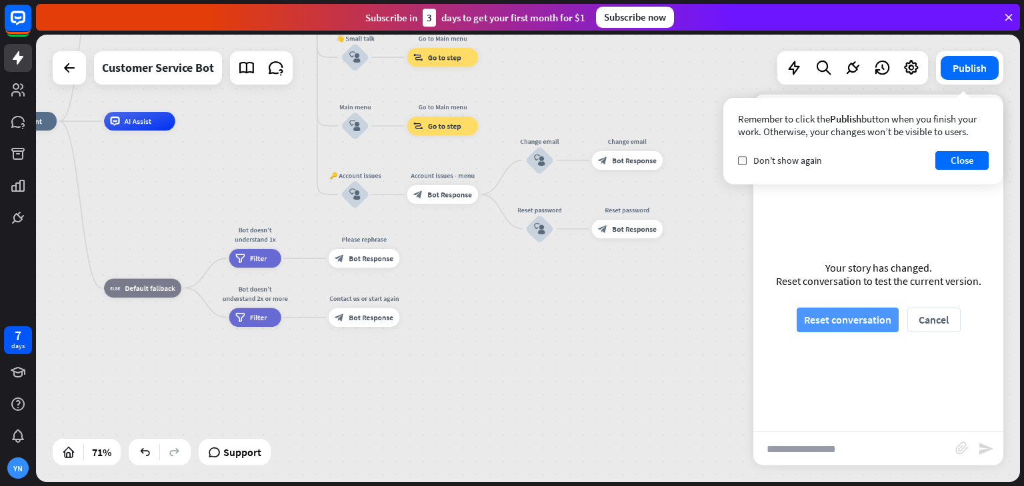
click at [863, 312] on button "Reset conversation" at bounding box center [847, 320] width 102 height 25
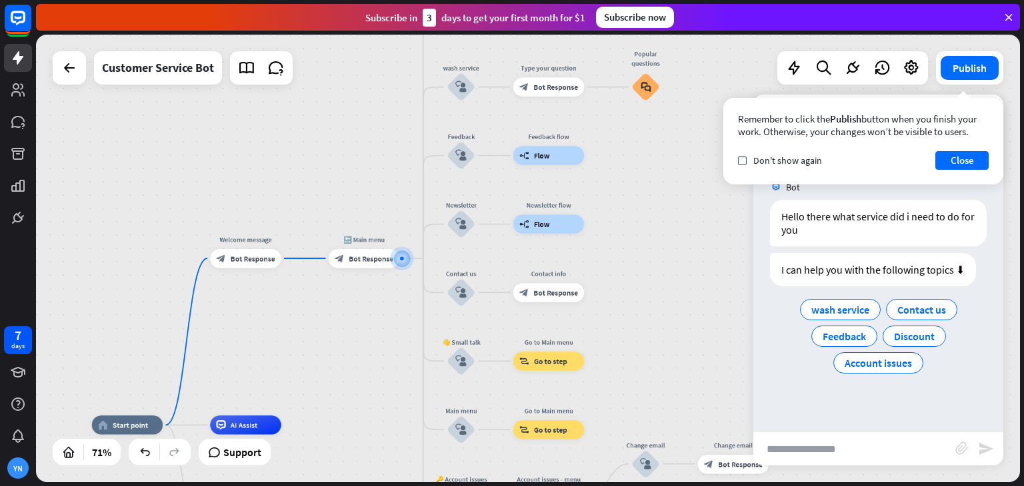
click at [863, 312] on span "wash service" at bounding box center [840, 309] width 58 height 13
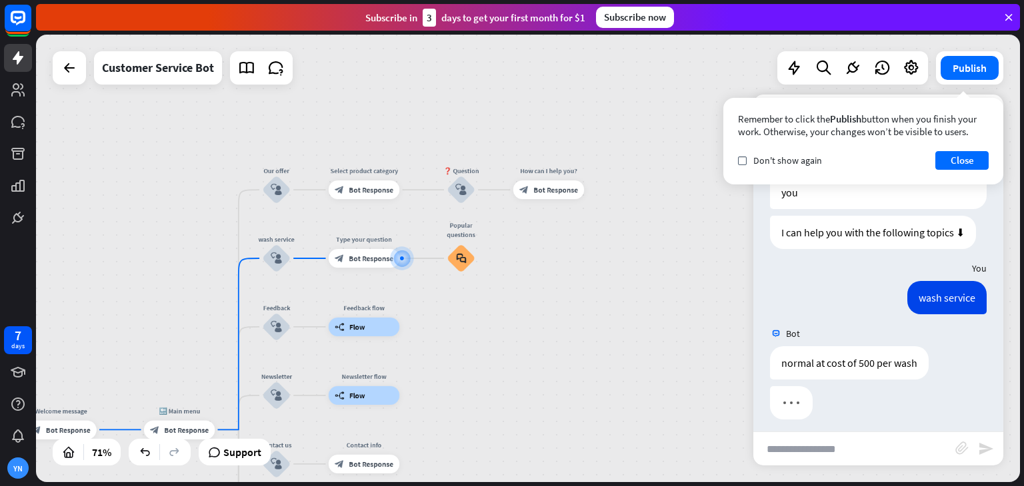
scroll to position [45, 0]
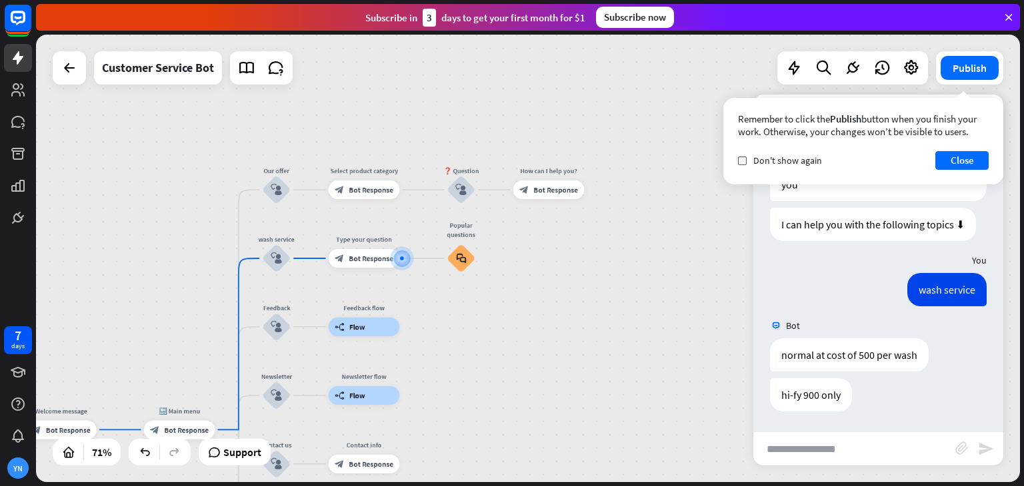
click at [868, 440] on input "text" at bounding box center [854, 448] width 202 height 33
type input "*******"
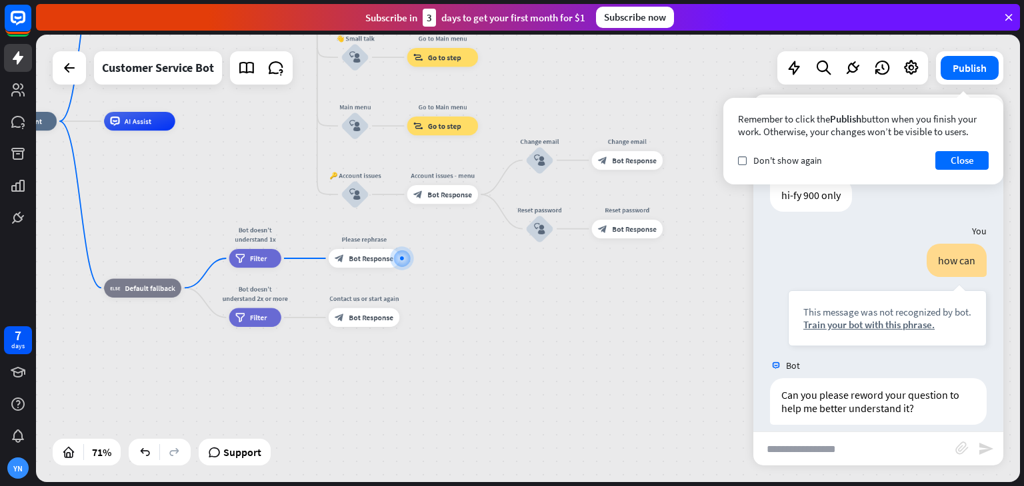
scroll to position [259, 0]
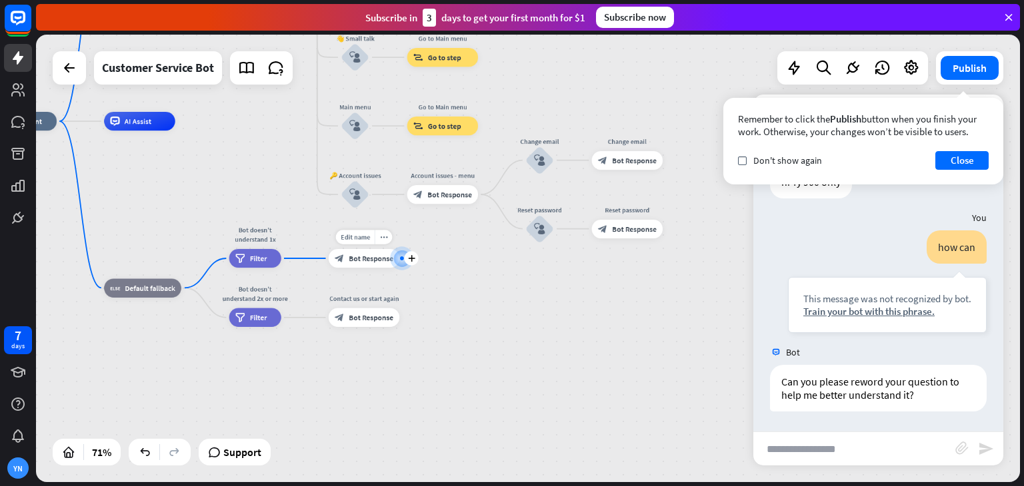
click at [344, 268] on div "Edit name more_horiz plus Please rephrase block_bot_response Bot Response" at bounding box center [364, 258] width 71 height 19
click at [358, 261] on span "Bot Response" at bounding box center [371, 257] width 45 height 9
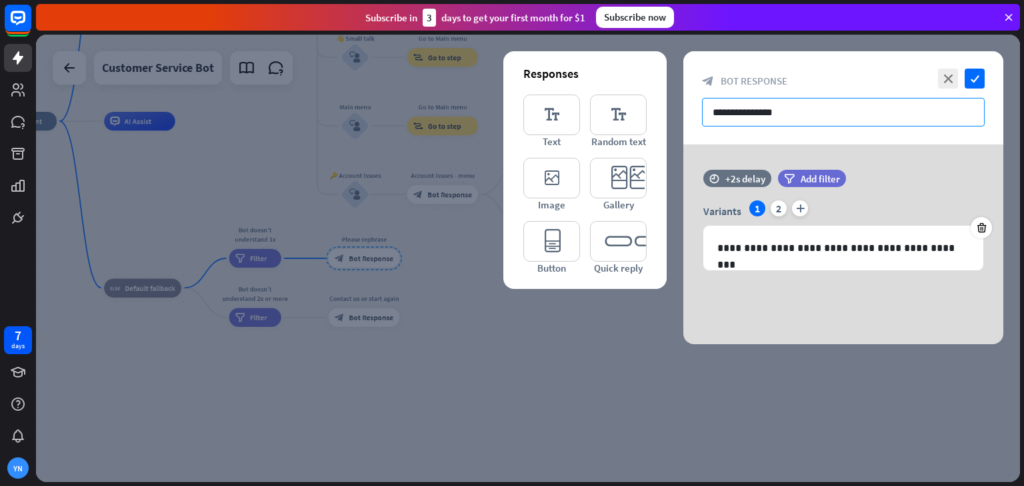
click at [794, 110] on input "**********" at bounding box center [843, 112] width 283 height 29
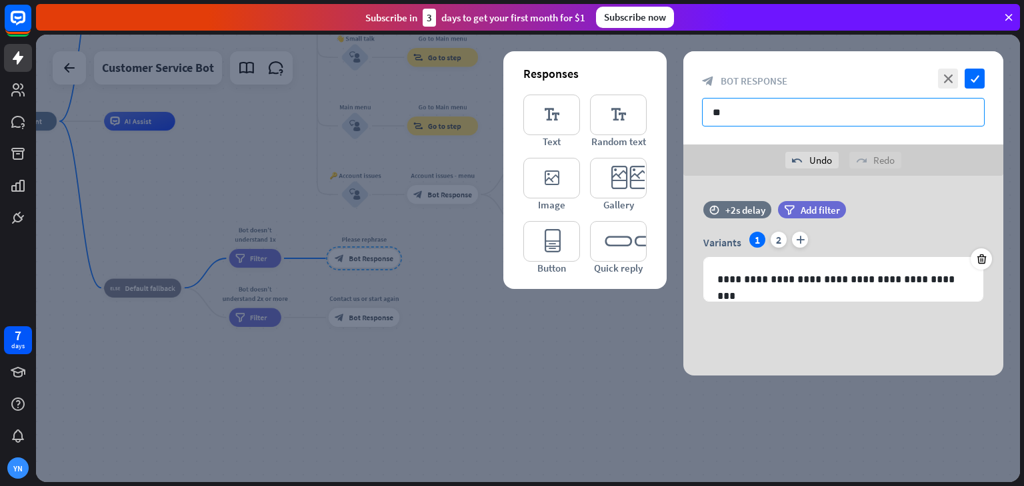
type input "*"
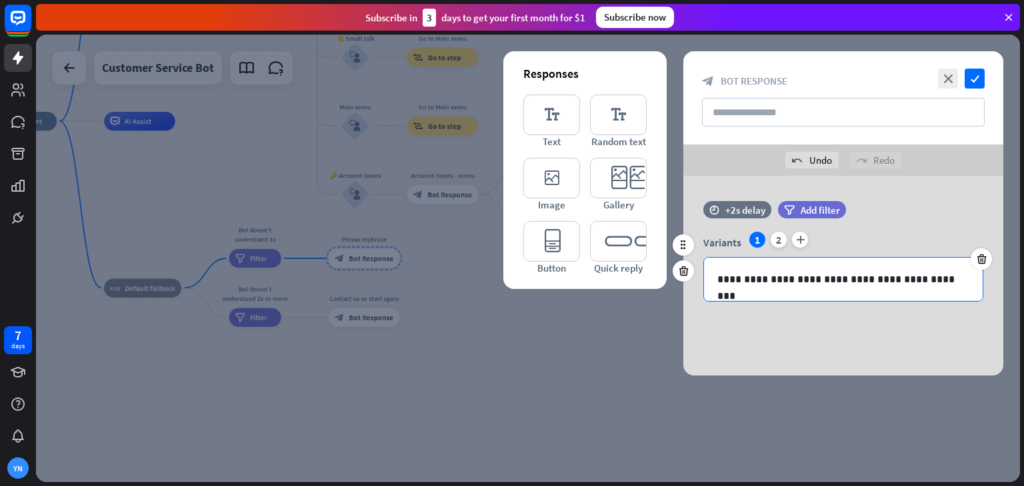
click at [955, 281] on p "**********" at bounding box center [843, 279] width 252 height 17
click at [850, 115] on input "text" at bounding box center [843, 112] width 283 height 29
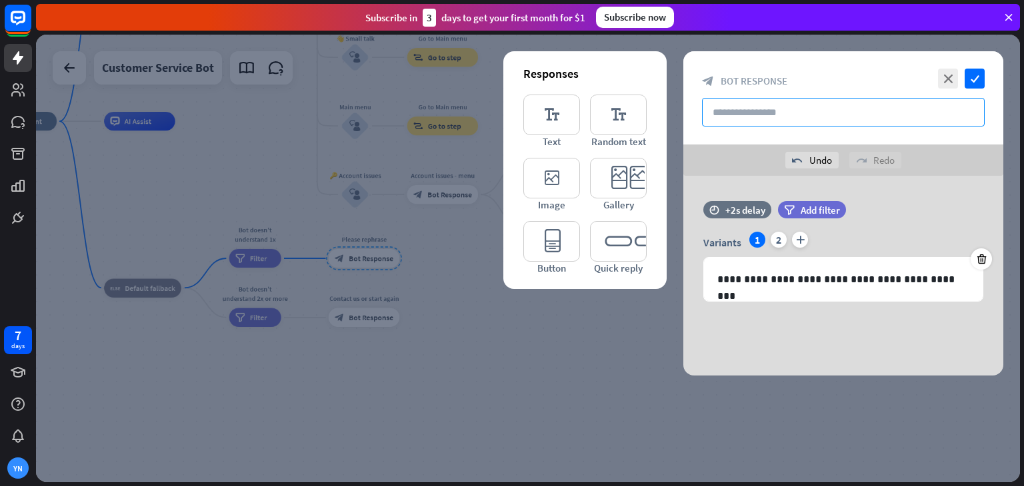
paste input "**********"
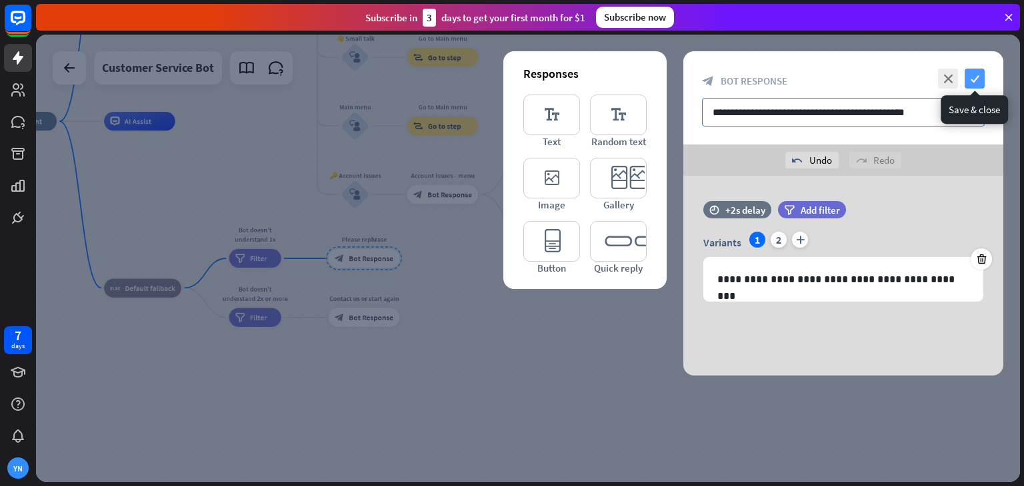
type input "**********"
click at [979, 73] on icon "check" at bounding box center [974, 79] width 20 height 20
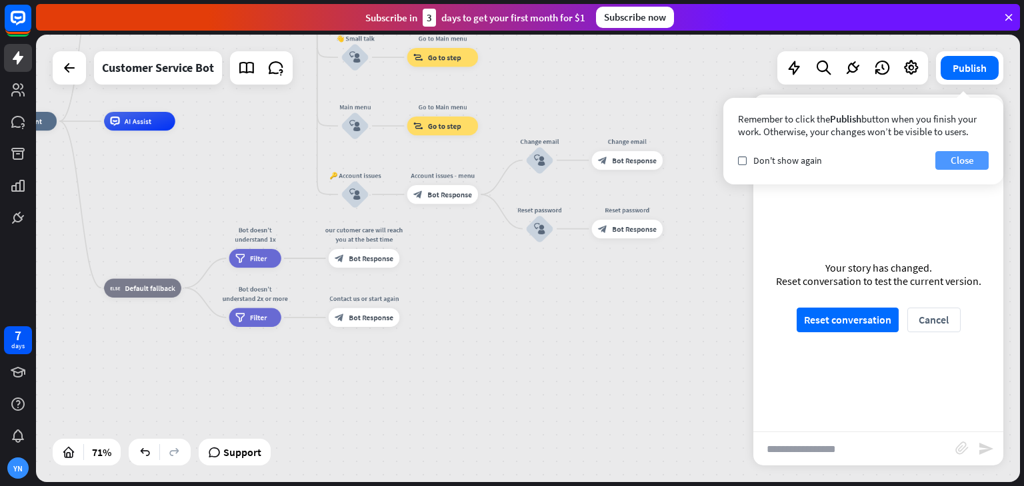
click at [970, 155] on button "Close" at bounding box center [961, 160] width 53 height 19
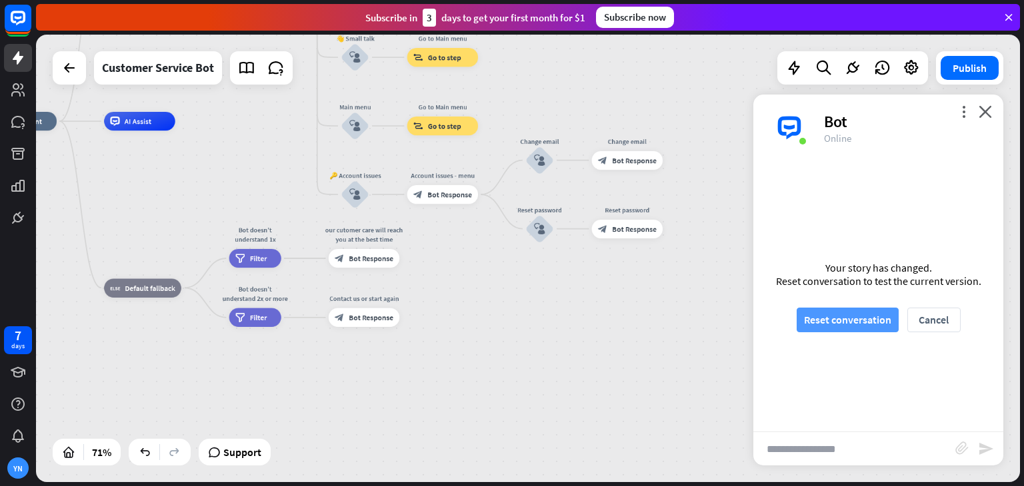
click at [888, 313] on button "Reset conversation" at bounding box center [847, 320] width 102 height 25
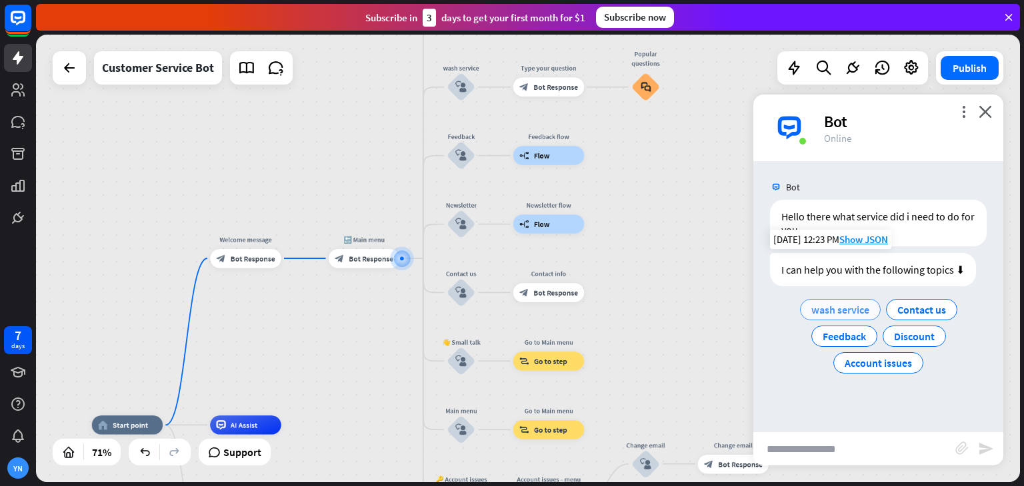
click at [837, 308] on span "wash service" at bounding box center [840, 309] width 58 height 13
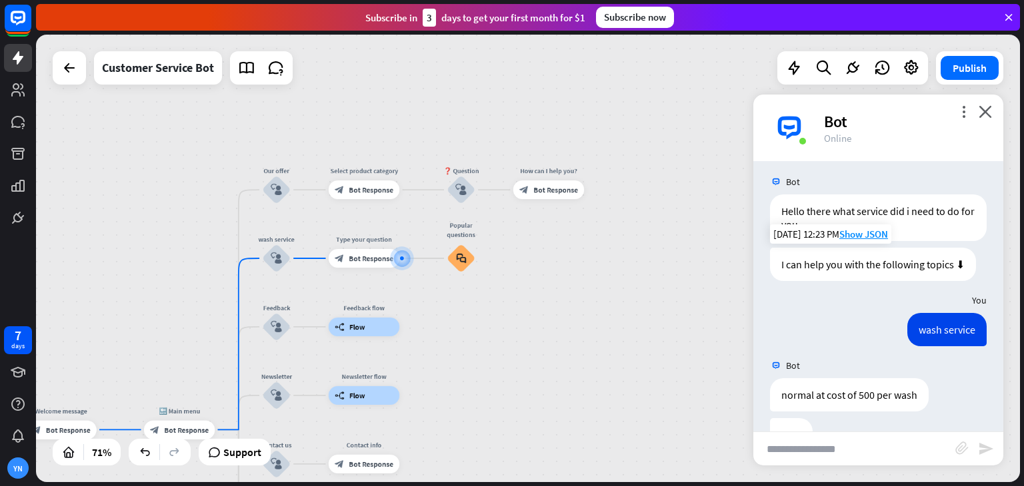
scroll to position [45, 0]
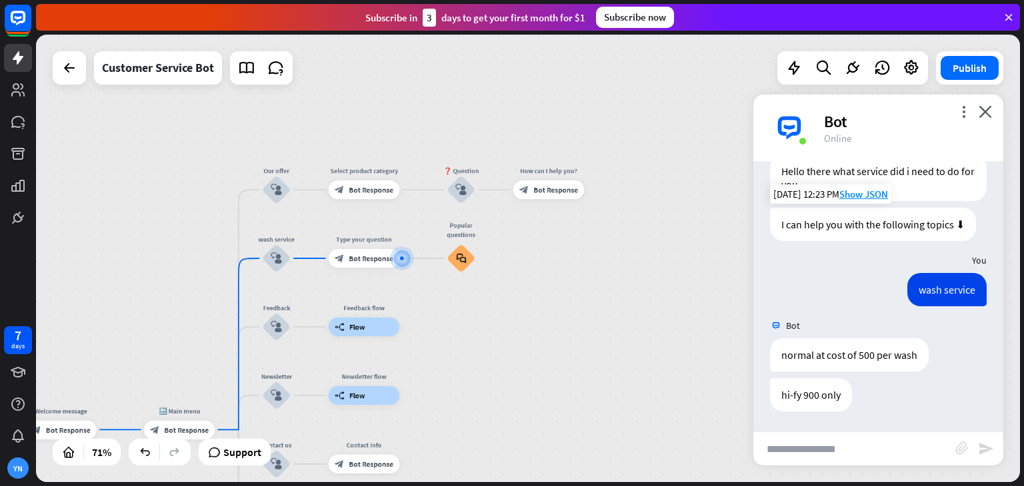
click at [878, 442] on input "text" at bounding box center [854, 448] width 202 height 33
click at [409, 254] on div "plus" at bounding box center [411, 258] width 14 height 14
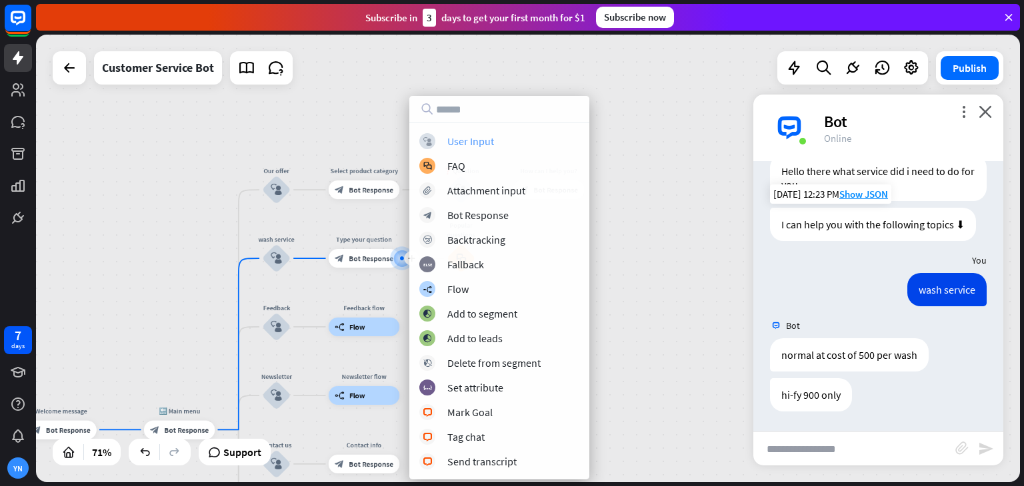
click at [506, 144] on div "block_user_input User Input" at bounding box center [499, 141] width 160 height 16
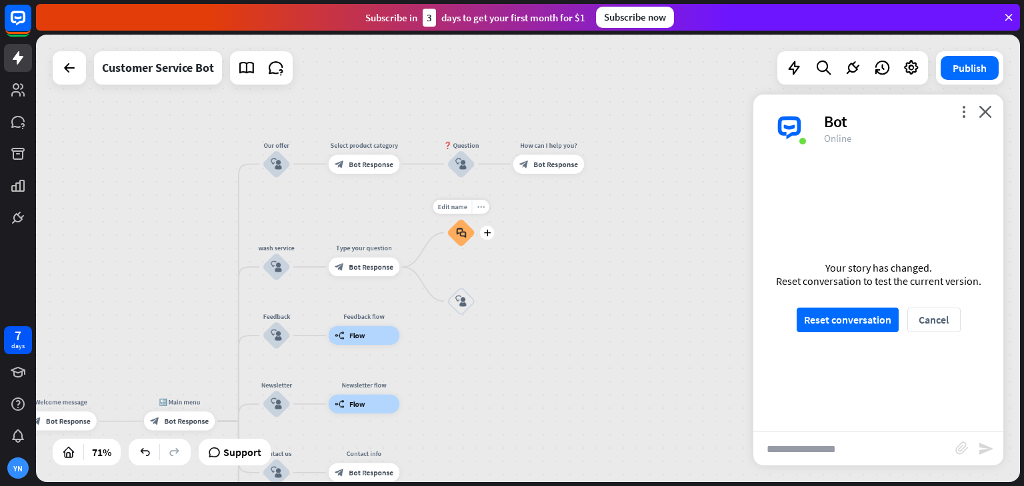
click at [480, 205] on icon "more_horiz" at bounding box center [479, 206] width 7 height 7
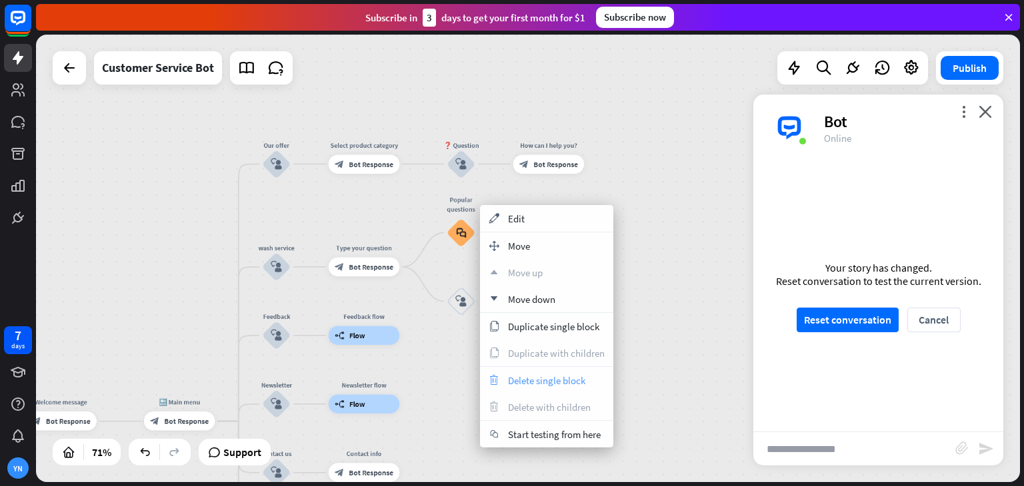
click at [544, 379] on span "Delete single block" at bounding box center [546, 380] width 77 height 13
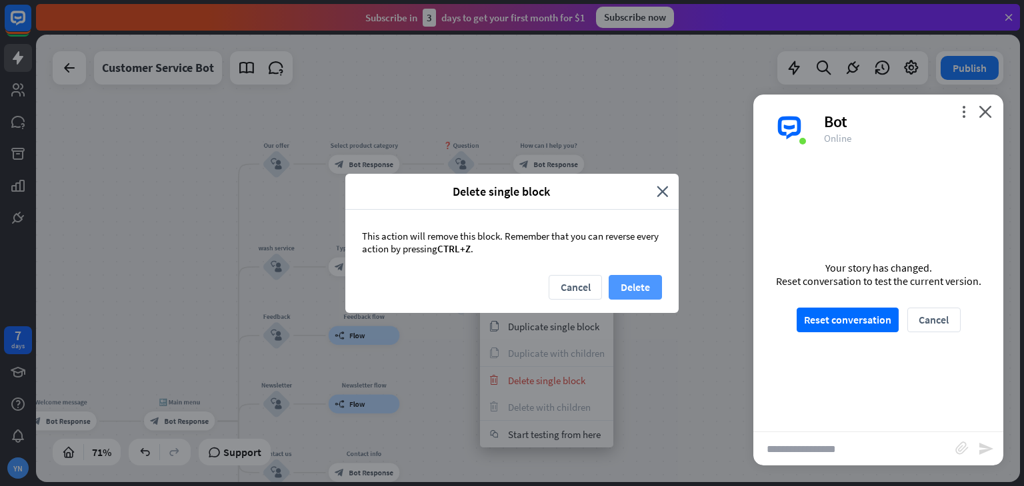
click at [628, 285] on button "Delete" at bounding box center [634, 287] width 53 height 25
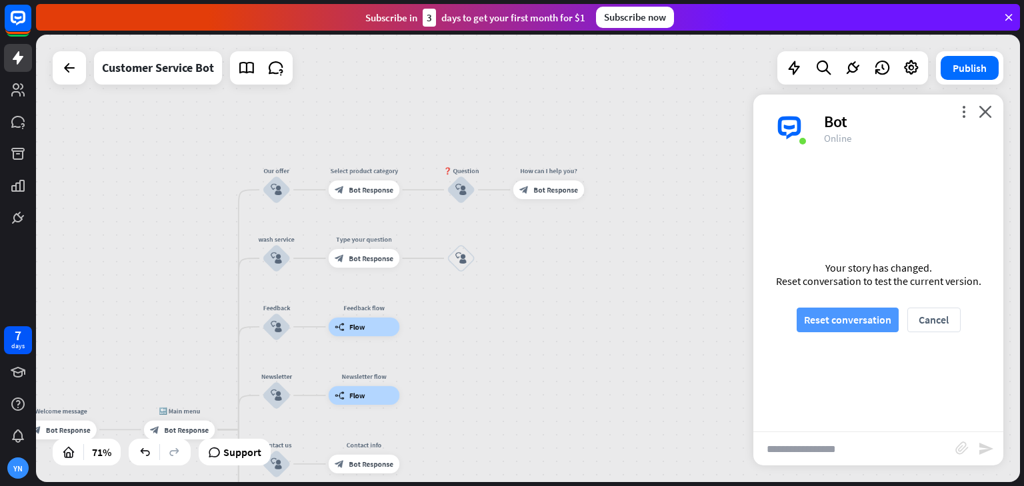
drag, startPoint x: 857, startPoint y: 341, endPoint x: 857, endPoint y: 329, distance: 12.0
click at [857, 329] on div "Your story has changed. Reset conversation to test the current version. Reset c…" at bounding box center [878, 296] width 250 height 271
click at [857, 329] on button "Reset conversation" at bounding box center [847, 320] width 102 height 25
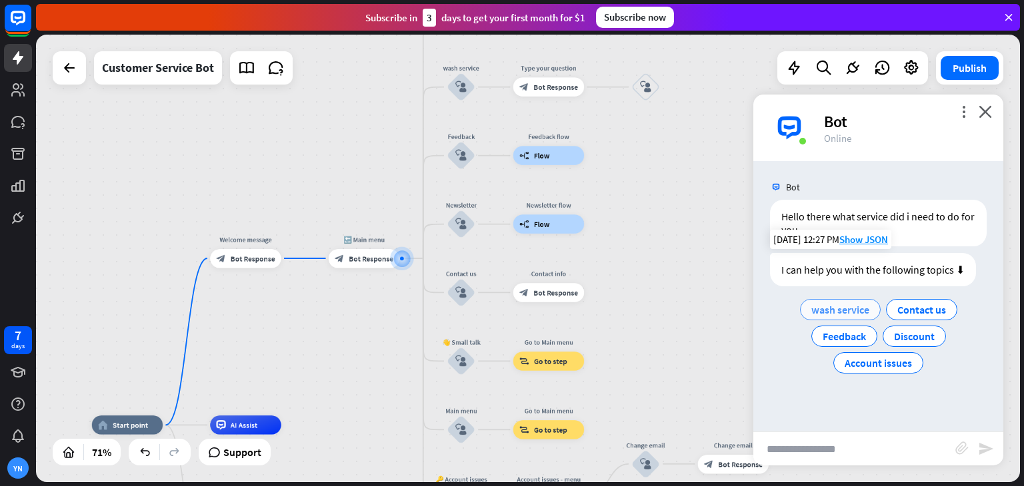
click at [862, 311] on span "wash service" at bounding box center [840, 309] width 58 height 13
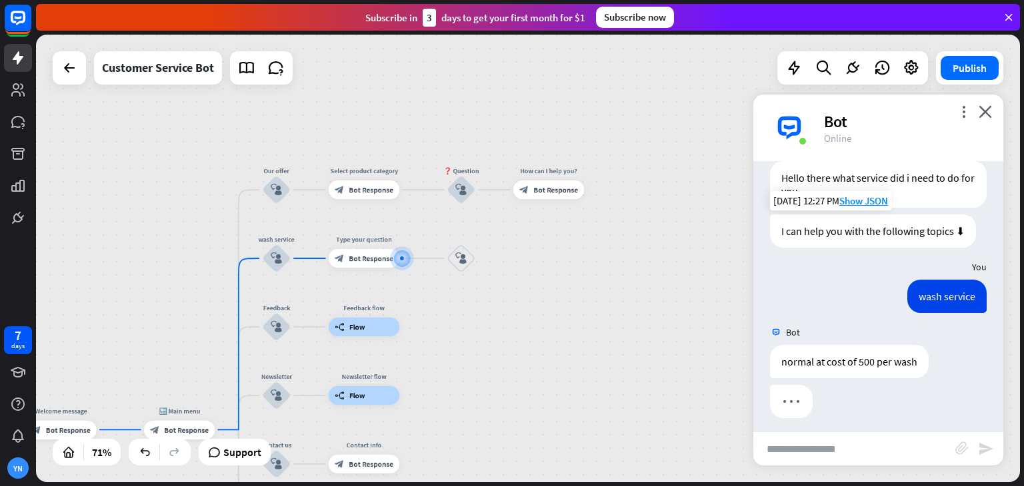
scroll to position [45, 0]
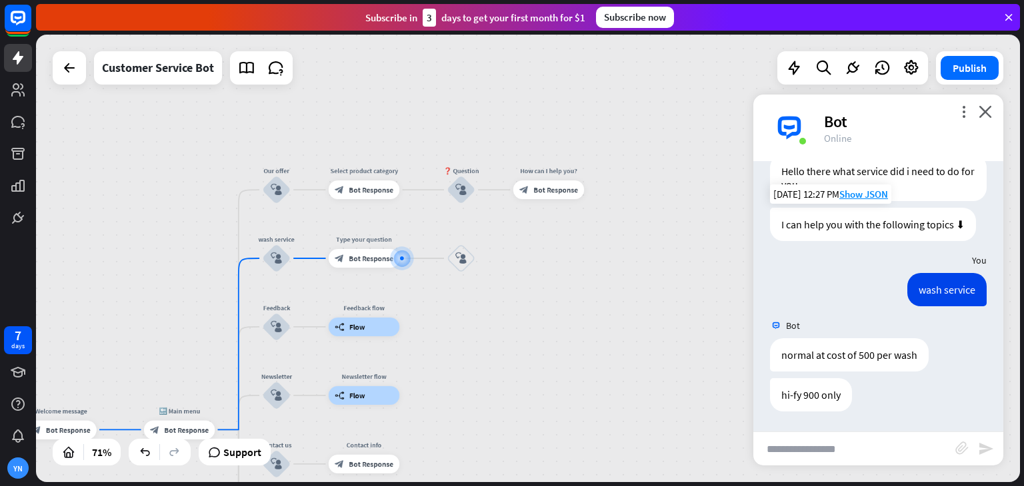
click at [854, 452] on input "text" at bounding box center [854, 448] width 202 height 33
type input "***"
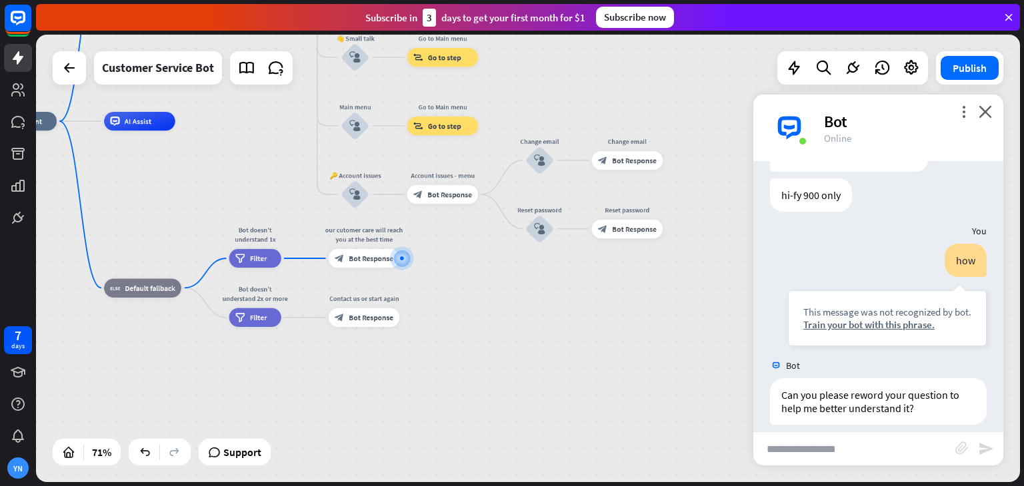
scroll to position [259, 0]
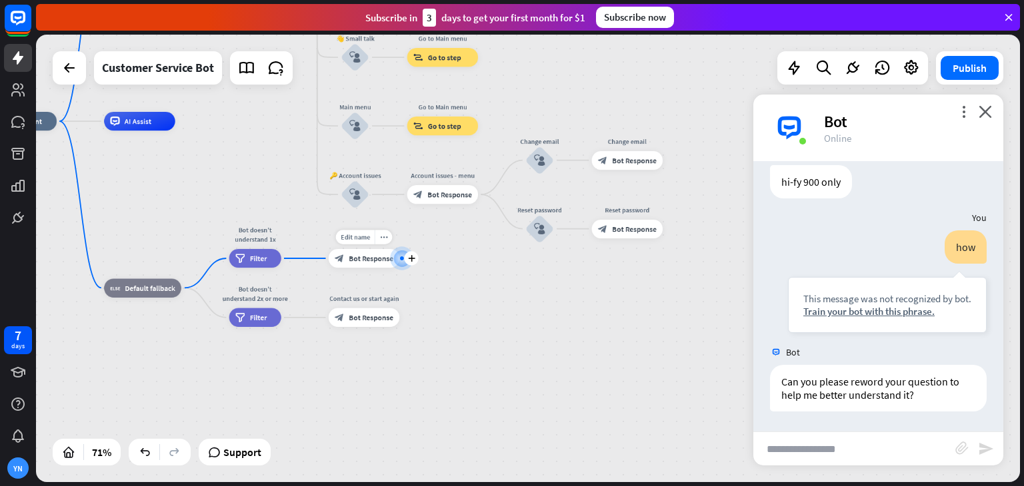
click at [386, 258] on span "Bot Response" at bounding box center [371, 258] width 45 height 9
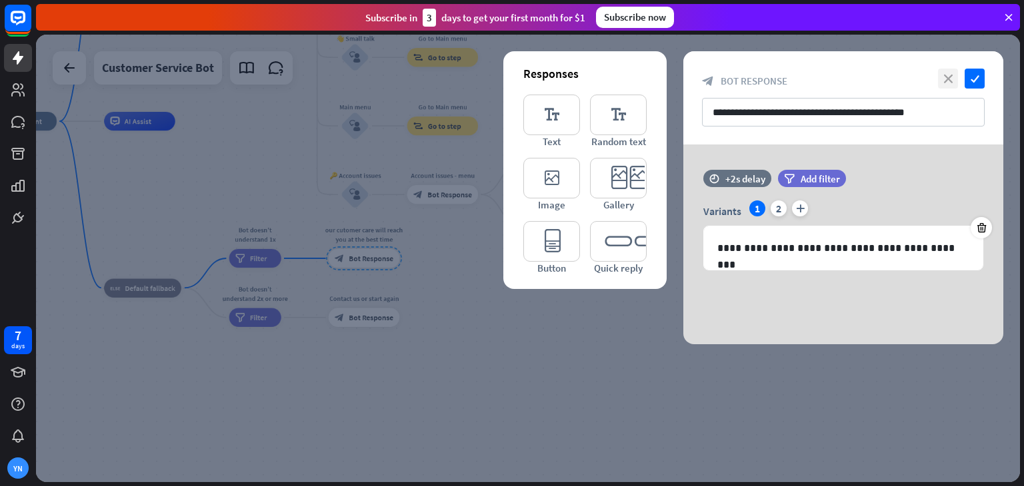
click at [947, 74] on icon "close" at bounding box center [948, 79] width 20 height 20
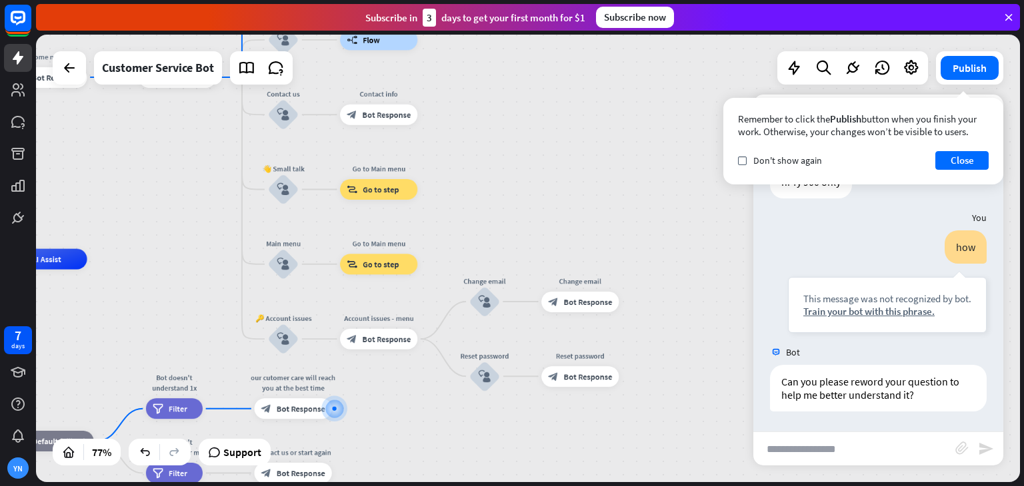
drag, startPoint x: 666, startPoint y: 105, endPoint x: 610, endPoint y: 263, distance: 167.8
click at [610, 263] on div "home_2 Start point Welcome message block_bot_response Bot Response 🔙 Main menu …" at bounding box center [528, 259] width 984 height 448
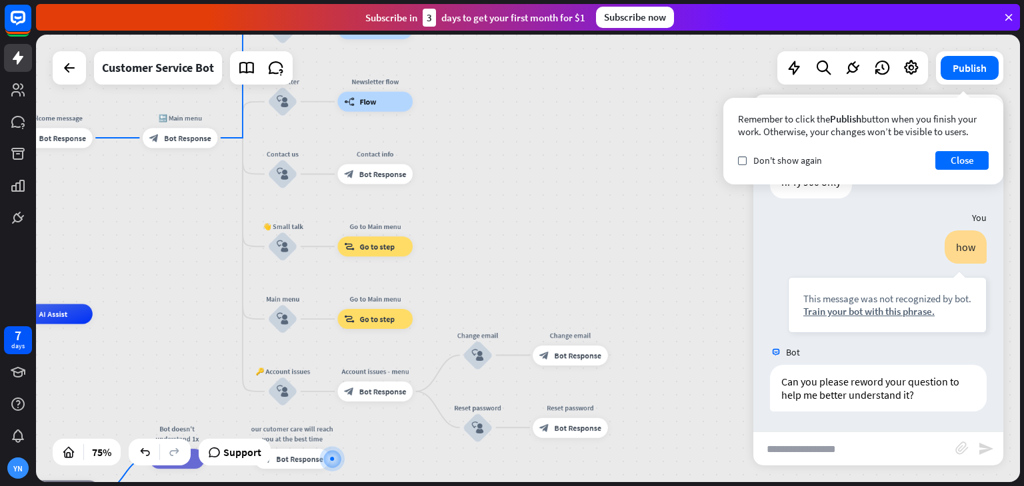
drag, startPoint x: 538, startPoint y: 226, endPoint x: 558, endPoint y: 318, distance: 94.0
click at [558, 318] on div "home_2 Start point Welcome message block_bot_response Bot Response 🔙 Main menu …" at bounding box center [528, 259] width 984 height 448
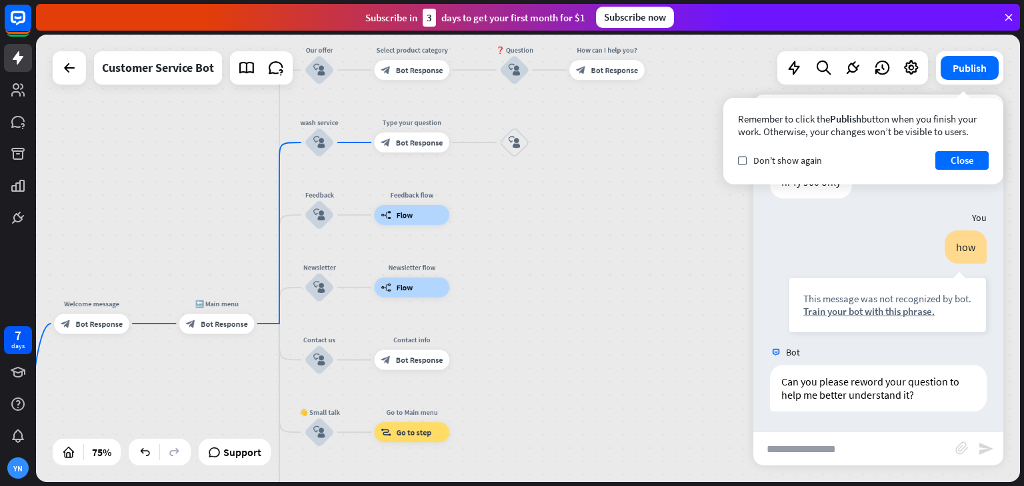
drag, startPoint x: 454, startPoint y: 231, endPoint x: 477, endPoint y: 366, distance: 137.2
click at [477, 366] on div "home_2 Start point Welcome message block_bot_response Bot Response 🔙 Main menu …" at bounding box center [528, 259] width 984 height 448
click at [514, 147] on icon "block_user_input" at bounding box center [514, 143] width 12 height 12
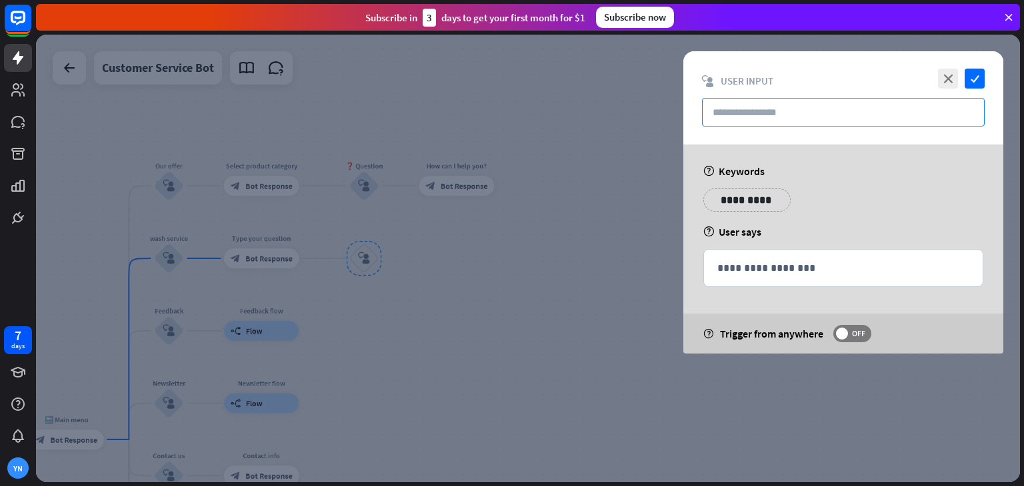
click at [840, 106] on input "text" at bounding box center [843, 112] width 283 height 29
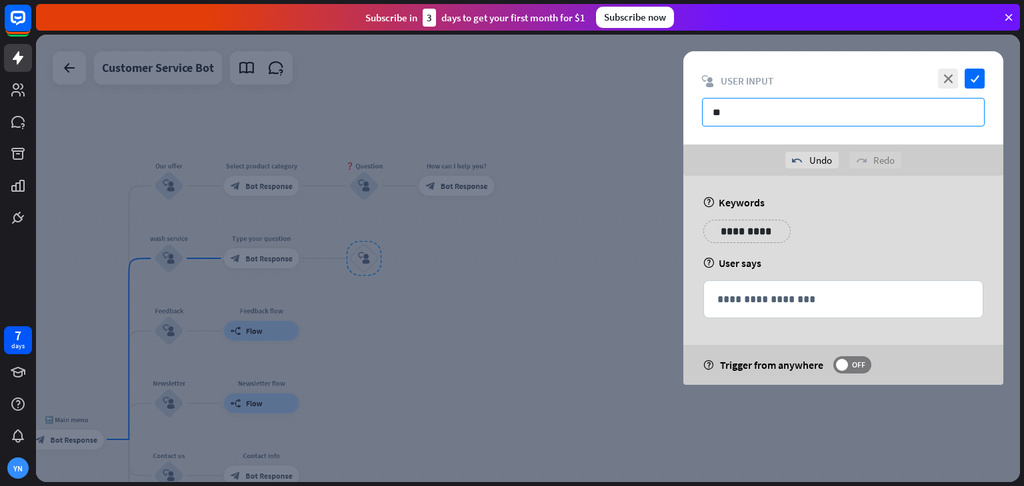
type input "*"
type input "*****"
click at [946, 70] on icon "close" at bounding box center [948, 79] width 20 height 20
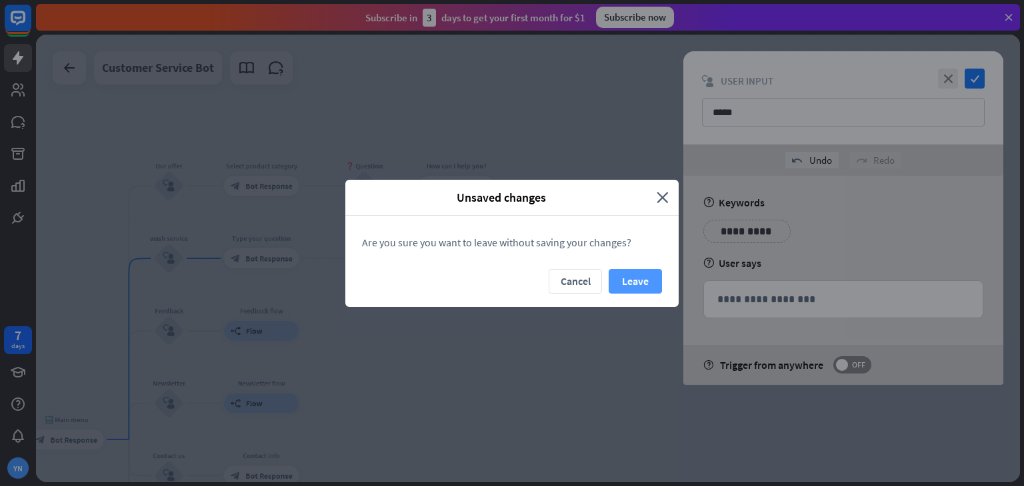
click at [634, 277] on button "Leave" at bounding box center [634, 281] width 53 height 25
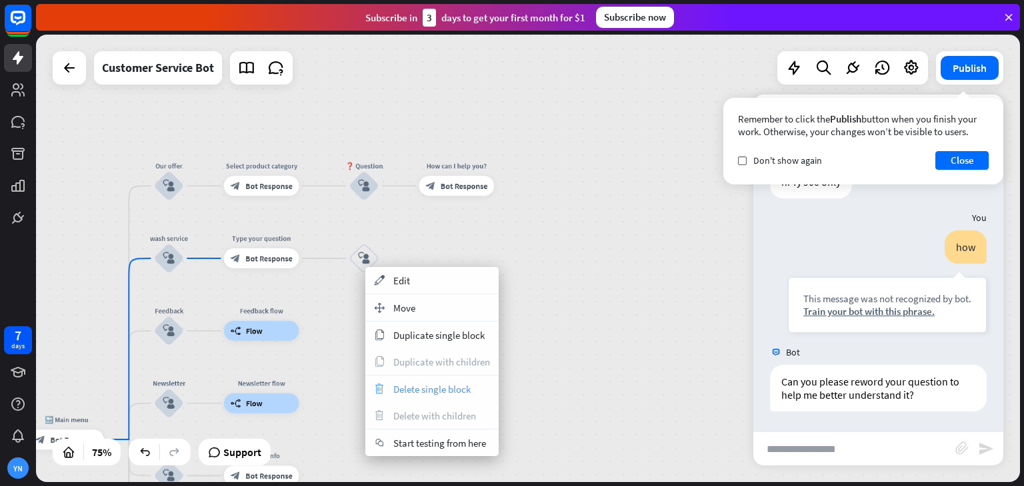
click at [444, 395] on div "trash Delete single block" at bounding box center [431, 389] width 133 height 27
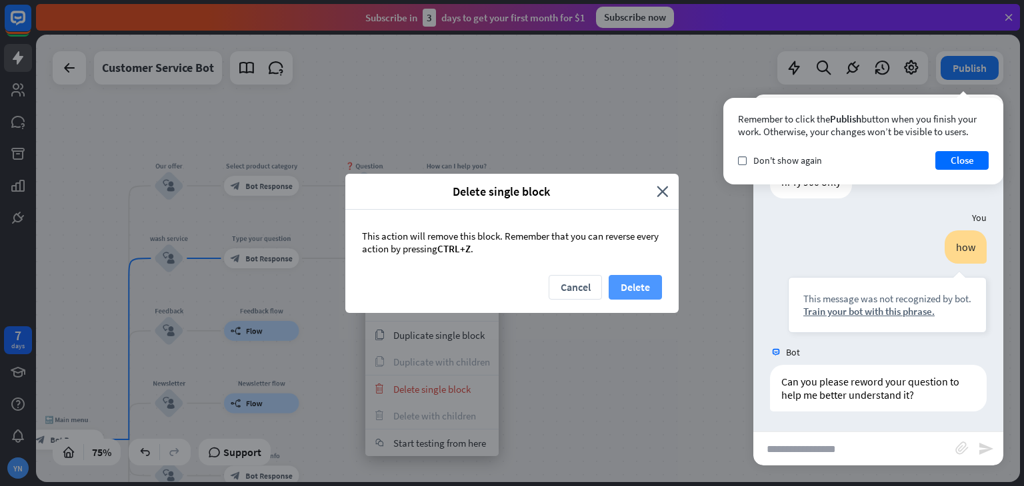
click at [647, 281] on button "Delete" at bounding box center [634, 287] width 53 height 25
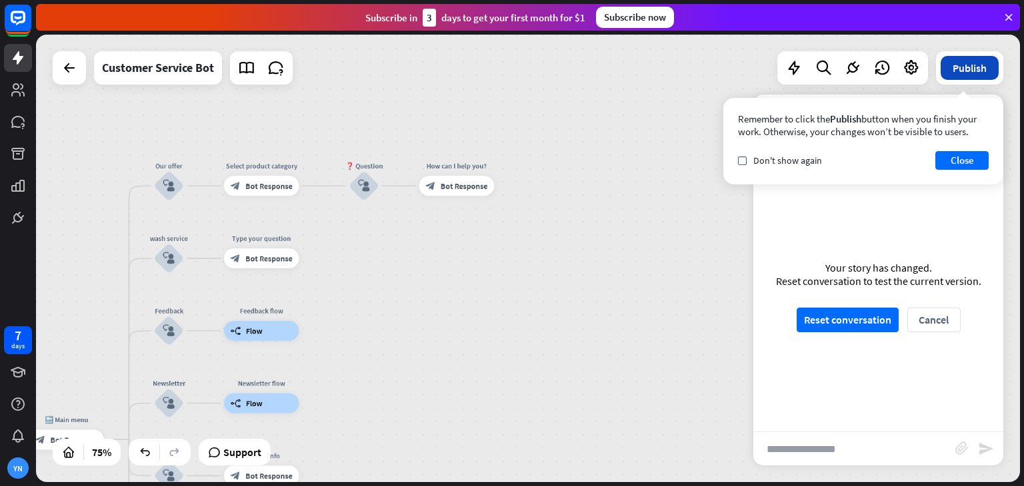
click at [983, 79] on button "Publish" at bounding box center [969, 68] width 58 height 24
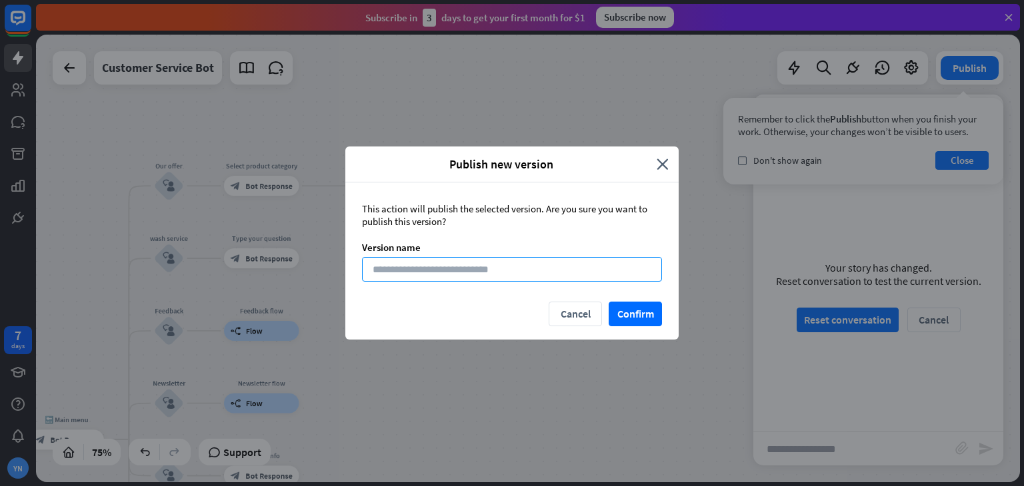
click at [567, 259] on input at bounding box center [512, 269] width 300 height 25
type input "******"
